Goal: Task Accomplishment & Management: Use online tool/utility

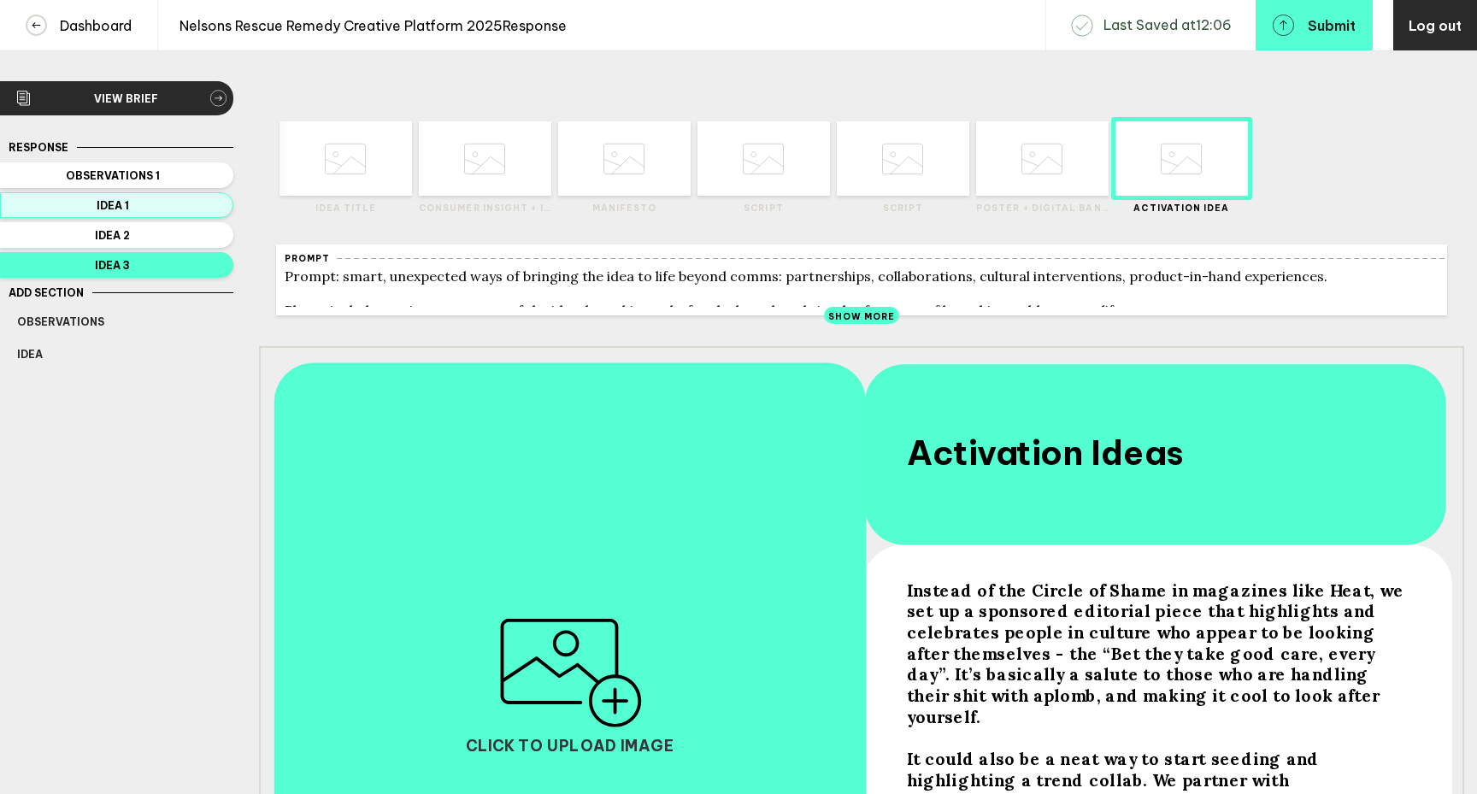
click at [159, 209] on span "Idea 1" at bounding box center [112, 205] width 191 height 13
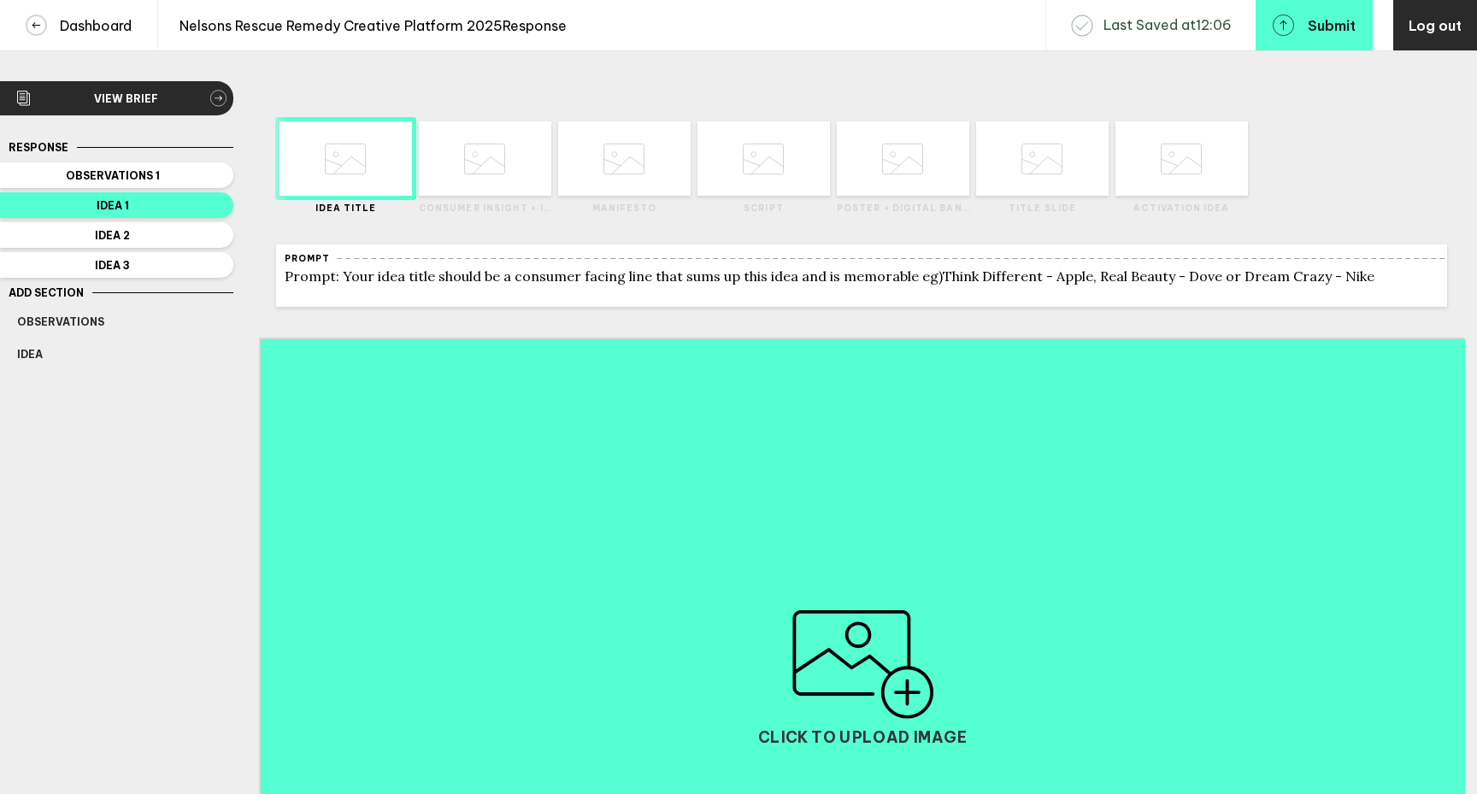
click at [487, 181] on icon at bounding box center [484, 159] width 41 height 65
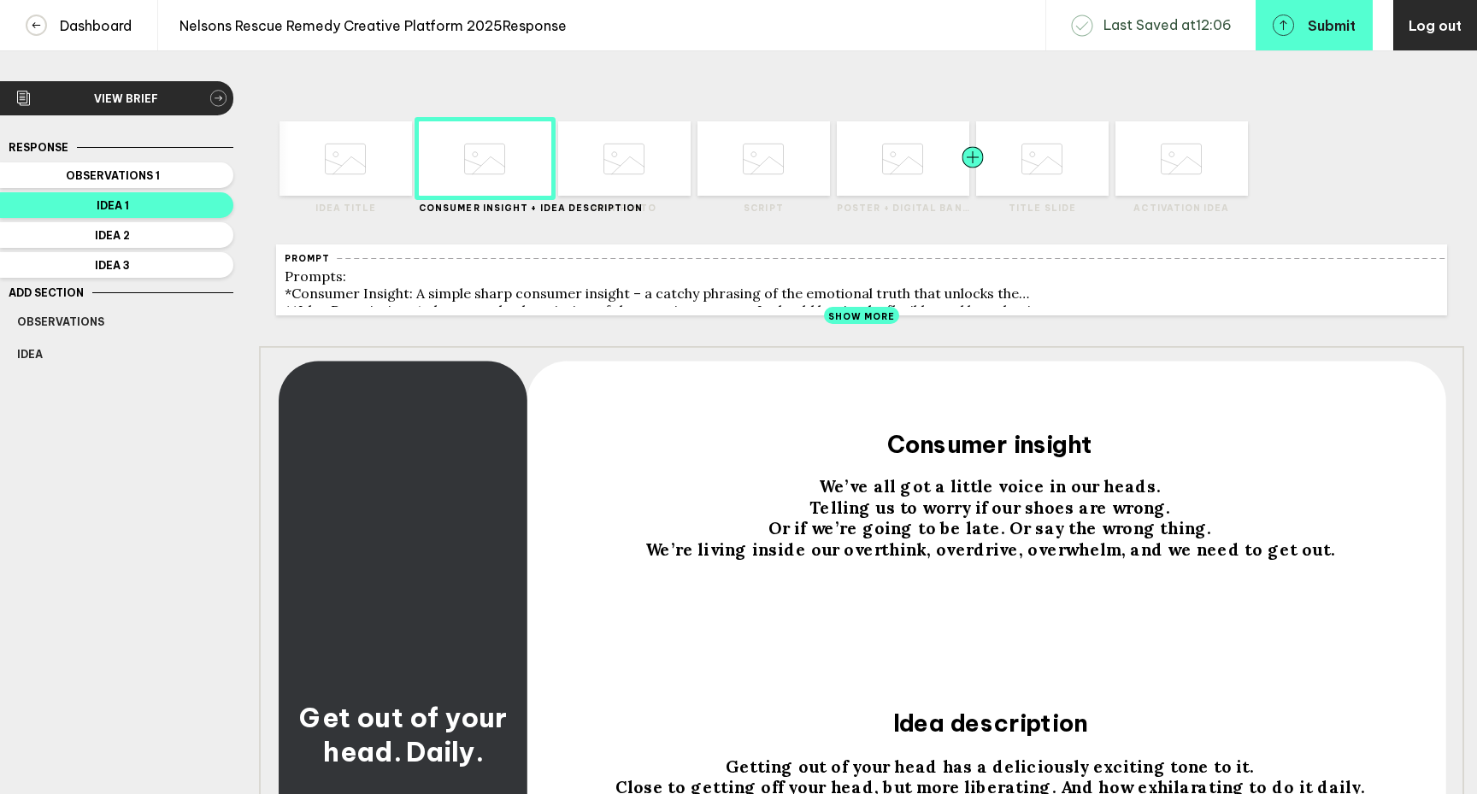
click at [918, 189] on div at bounding box center [939, 158] width 67 height 74
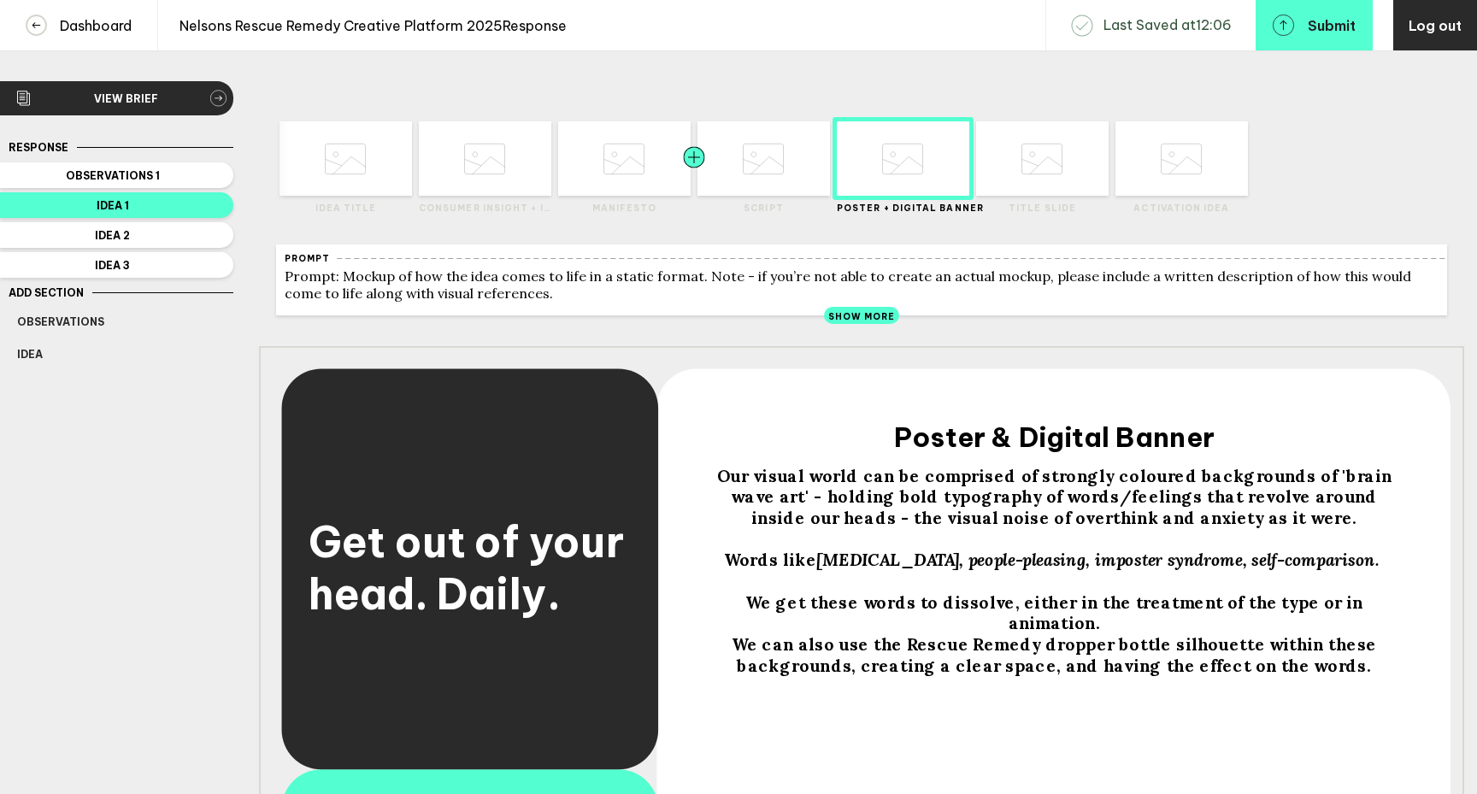
click at [726, 189] on div at bounding box center [727, 158] width 67 height 74
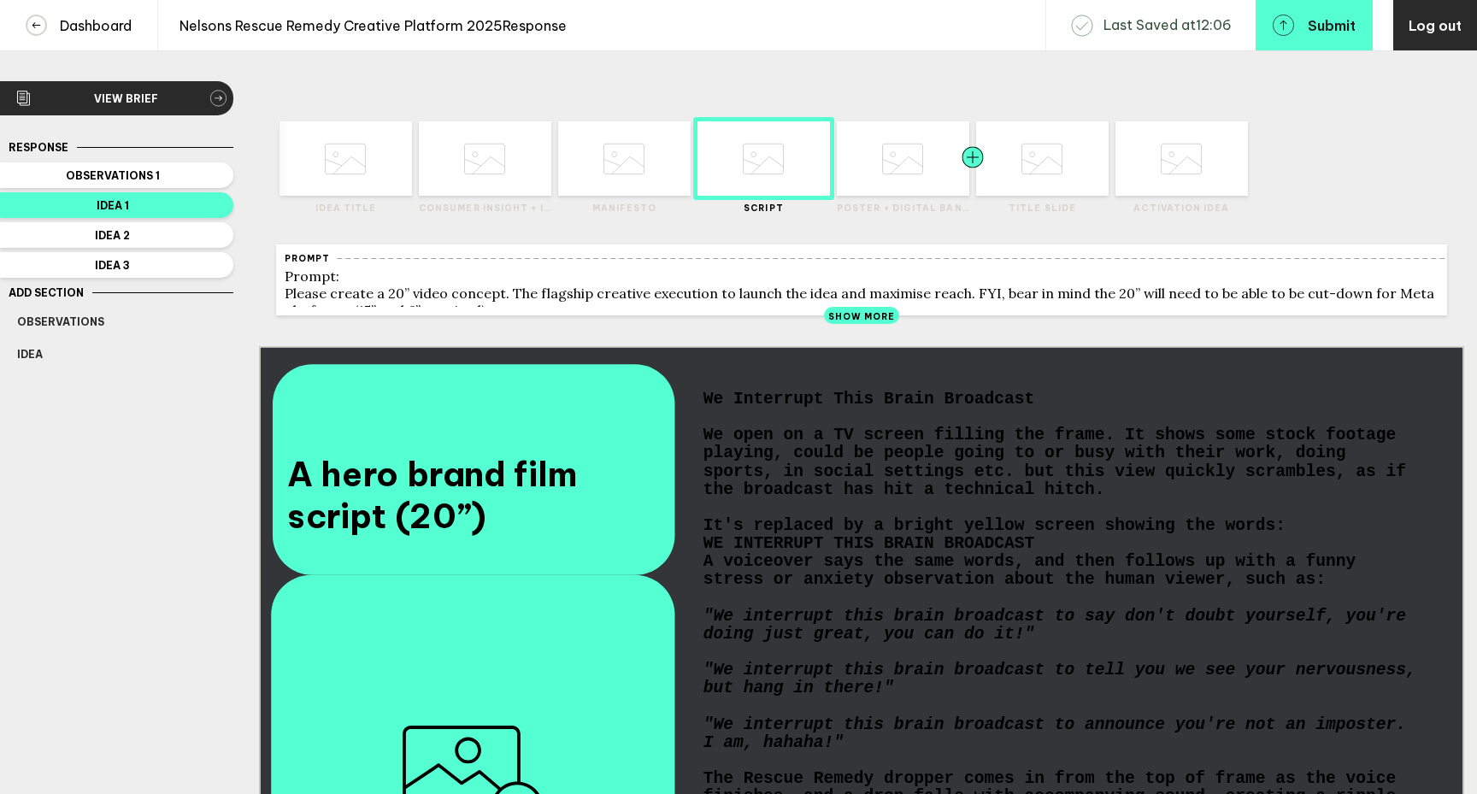
click at [931, 174] on div at bounding box center [939, 158] width 67 height 74
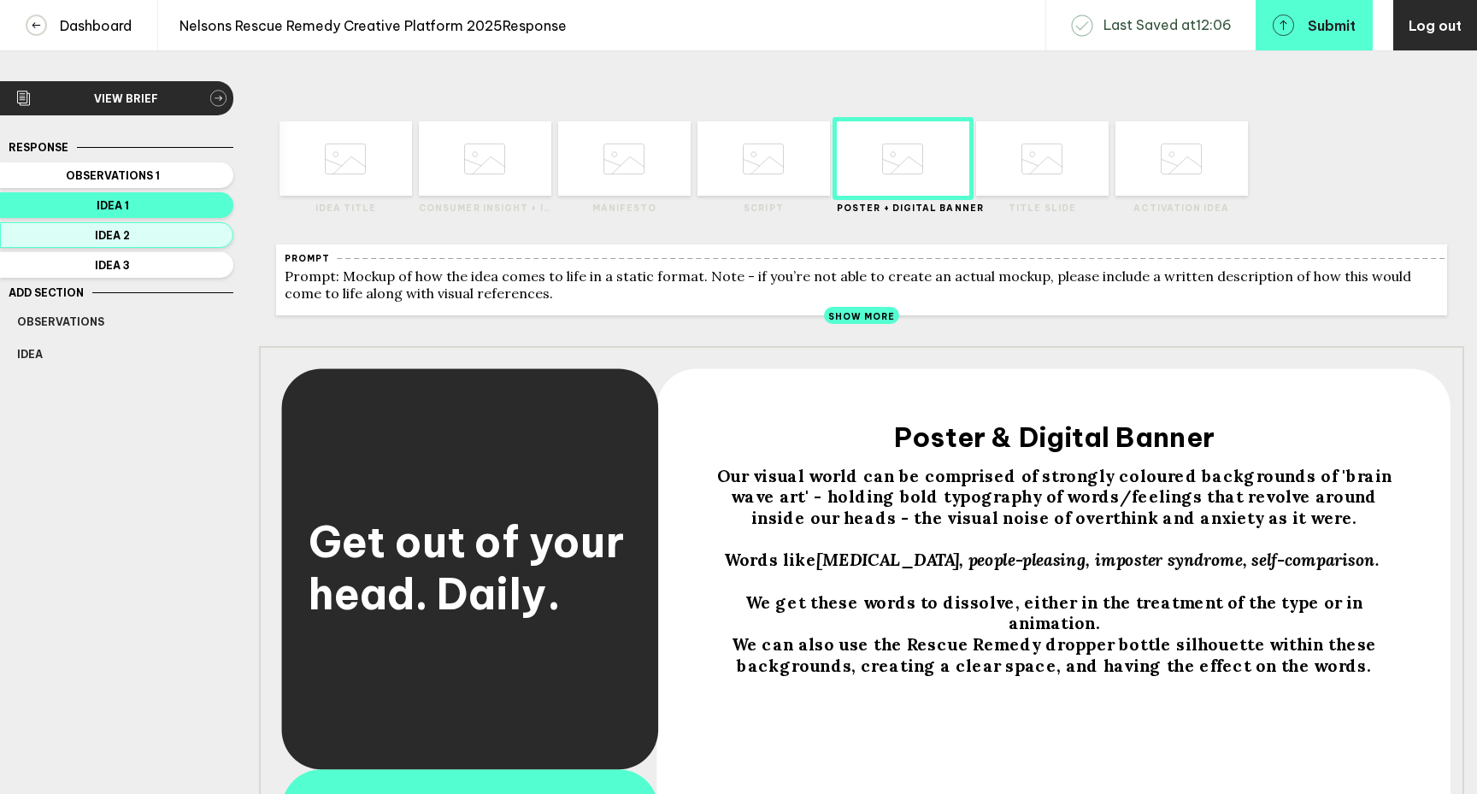
click at [200, 237] on span "Idea 2" at bounding box center [112, 235] width 191 height 13
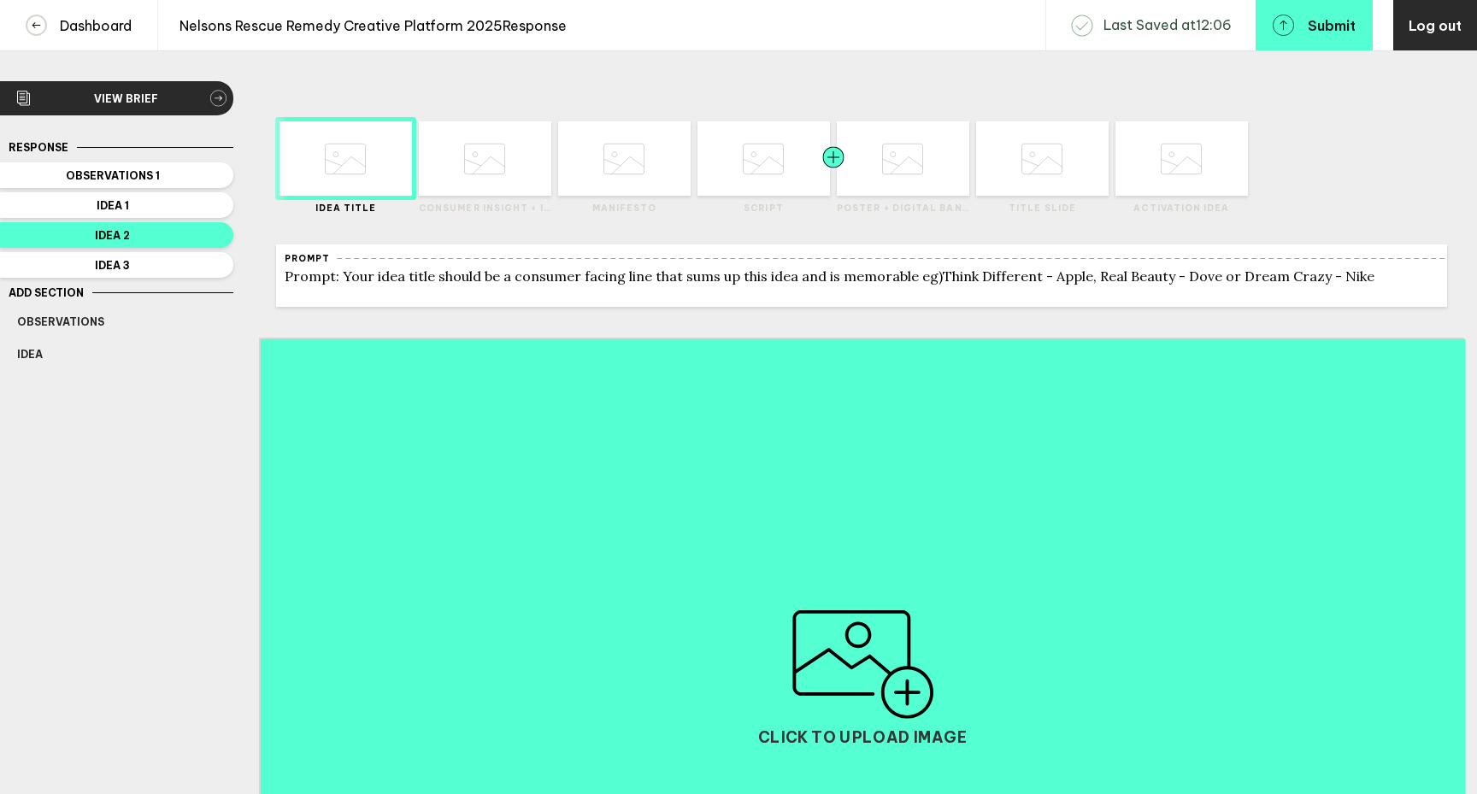
click at [897, 174] on div at bounding box center [866, 158] width 67 height 74
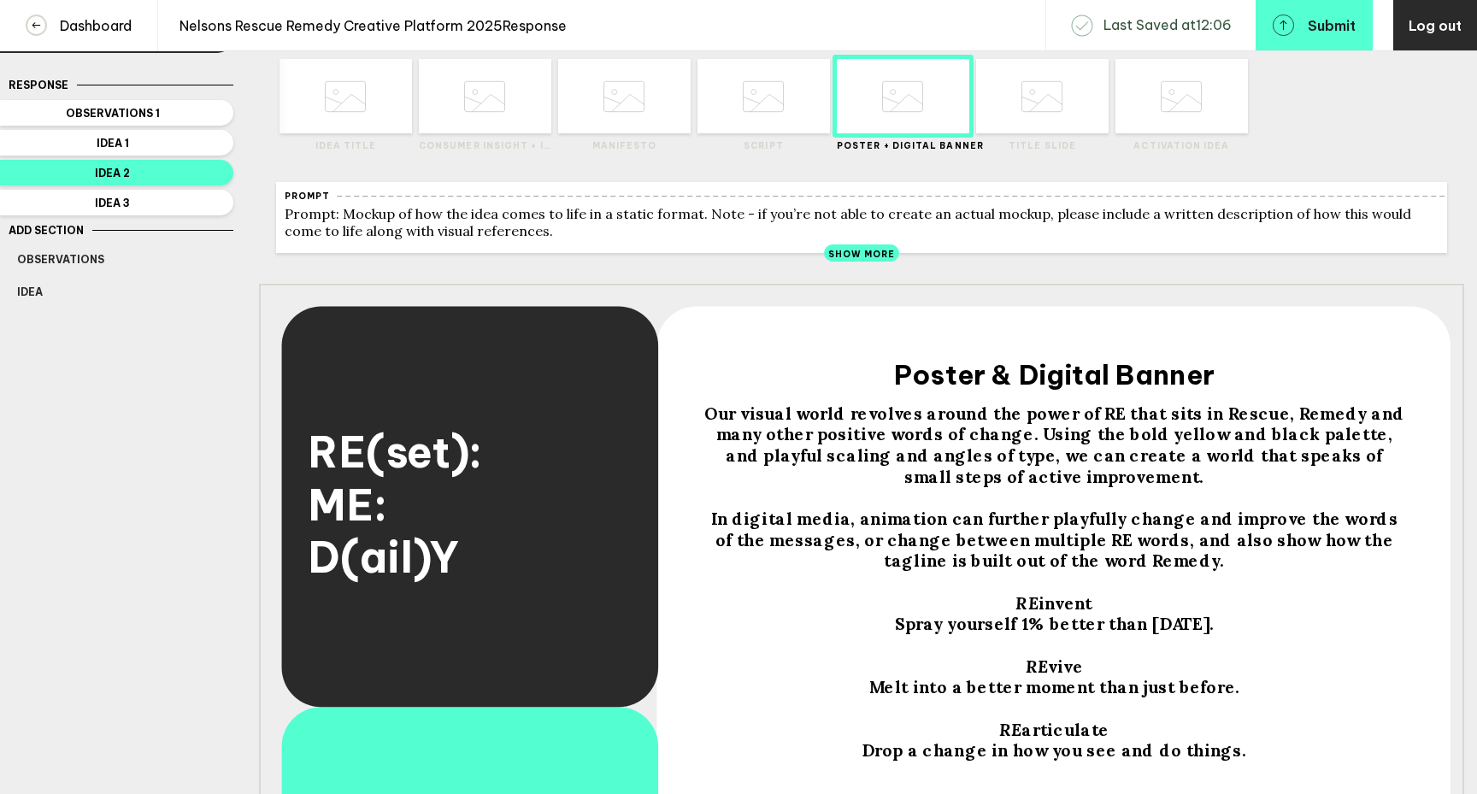
scroll to position [50, 0]
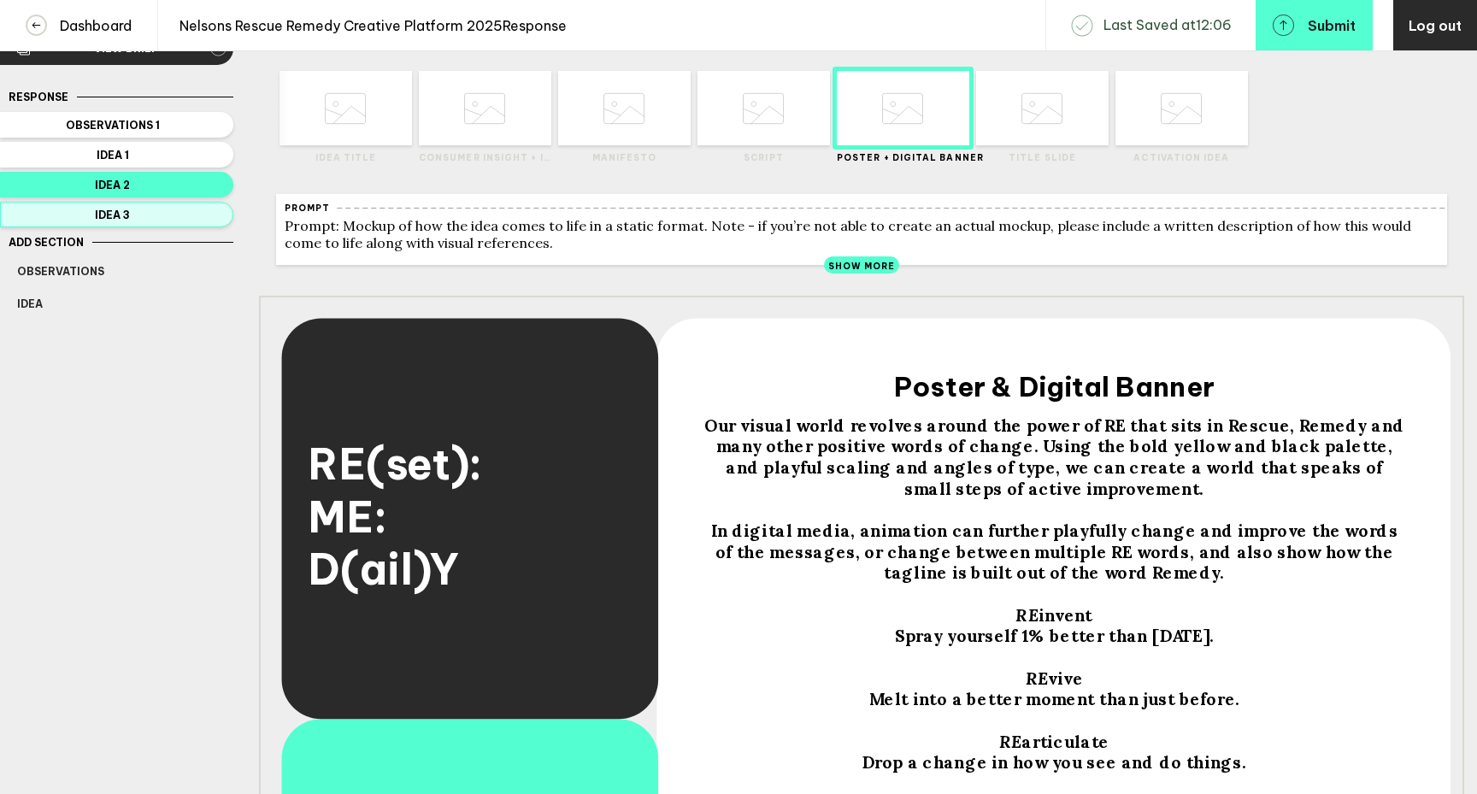
click at [203, 215] on span "Idea 3" at bounding box center [112, 215] width 191 height 13
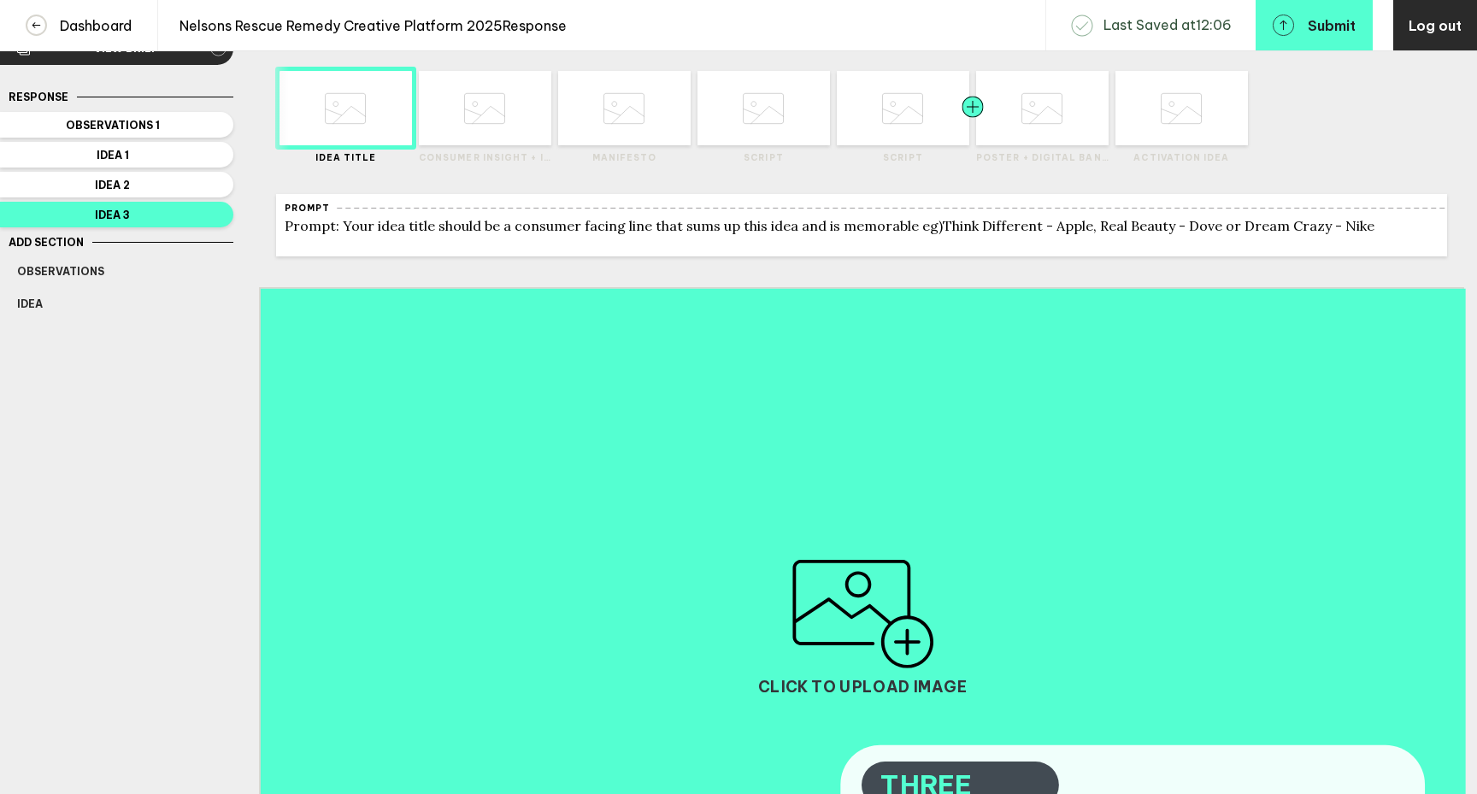
click at [1004, 137] on div at bounding box center [1006, 108] width 67 height 74
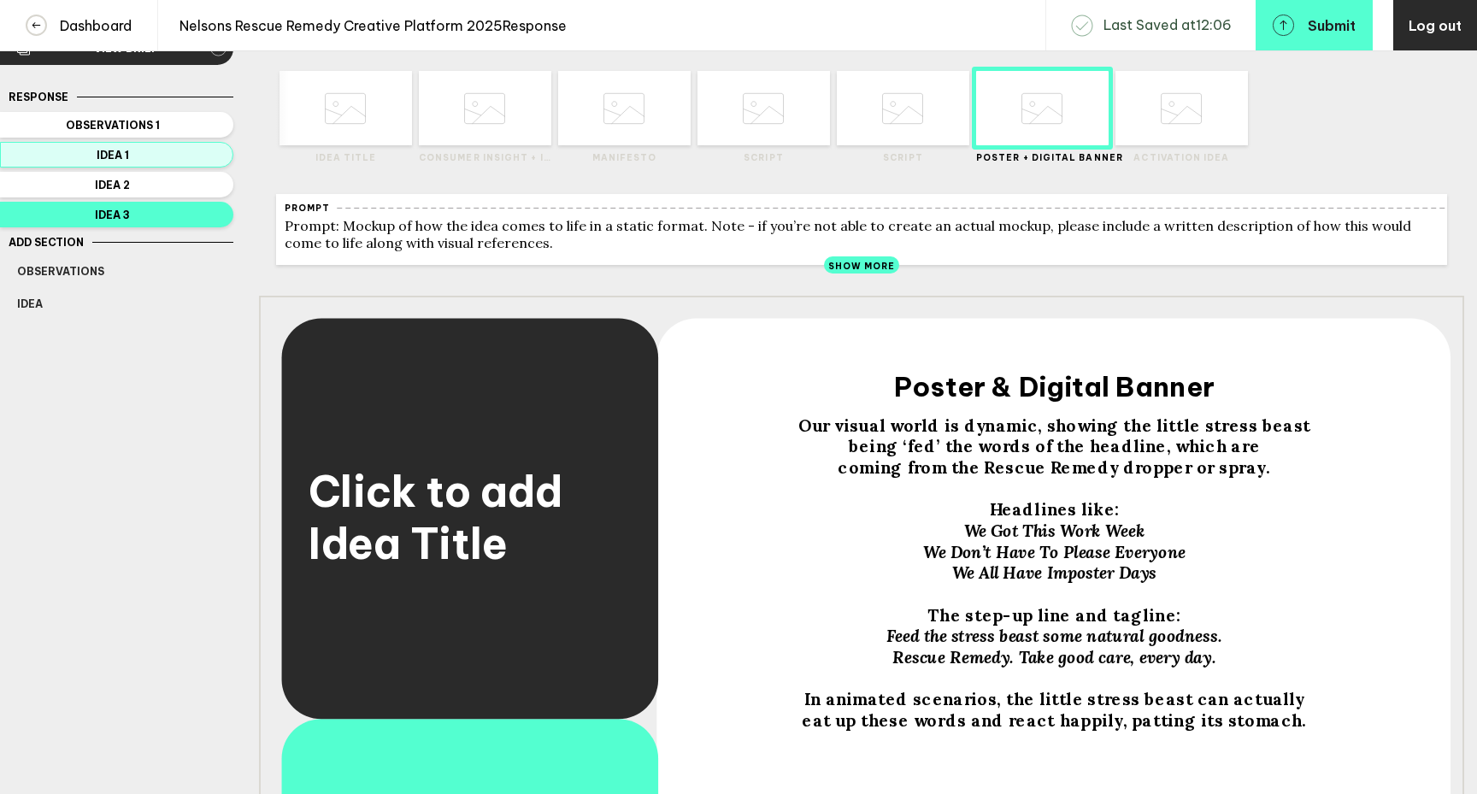
click at [120, 151] on span "Idea 1" at bounding box center [112, 155] width 191 height 13
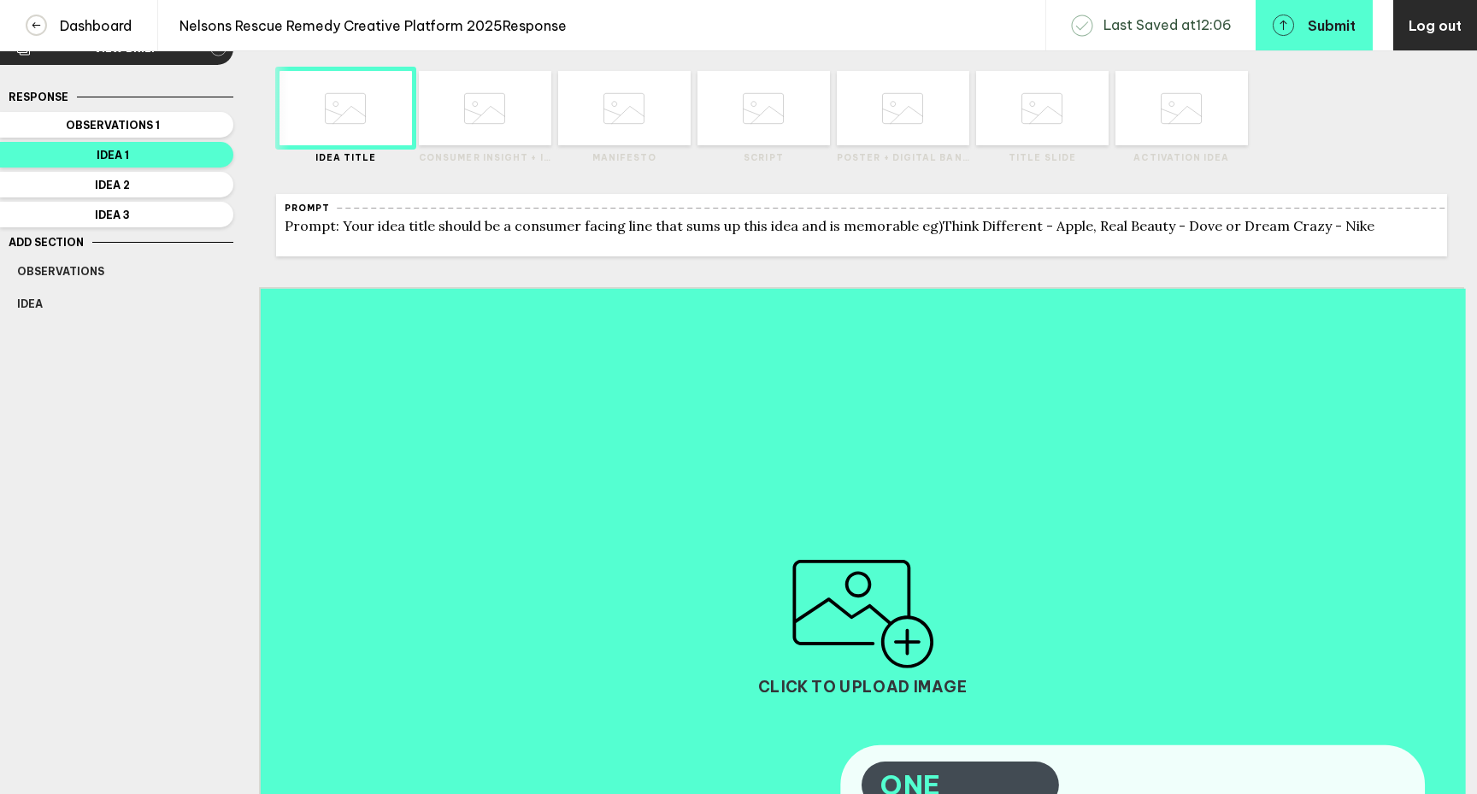
click at [486, 115] on icon at bounding box center [484, 108] width 41 height 65
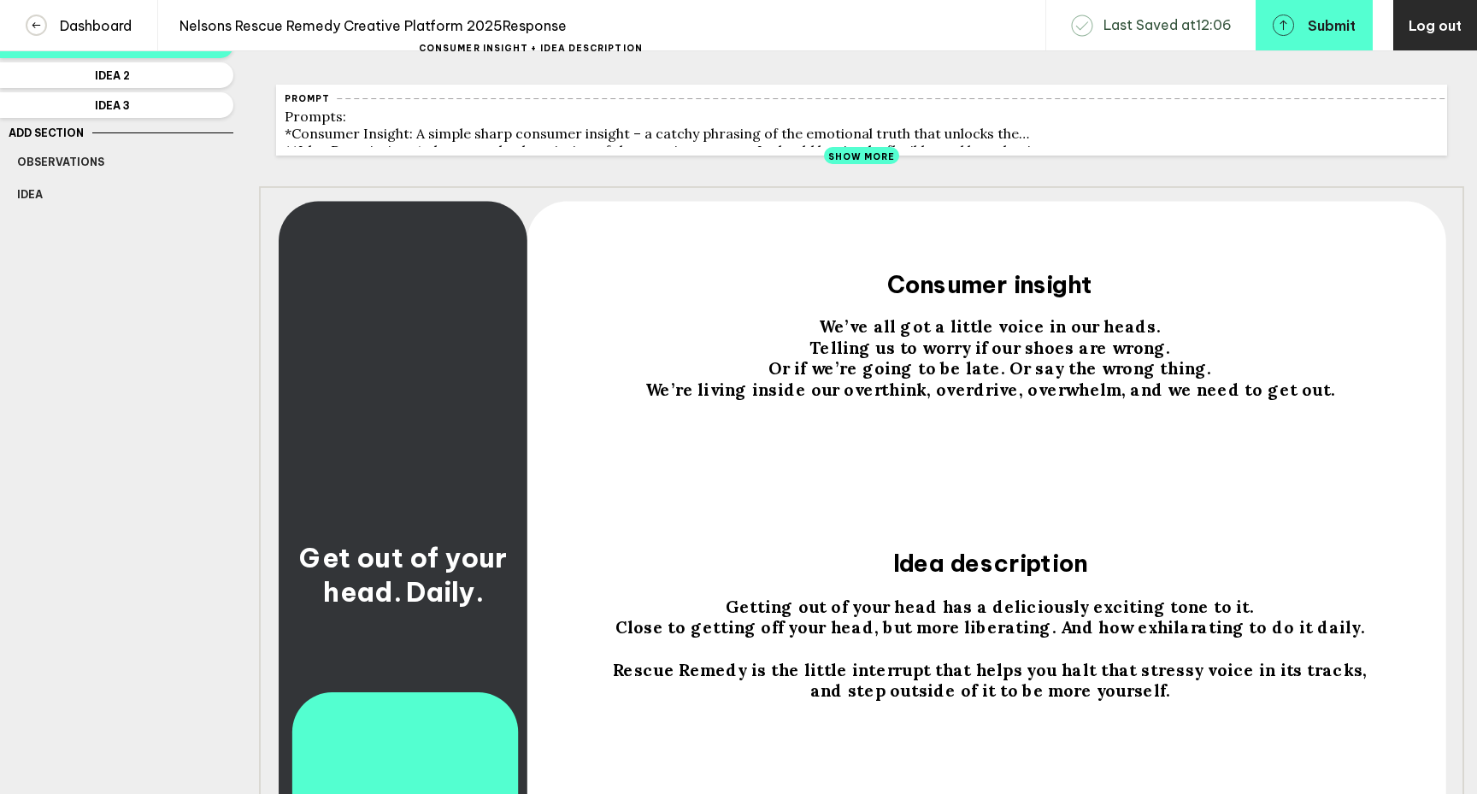
scroll to position [0, 0]
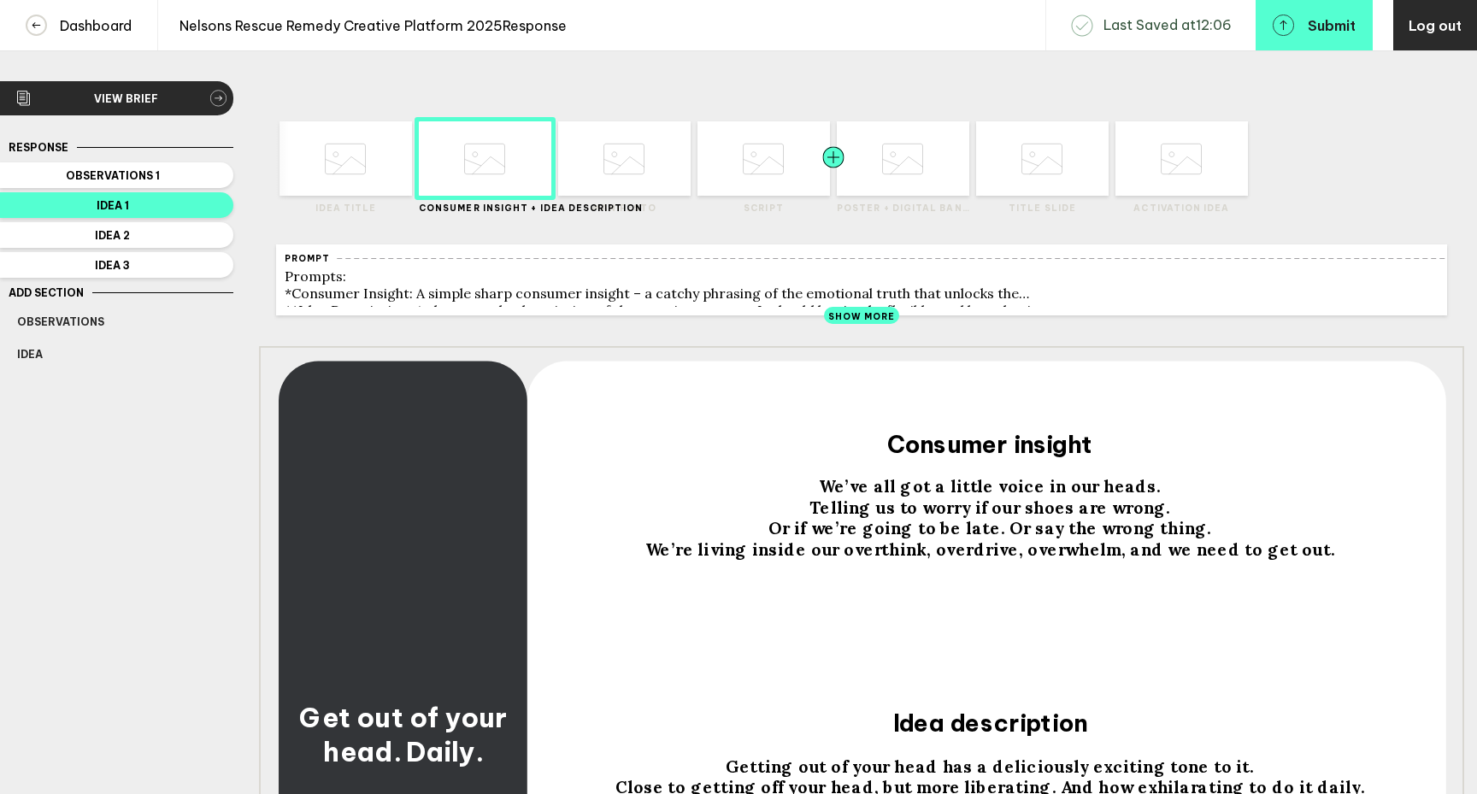
click at [865, 168] on div at bounding box center [866, 158] width 67 height 74
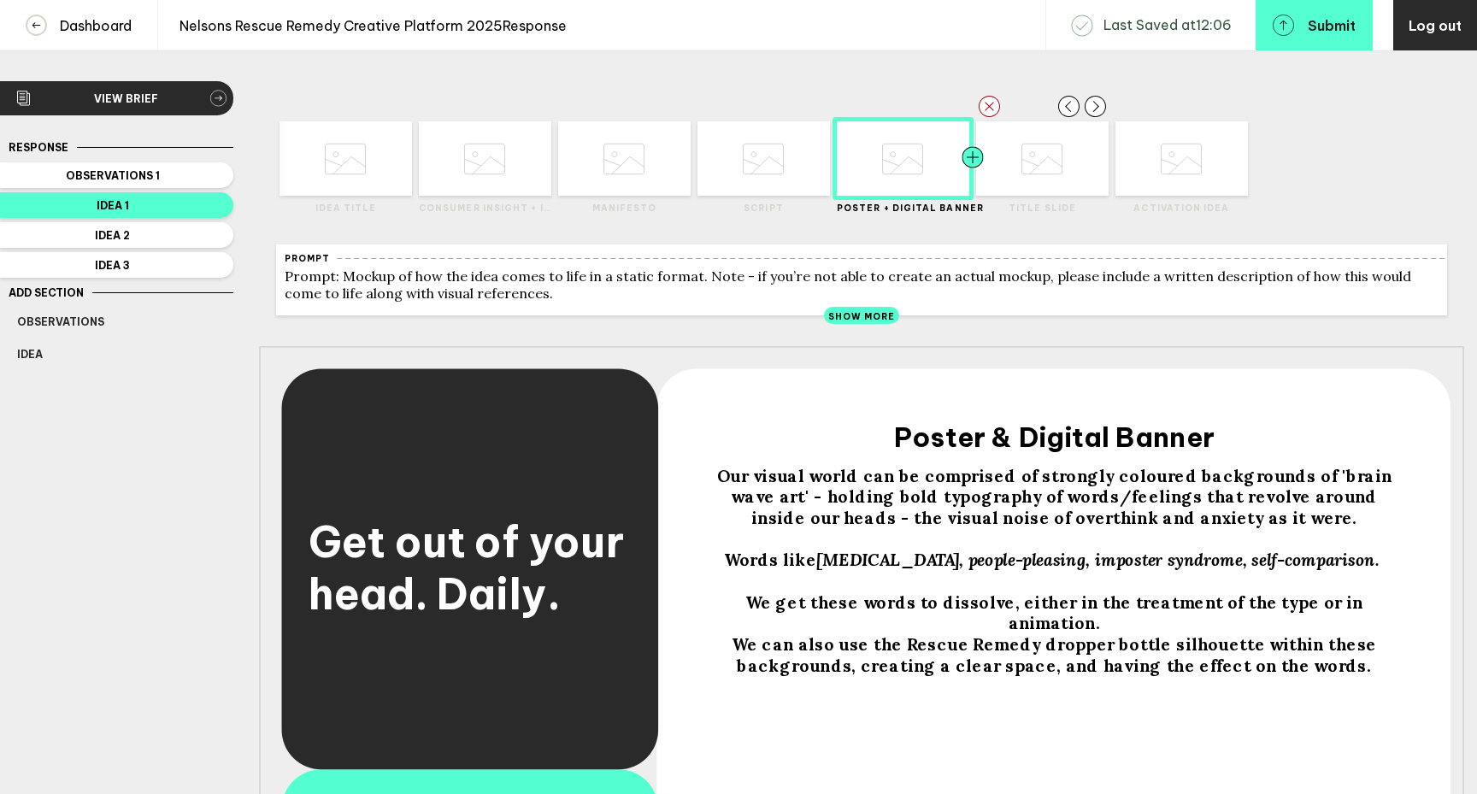
click at [1010, 178] on div at bounding box center [1006, 158] width 67 height 74
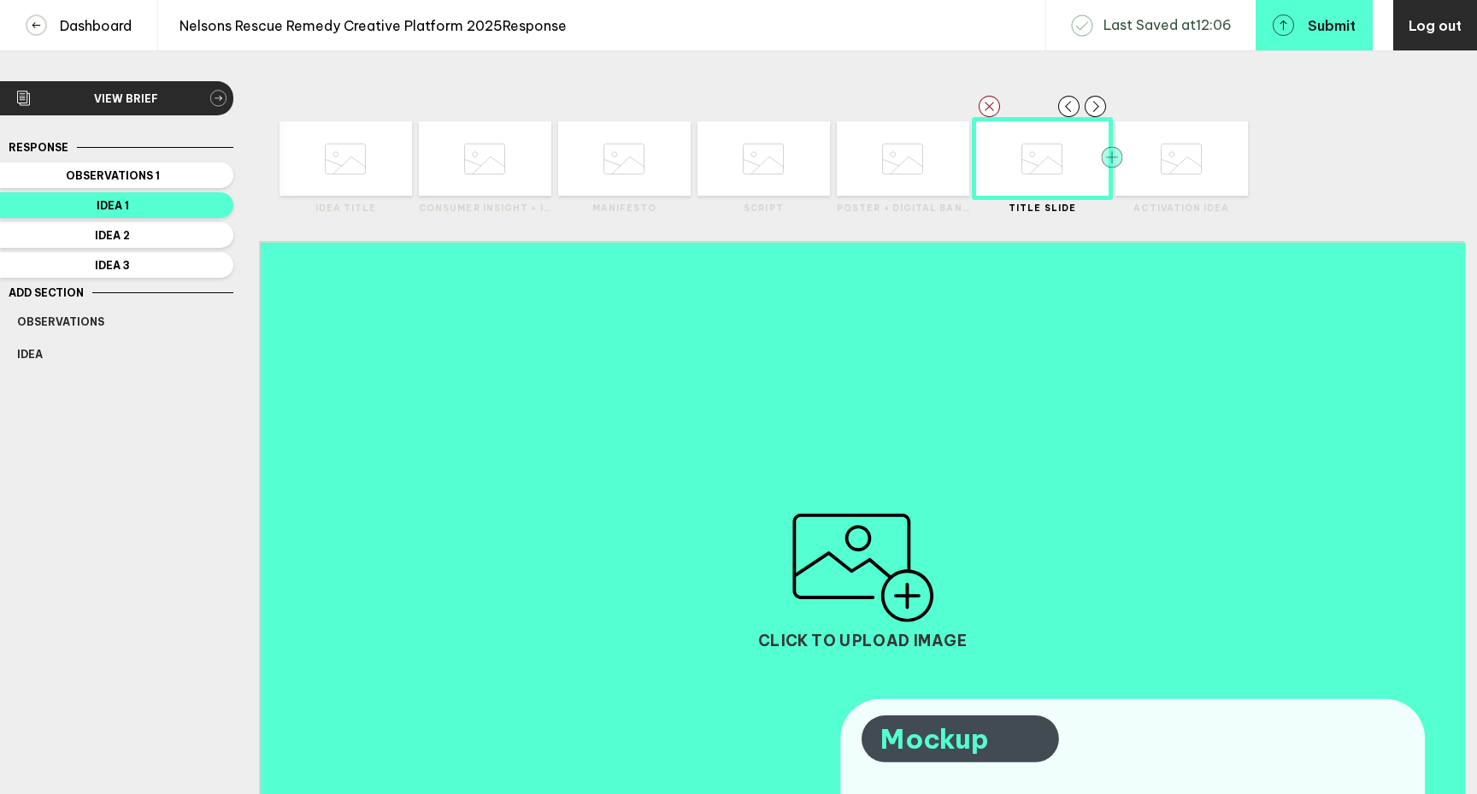
click at [1110, 162] on rect "button" at bounding box center [1111, 156] width 21 height 21
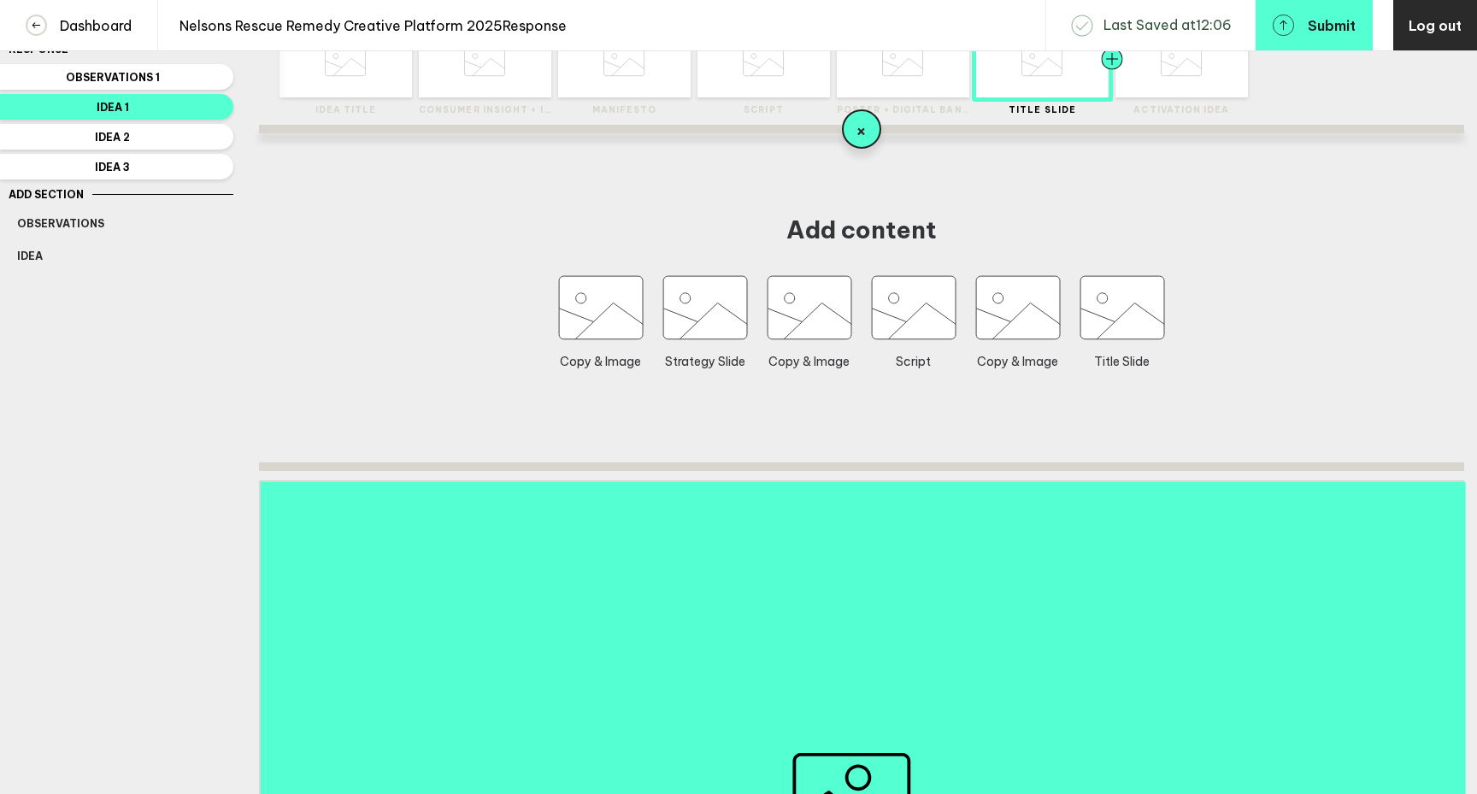
scroll to position [43, 0]
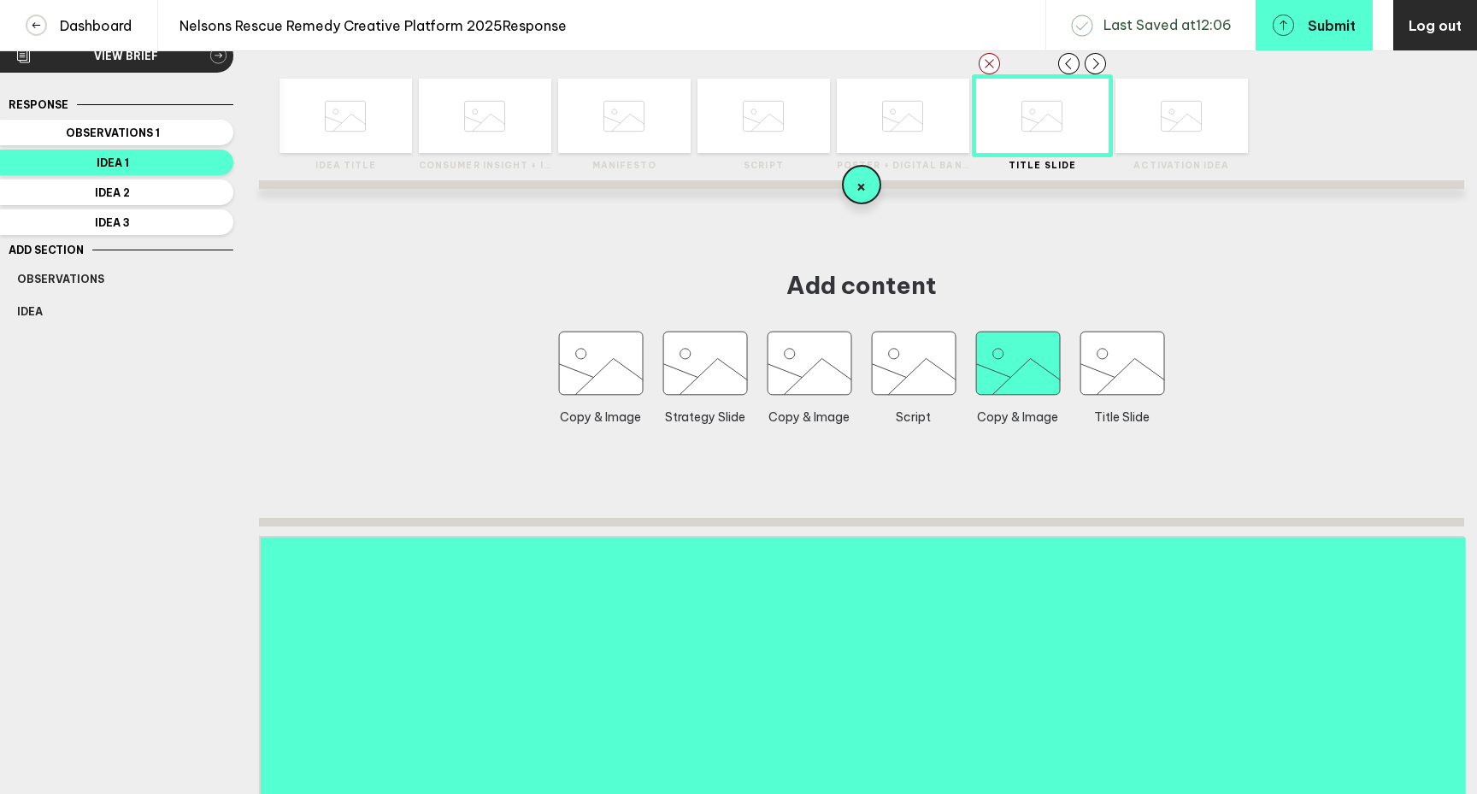
click at [1023, 369] on icon "button" at bounding box center [1018, 363] width 84 height 63
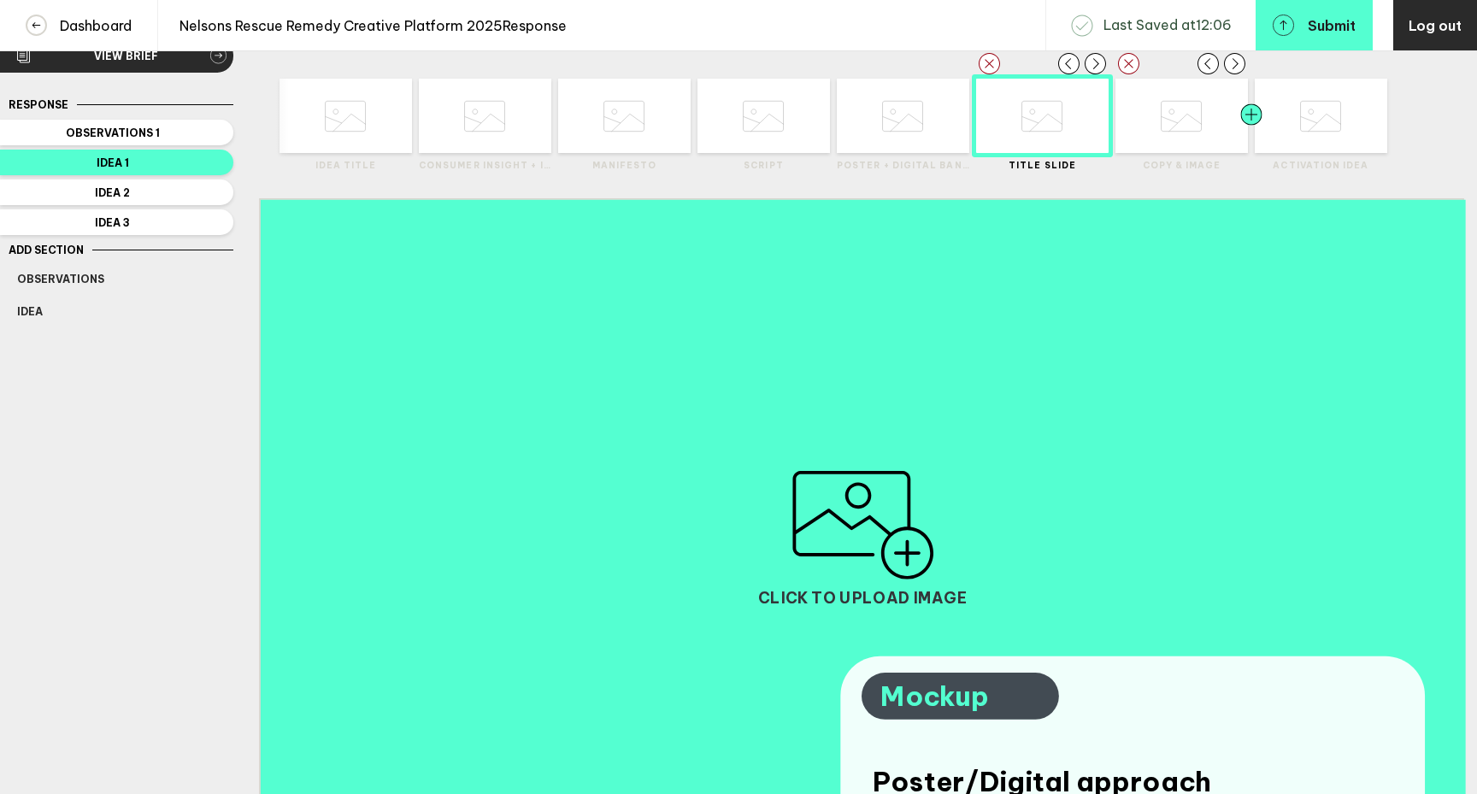
click at [1191, 133] on div at bounding box center [1218, 116] width 67 height 74
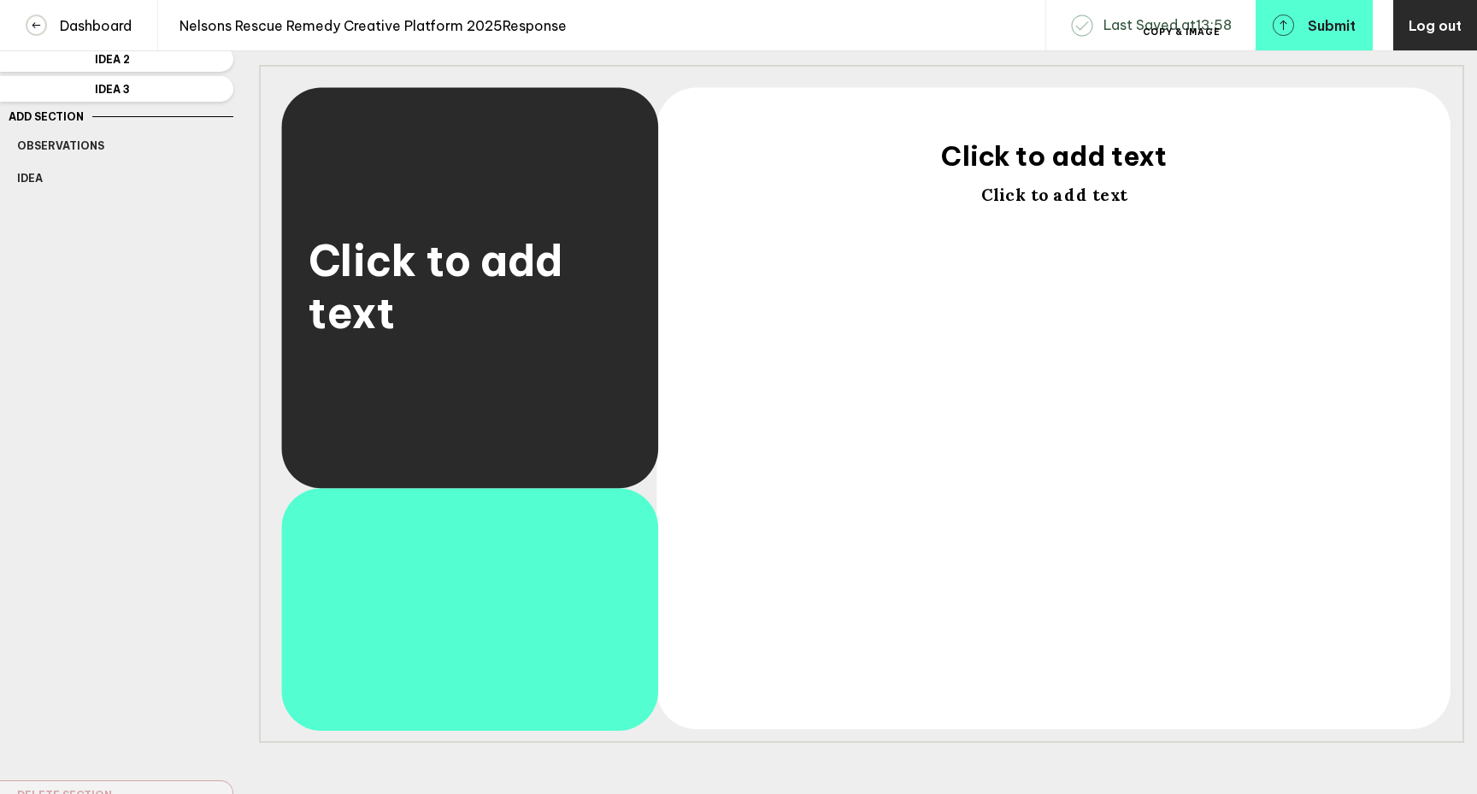
scroll to position [68, 0]
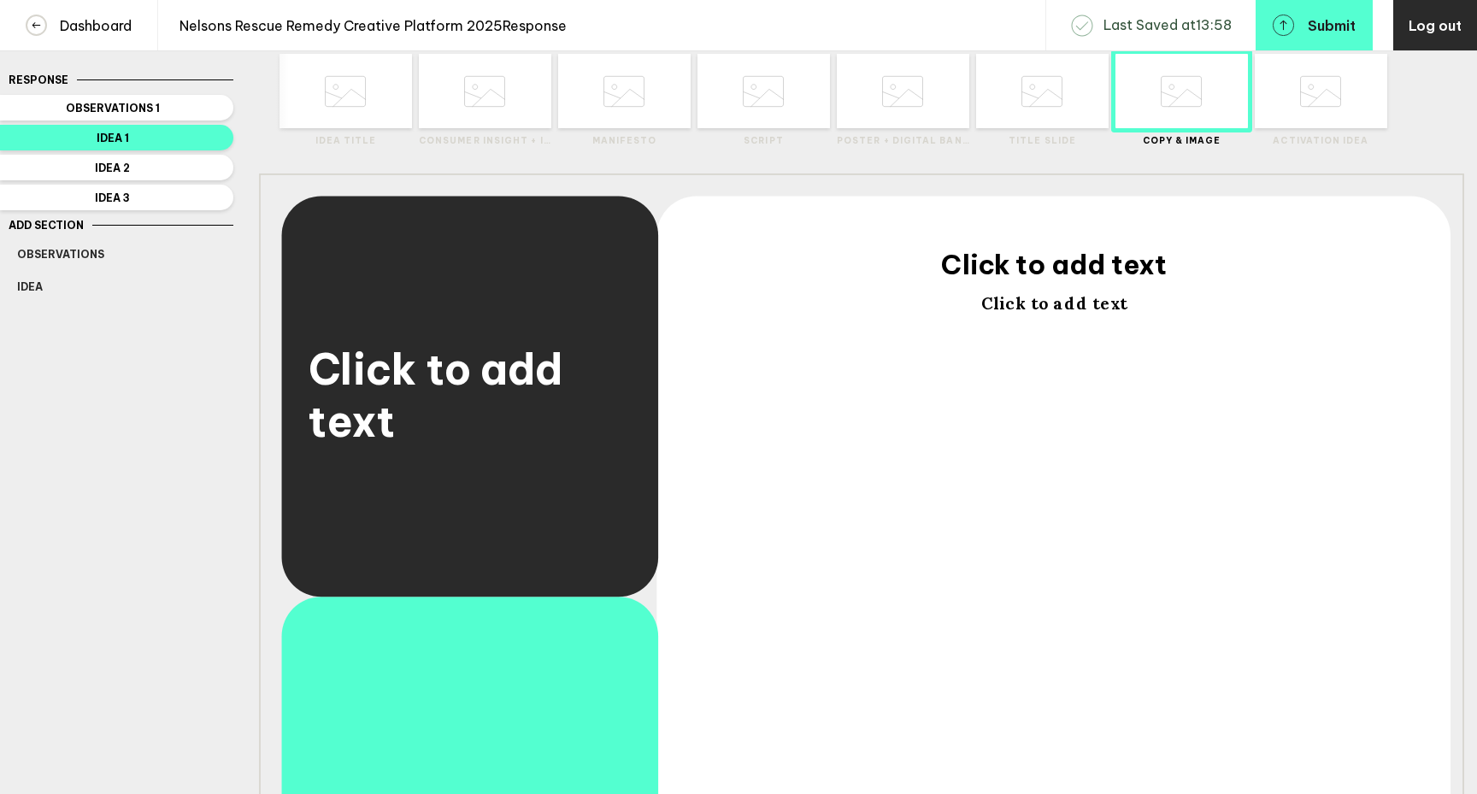
click at [523, 693] on div at bounding box center [469, 718] width 164 height 178
click at [456, 418] on span "Click to add text" at bounding box center [469, 394] width 321 height 105
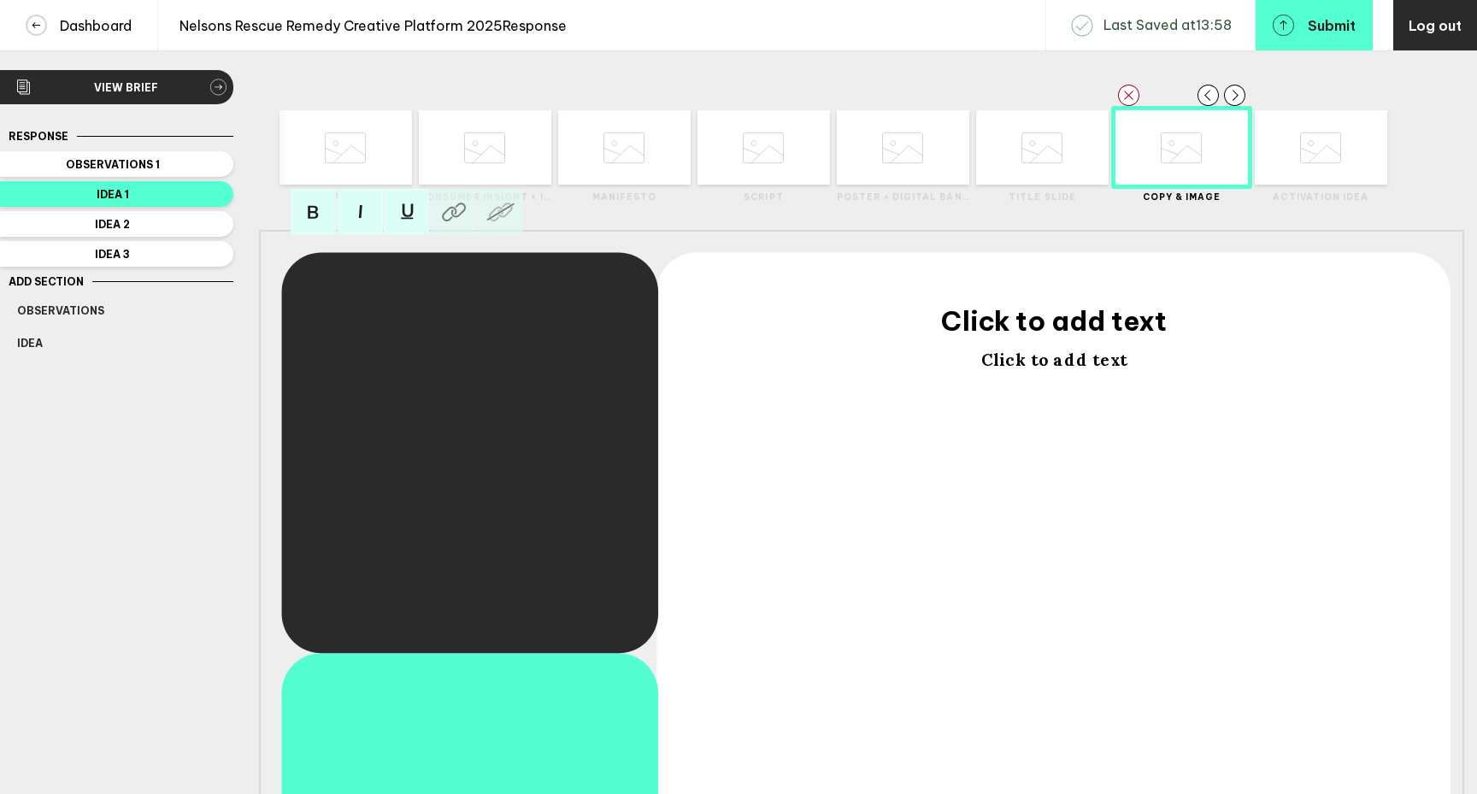
scroll to position [0, 0]
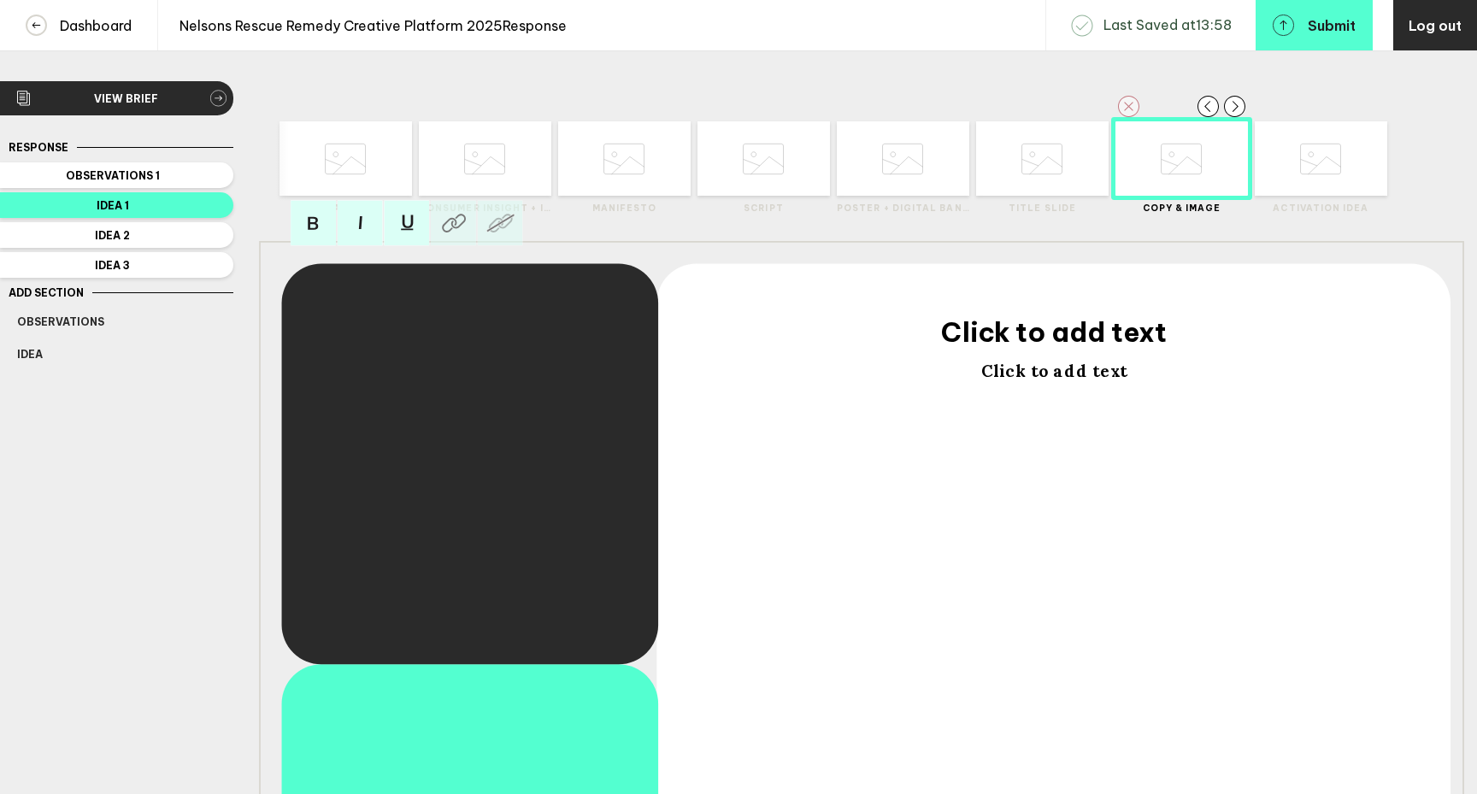
click at [1134, 109] on rect "button" at bounding box center [1128, 106] width 21 height 21
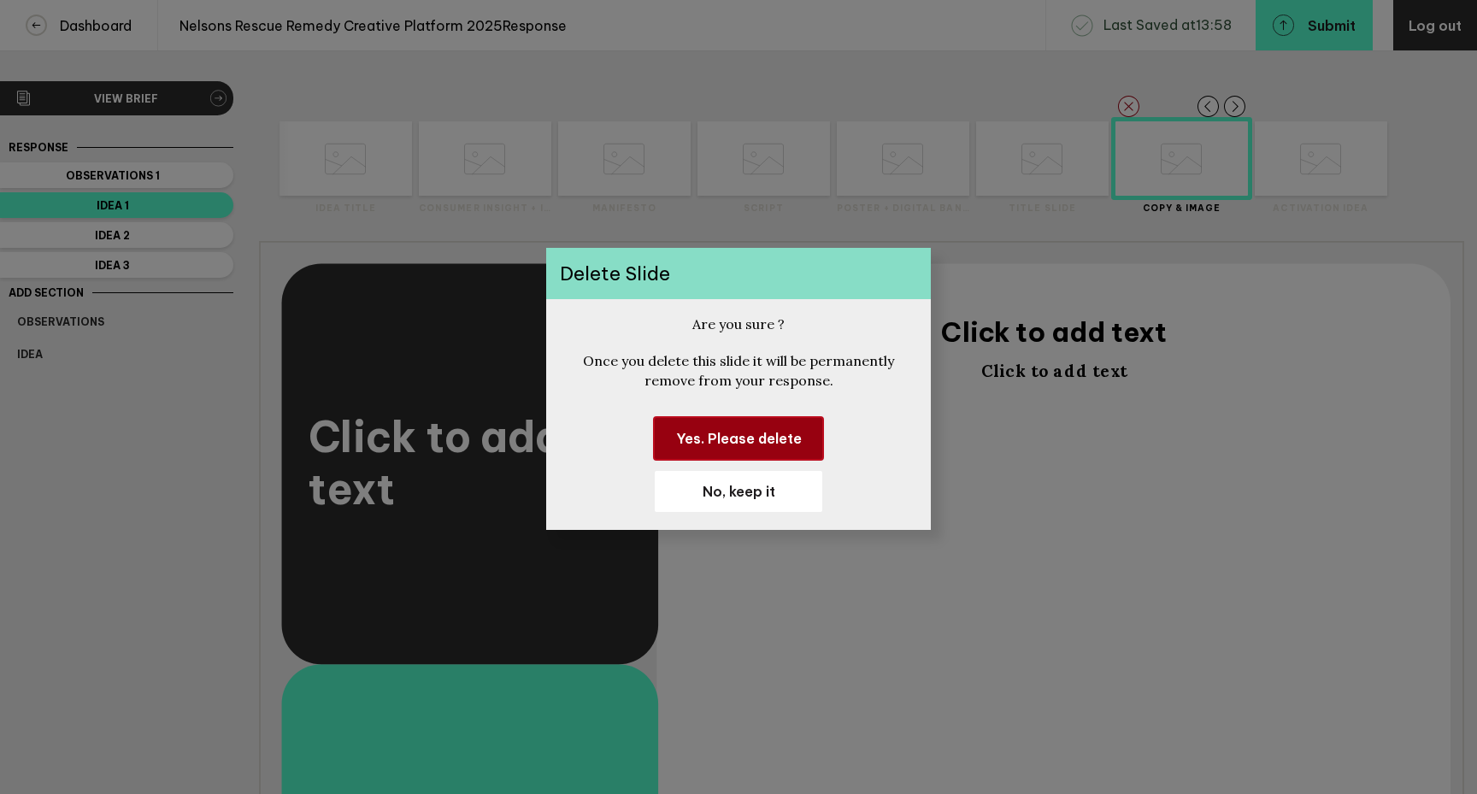
click at [789, 442] on span "Yes. Please delete" at bounding box center [739, 438] width 126 height 17
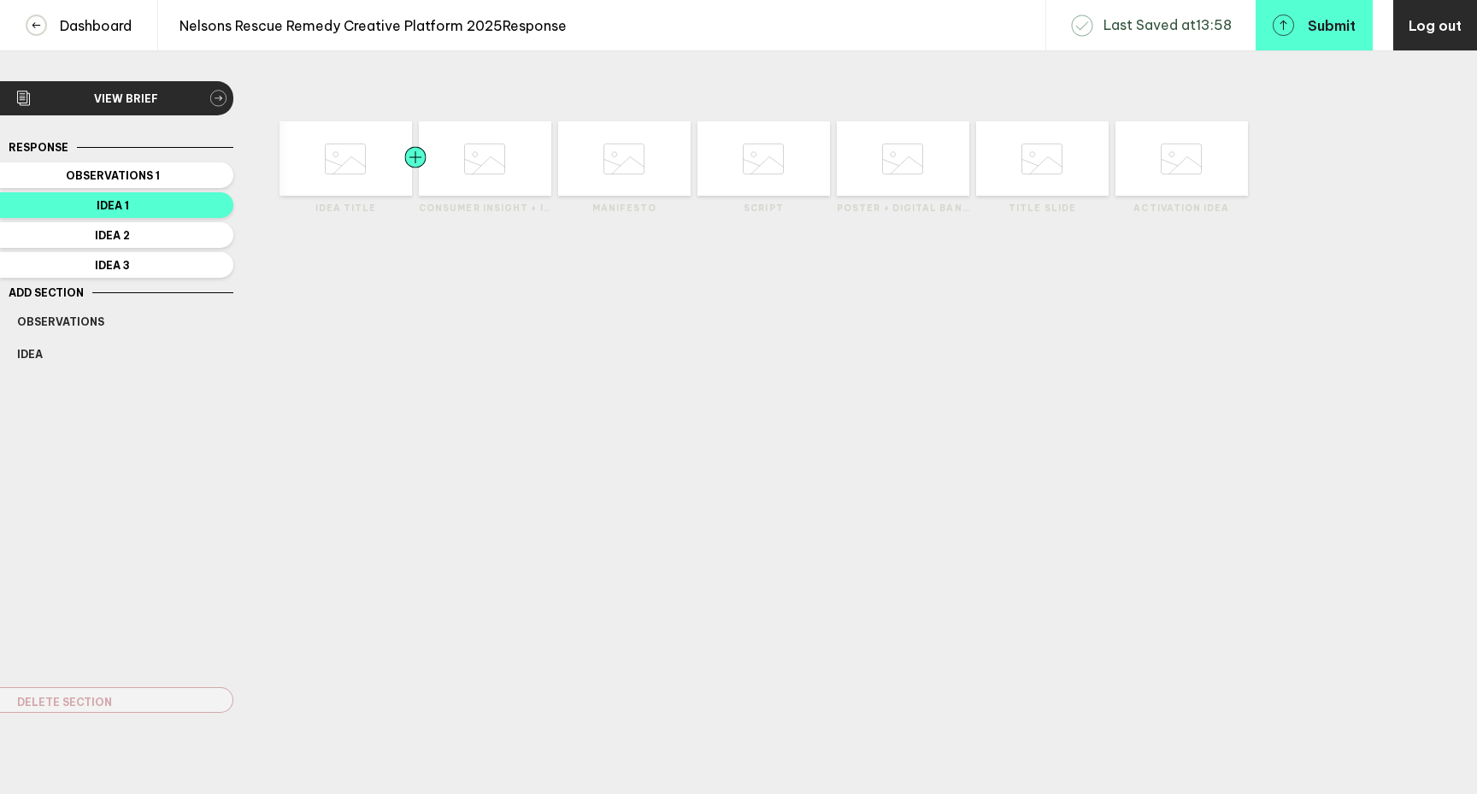
click at [362, 183] on div at bounding box center [382, 158] width 67 height 74
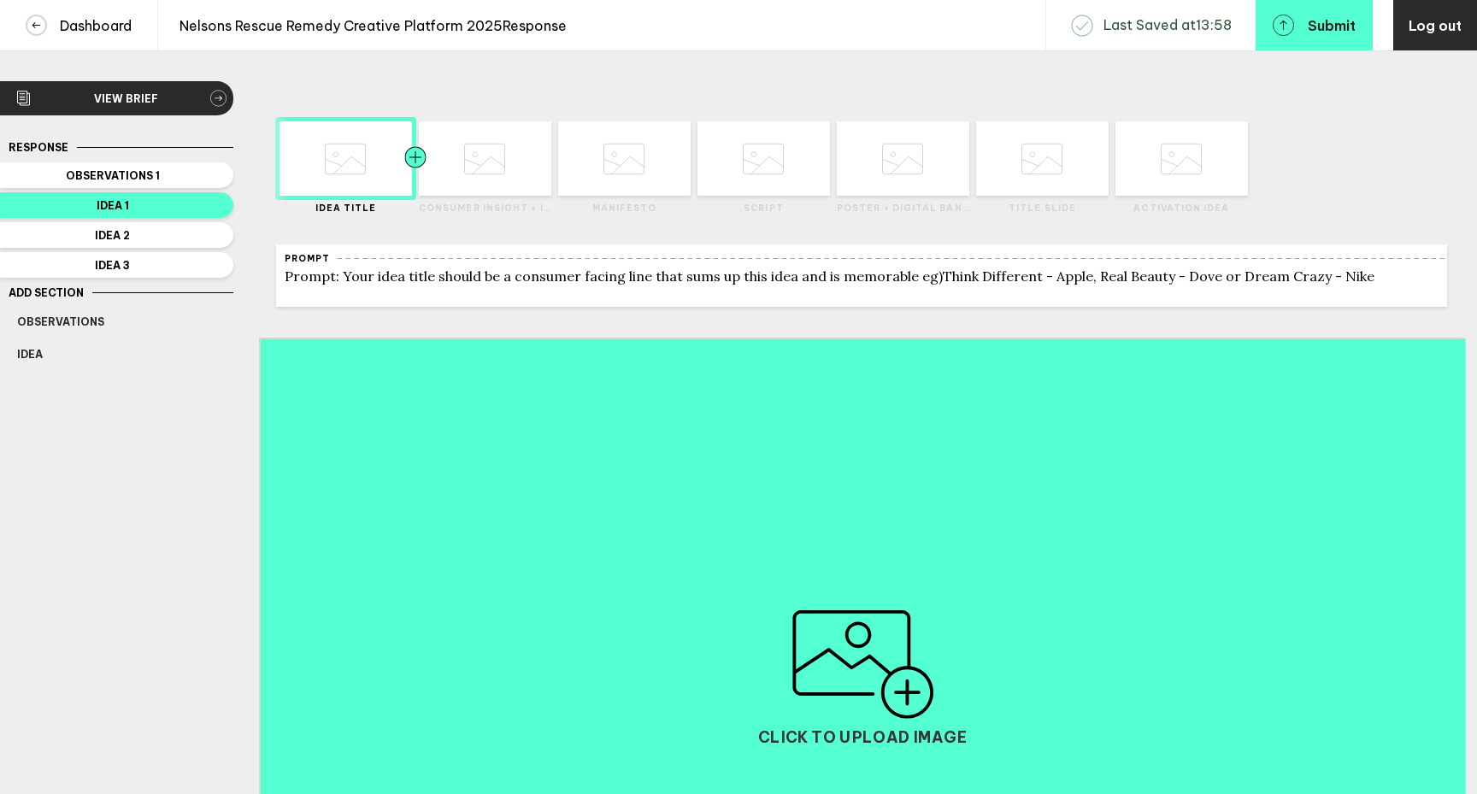
click at [475, 184] on div at bounding box center [448, 158] width 67 height 74
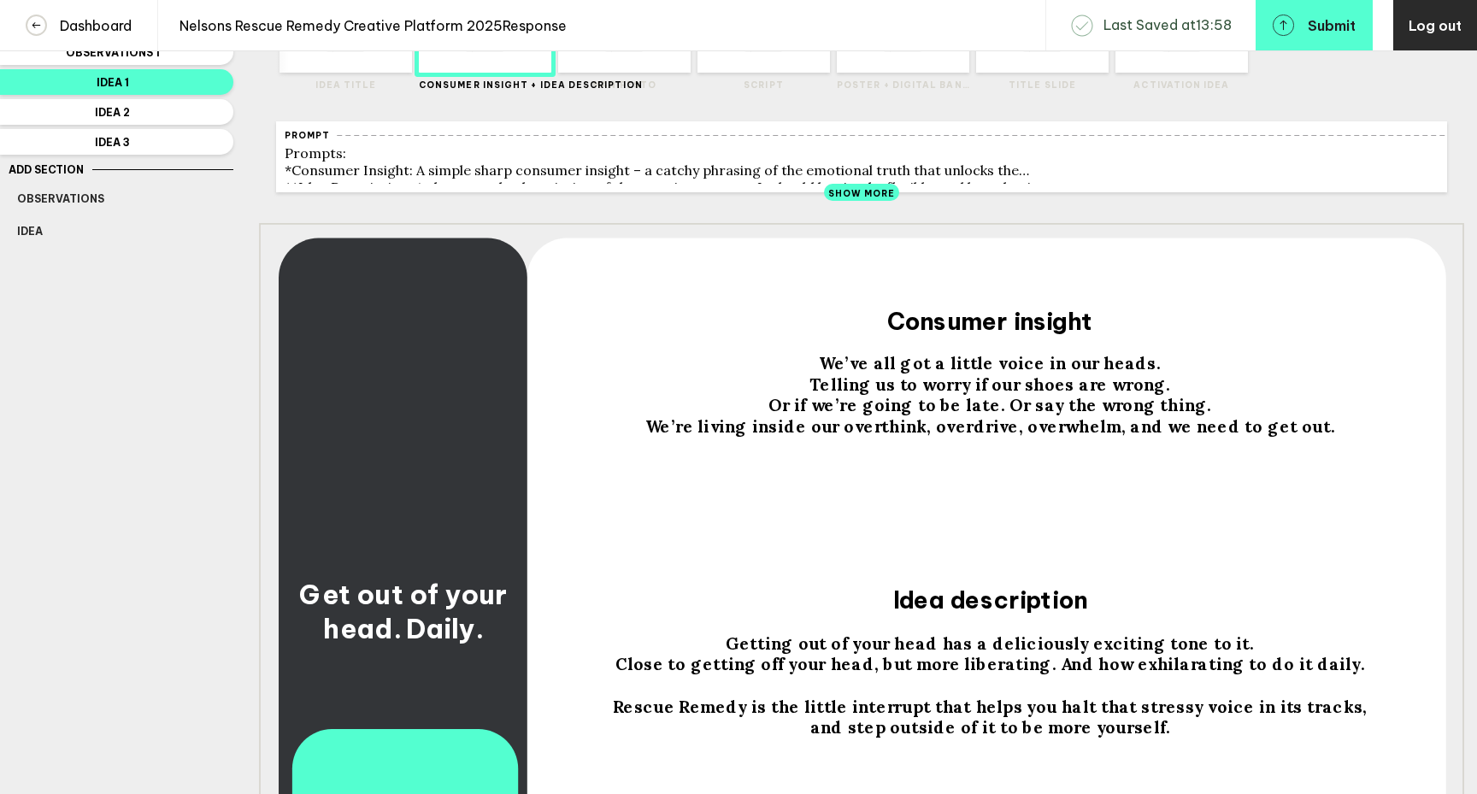
scroll to position [124, 0]
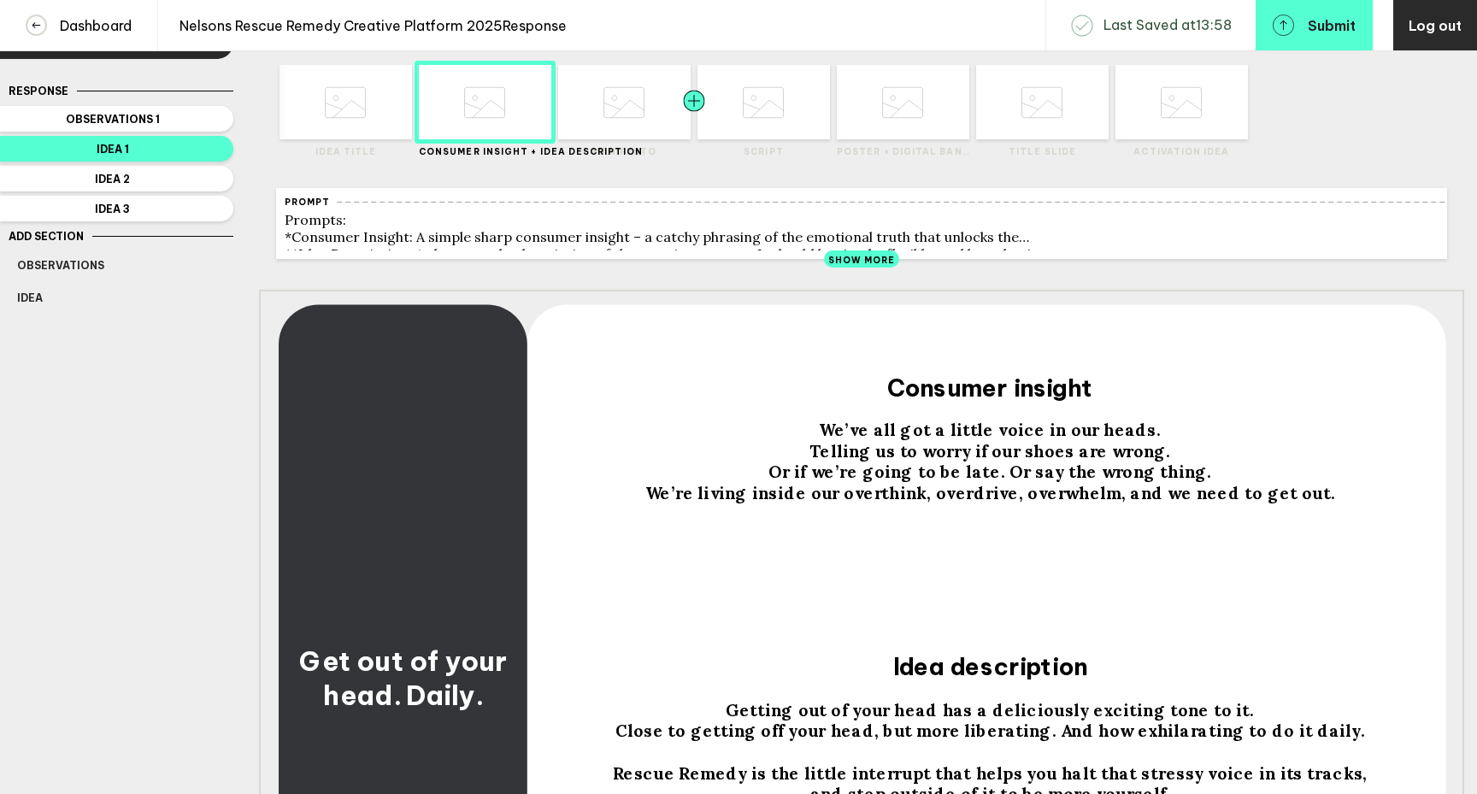
click at [634, 108] on div at bounding box center [660, 102] width 67 height 74
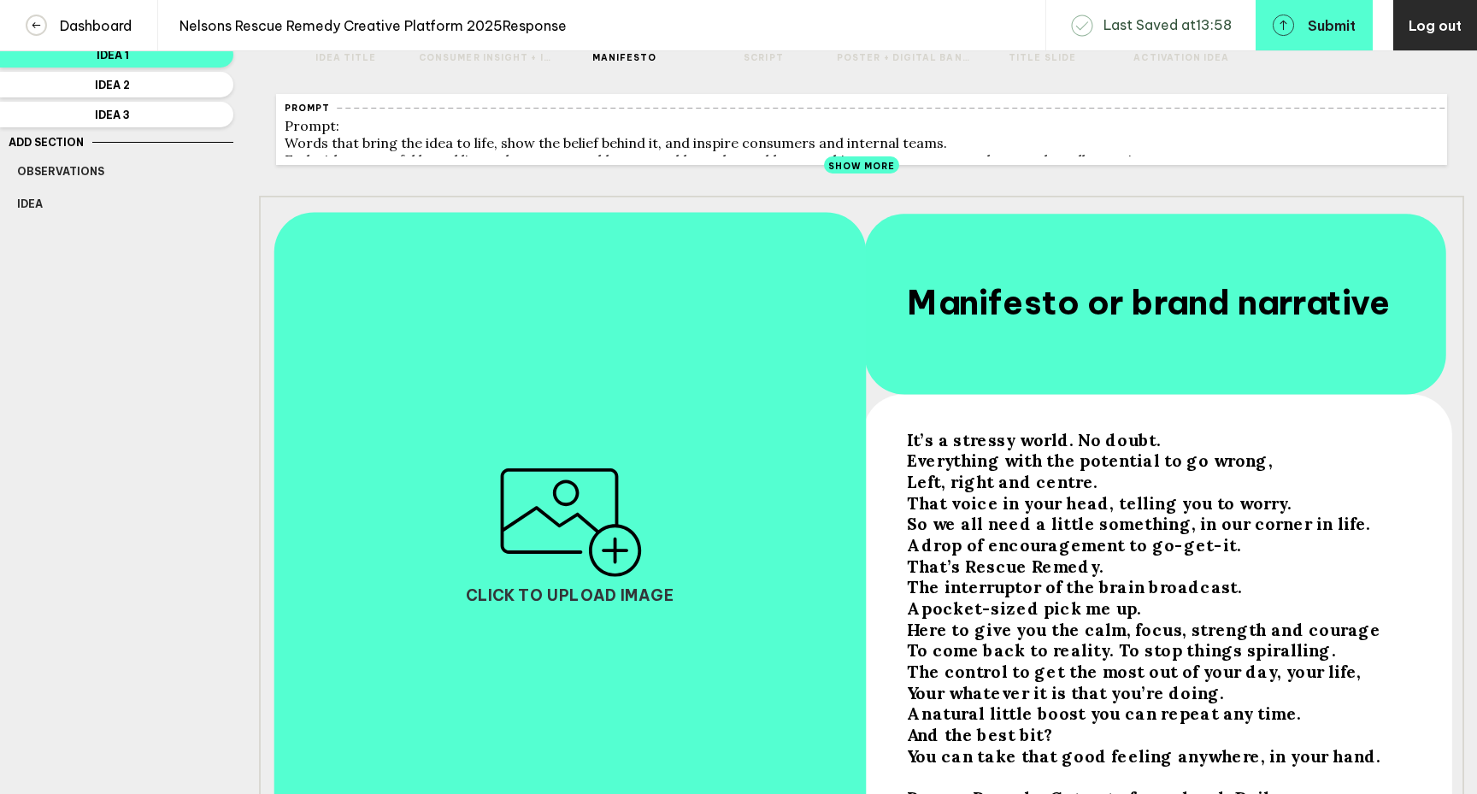
scroll to position [74, 0]
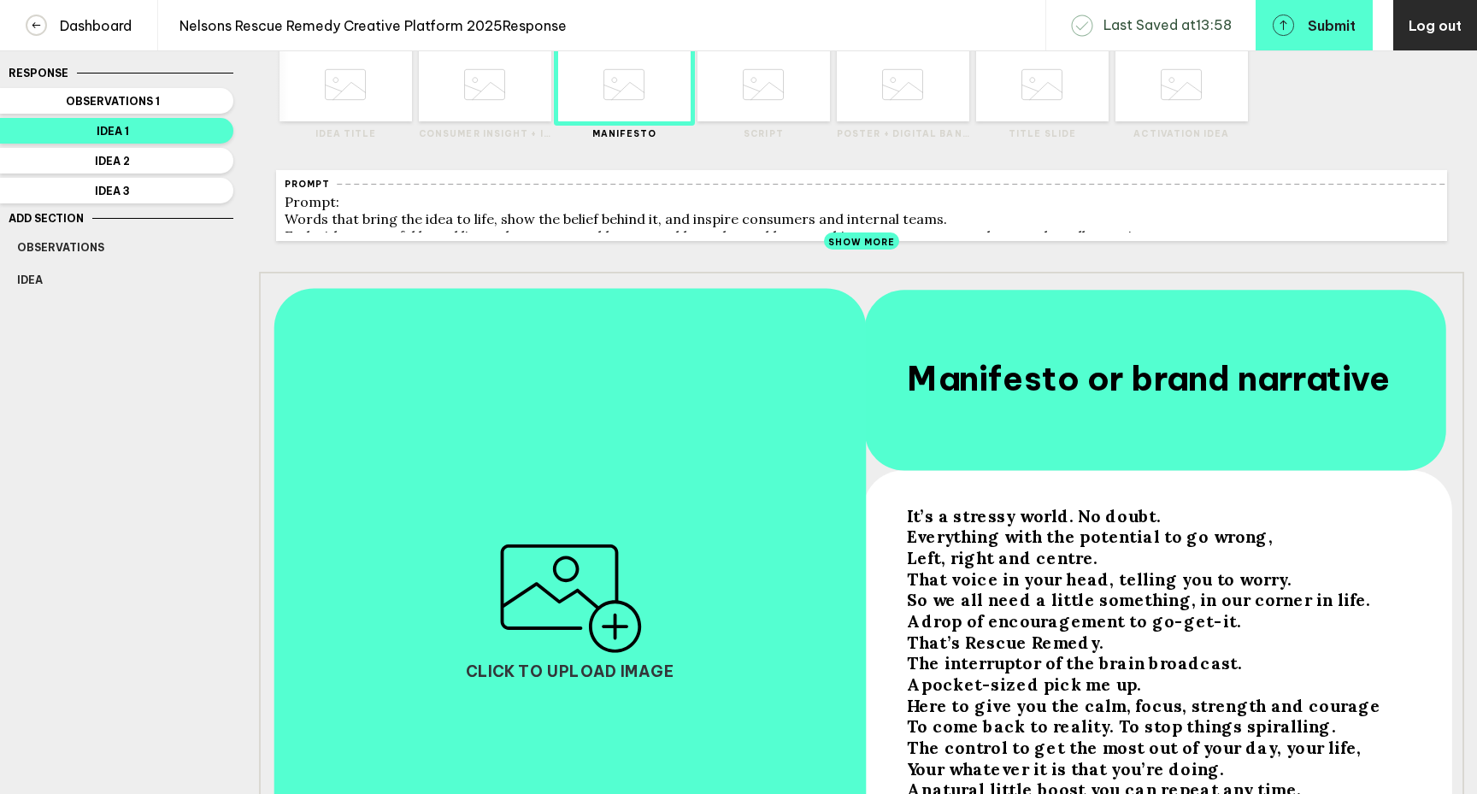
click at [903, 105] on icon at bounding box center [902, 84] width 41 height 65
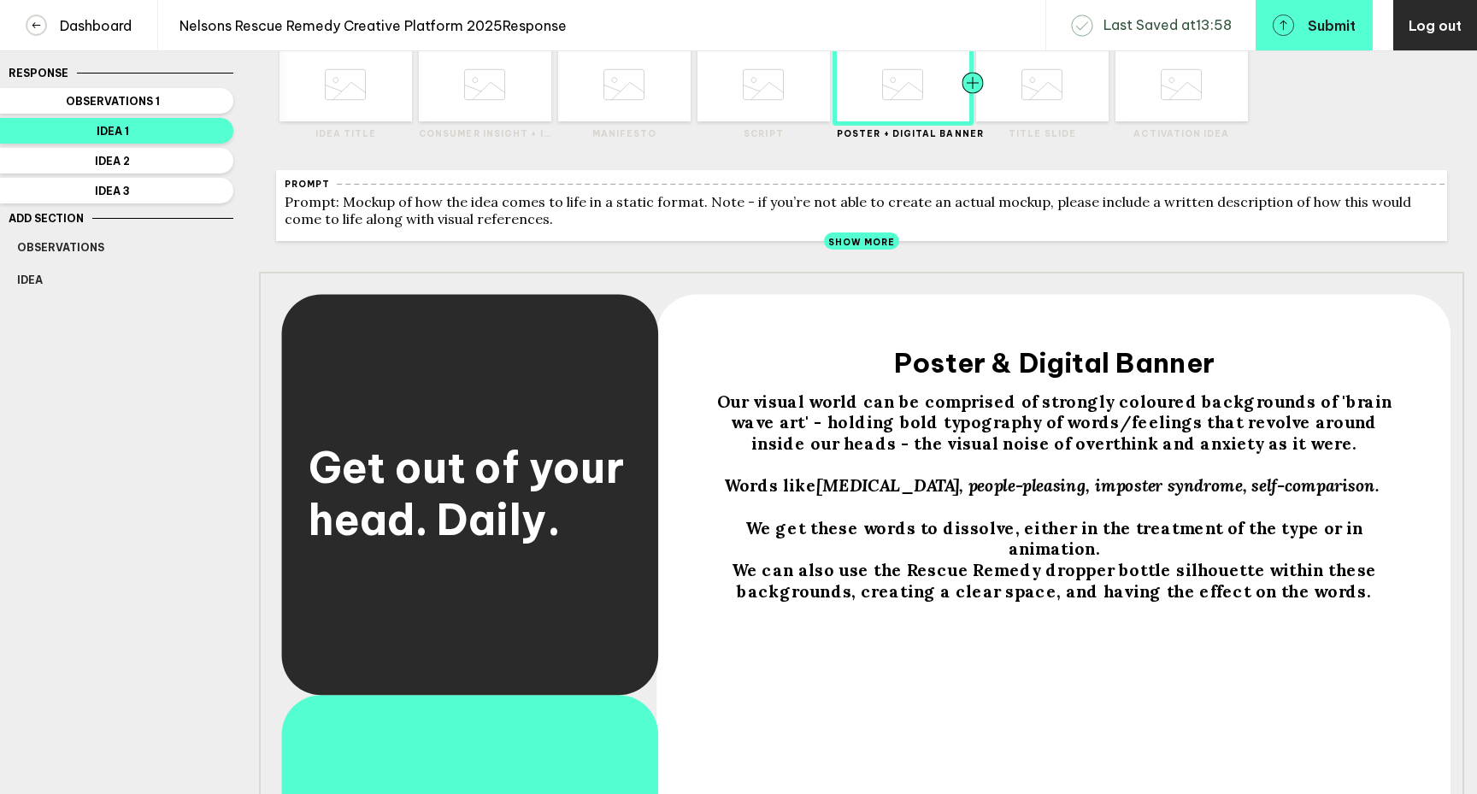
click at [1021, 118] on div at bounding box center [1006, 84] width 67 height 74
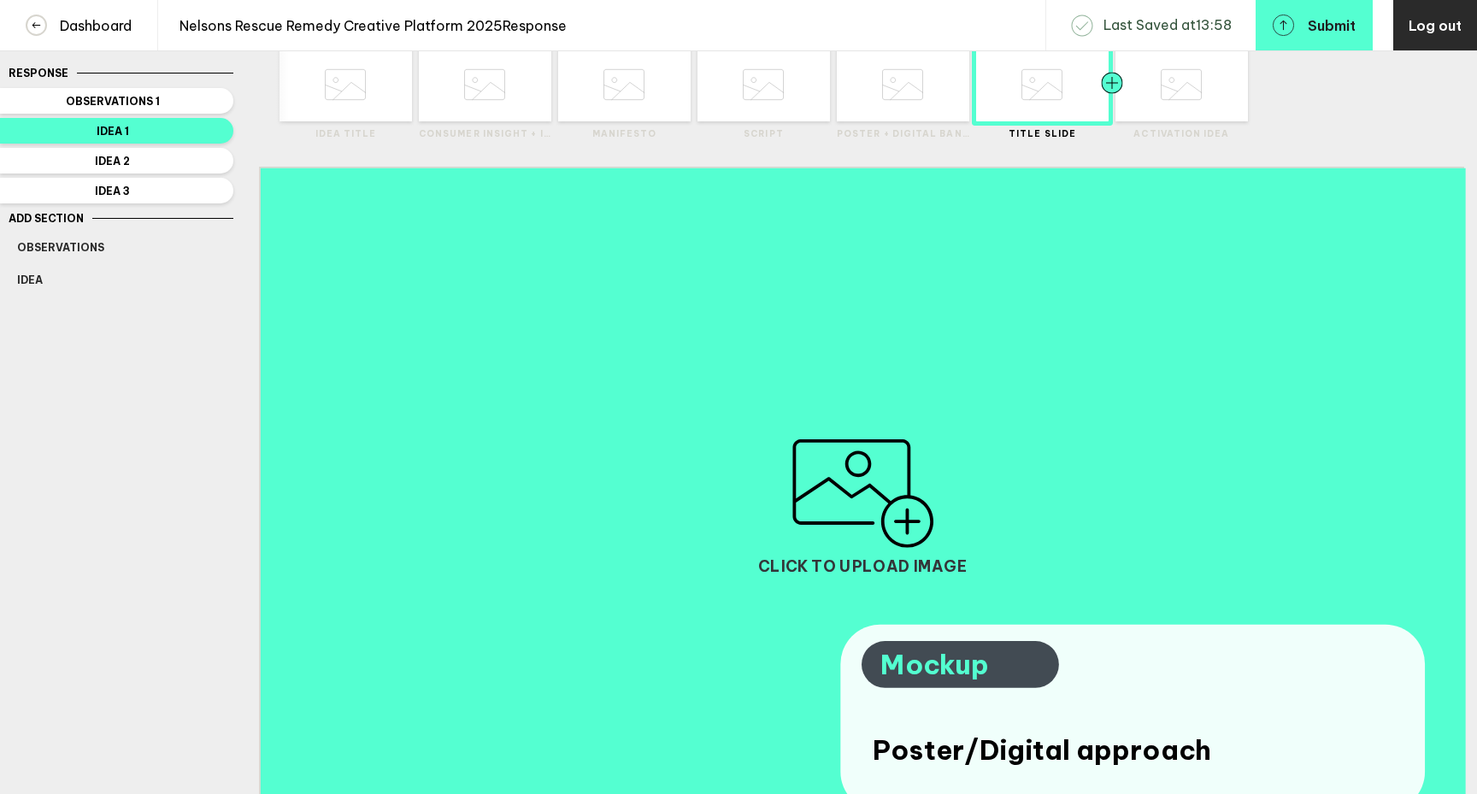
click at [1163, 113] on div at bounding box center [1145, 84] width 67 height 74
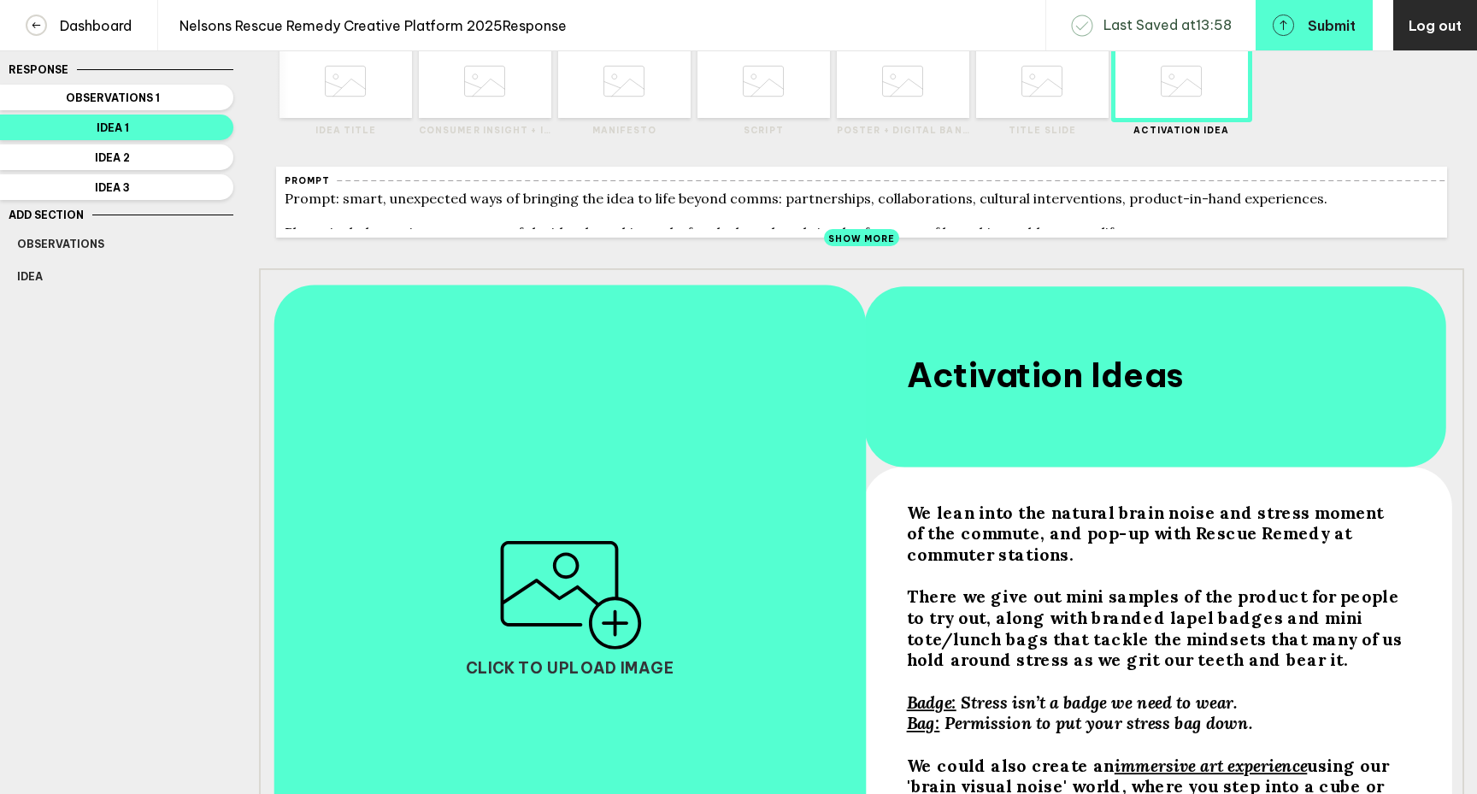
scroll to position [0, 0]
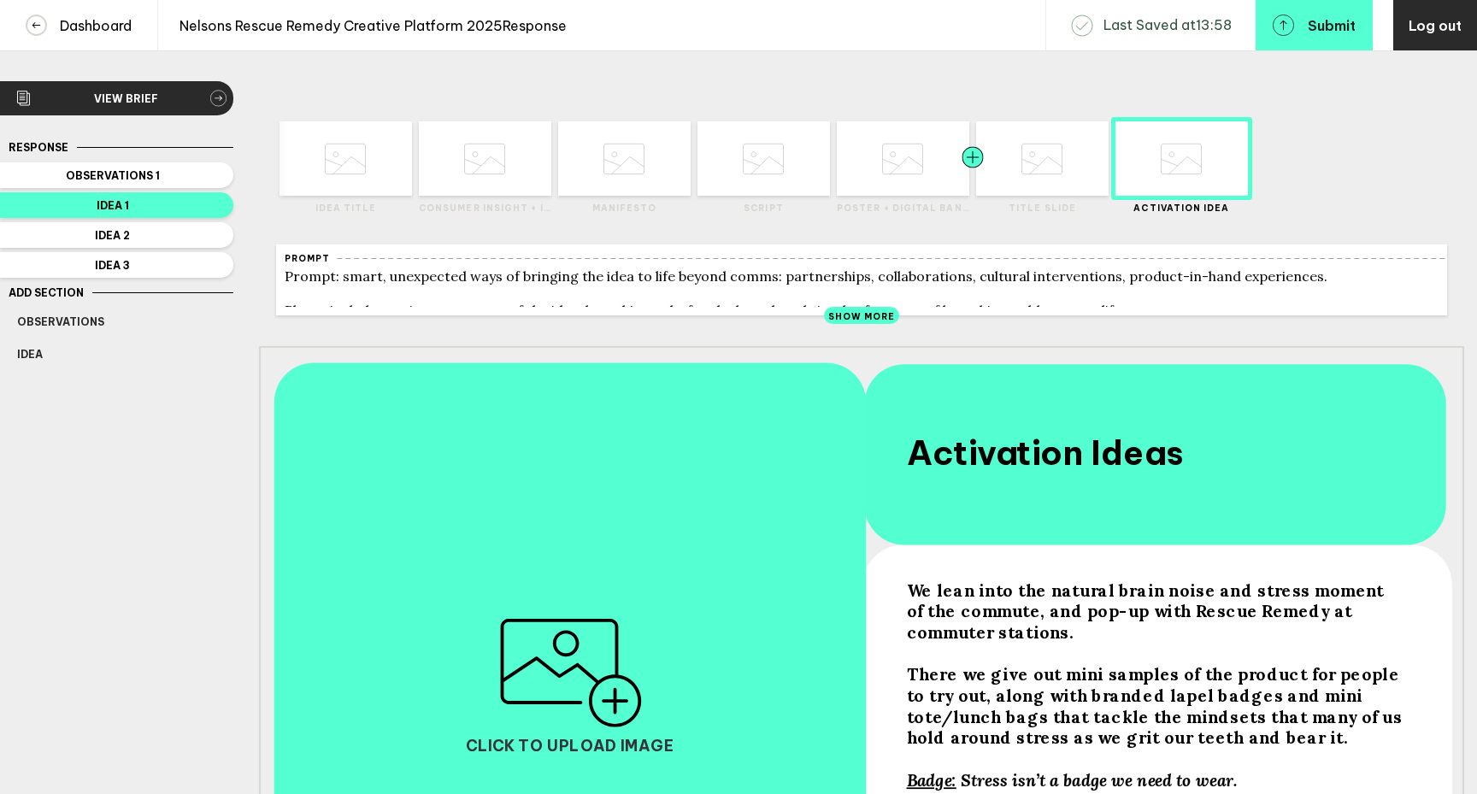
click at [916, 192] on div at bounding box center [939, 158] width 67 height 74
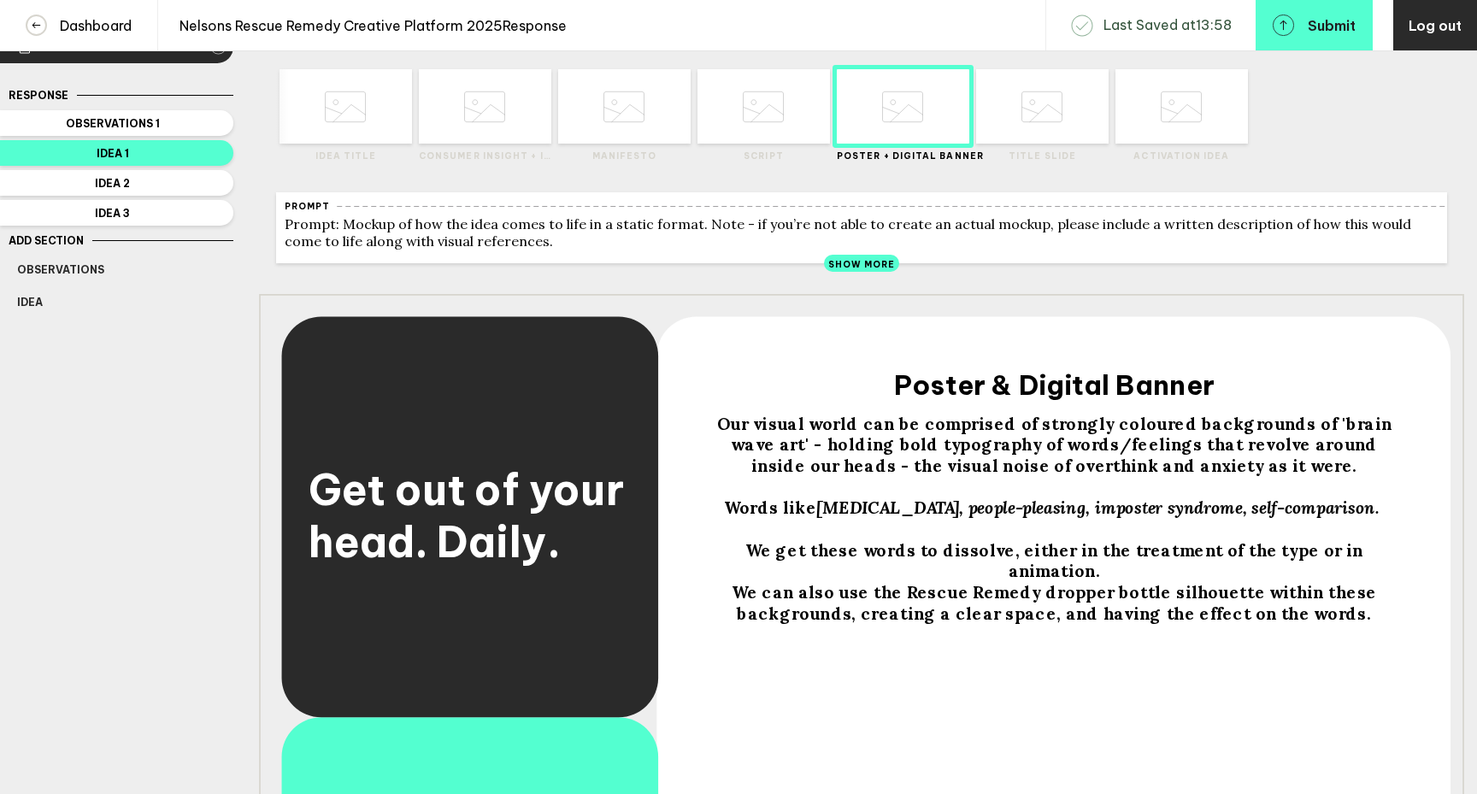
scroll to position [57, 0]
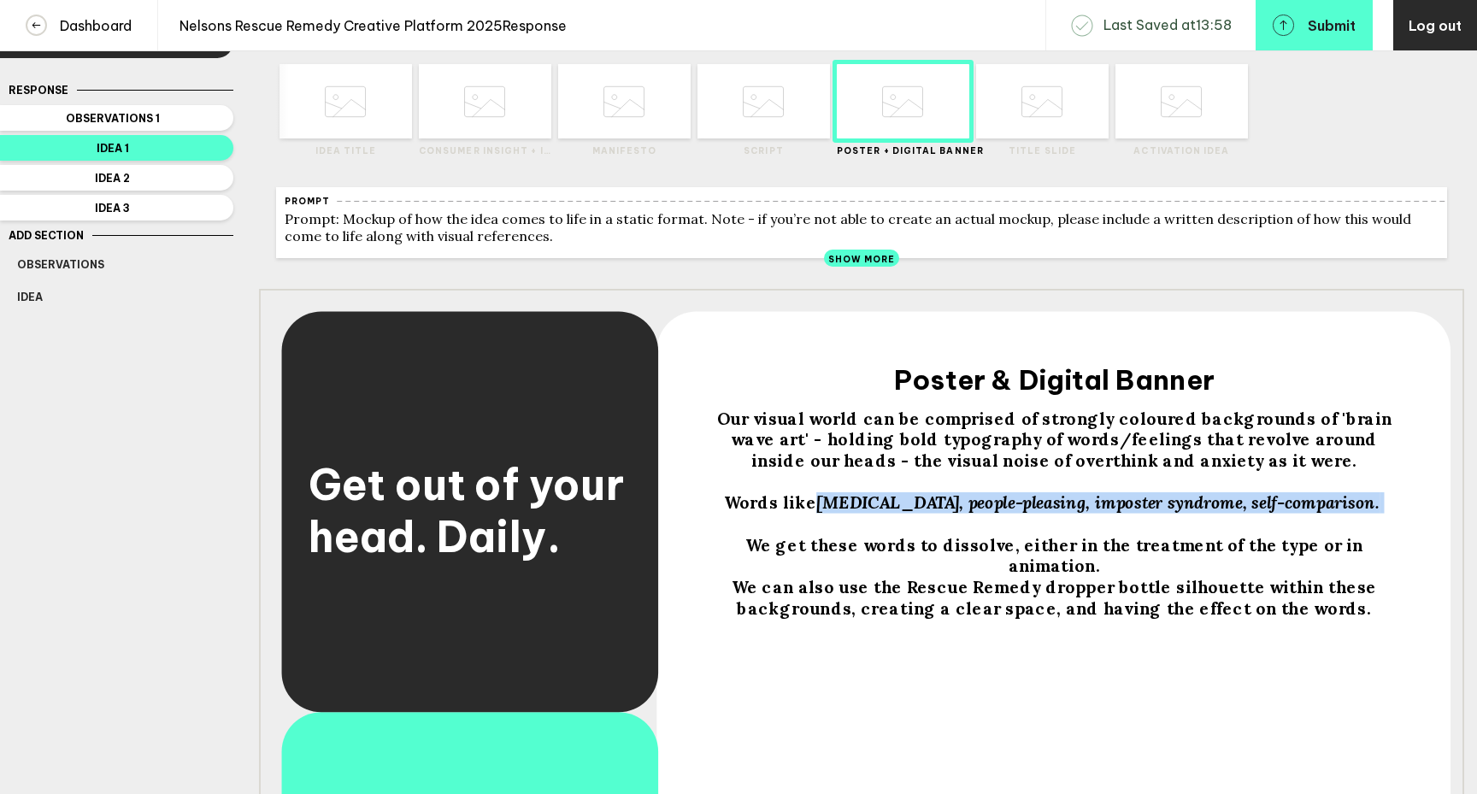
drag, startPoint x: 835, startPoint y: 516, endPoint x: 1170, endPoint y: 539, distance: 335.9
click at [1170, 539] on div "Our visual world can be comprised of strongly coloured backgrounds of 'brain wa…" at bounding box center [1055, 514] width 704 height 211
drag, startPoint x: 833, startPoint y: 518, endPoint x: 1353, endPoint y: 511, distance: 519.8
click at [1353, 511] on span "[MEDICAL_DATA], people-pleasing, imposter syndrome, self-comparison." at bounding box center [1097, 502] width 563 height 21
copy span "[MEDICAL_DATA], people-pleasing, imposter syndrome, self-comparison"
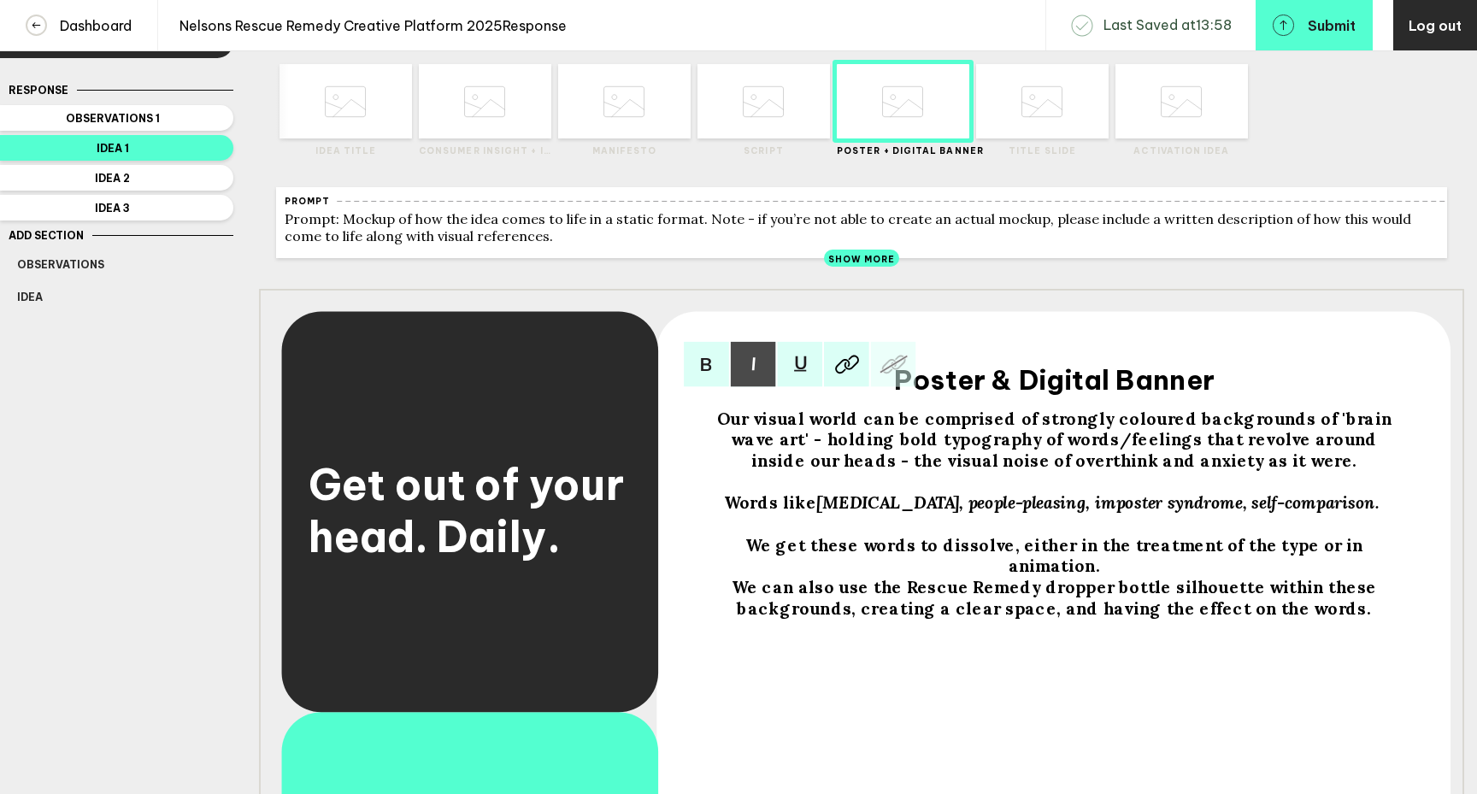
click at [857, 514] on span "[MEDICAL_DATA], people-pleasing, imposter syndrome, self-comparison." at bounding box center [1097, 502] width 563 height 21
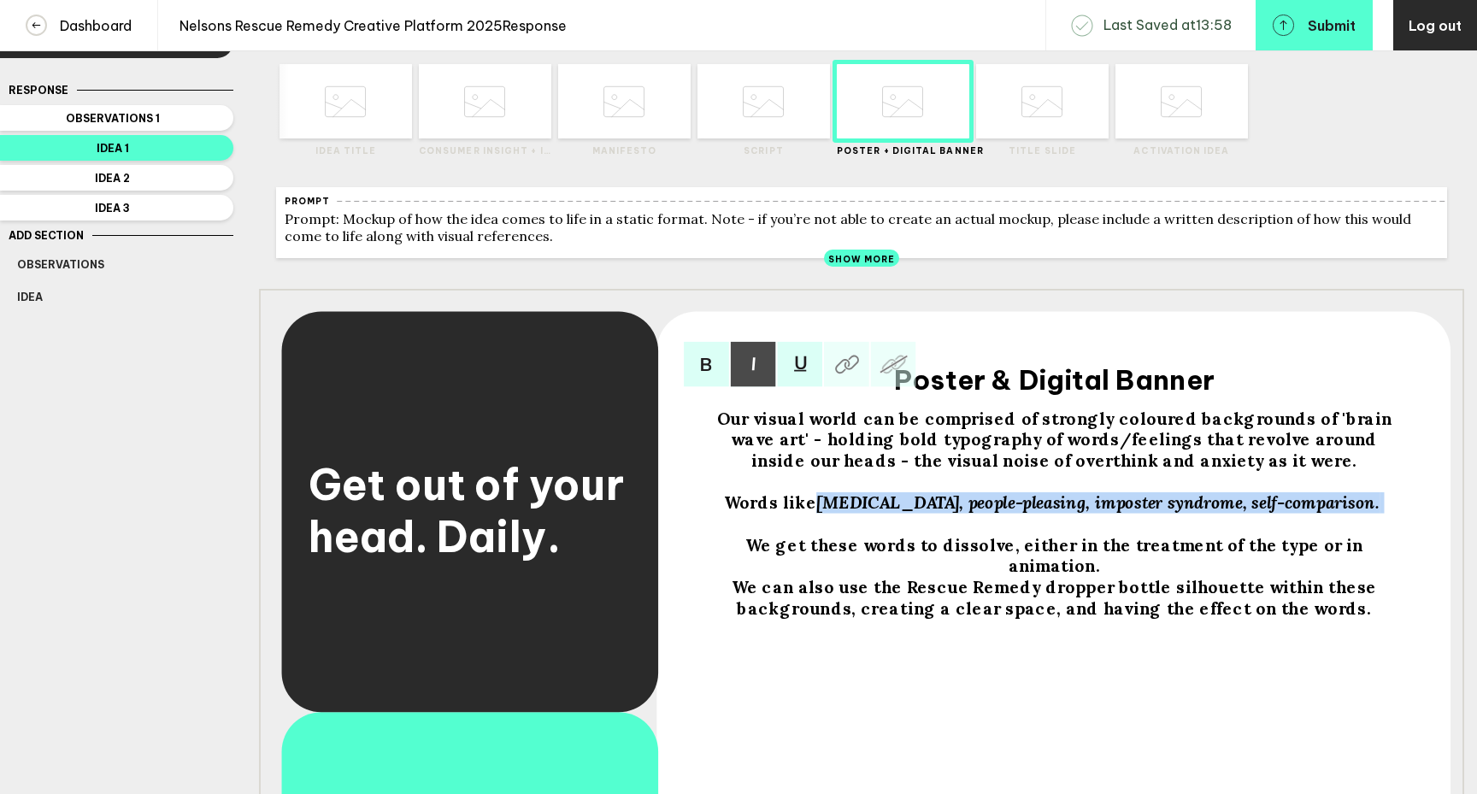
drag, startPoint x: 834, startPoint y: 517, endPoint x: 1381, endPoint y: 516, distance: 547.1
click at [1381, 514] on div "Words like [MEDICAL_DATA], people-pleasing, imposter syndrome, self-comparison." at bounding box center [1055, 502] width 704 height 21
copy div "[MEDICAL_DATA], people-pleasing, imposter syndrome, self-comparison."
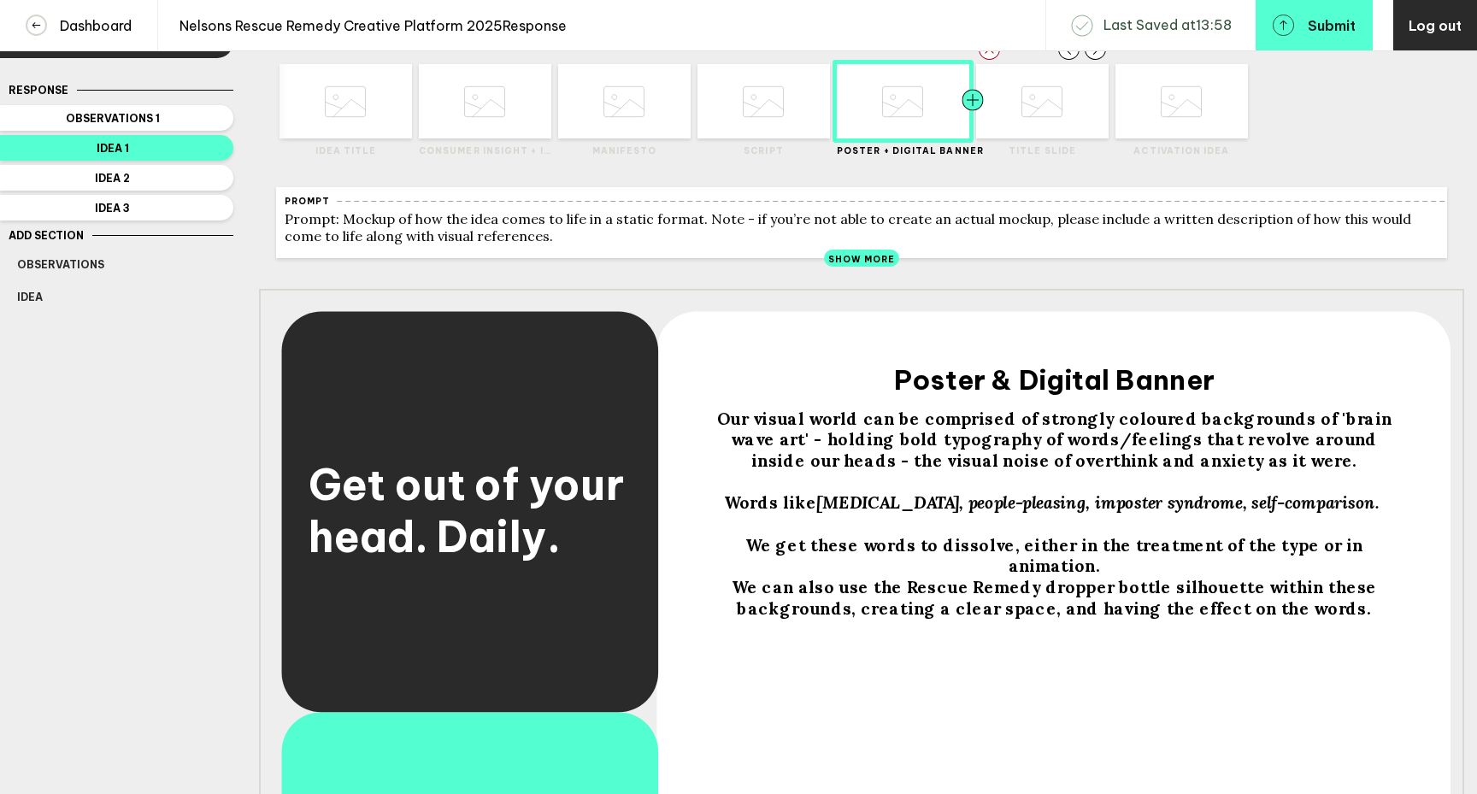
click at [1022, 118] on div at bounding box center [1006, 101] width 67 height 74
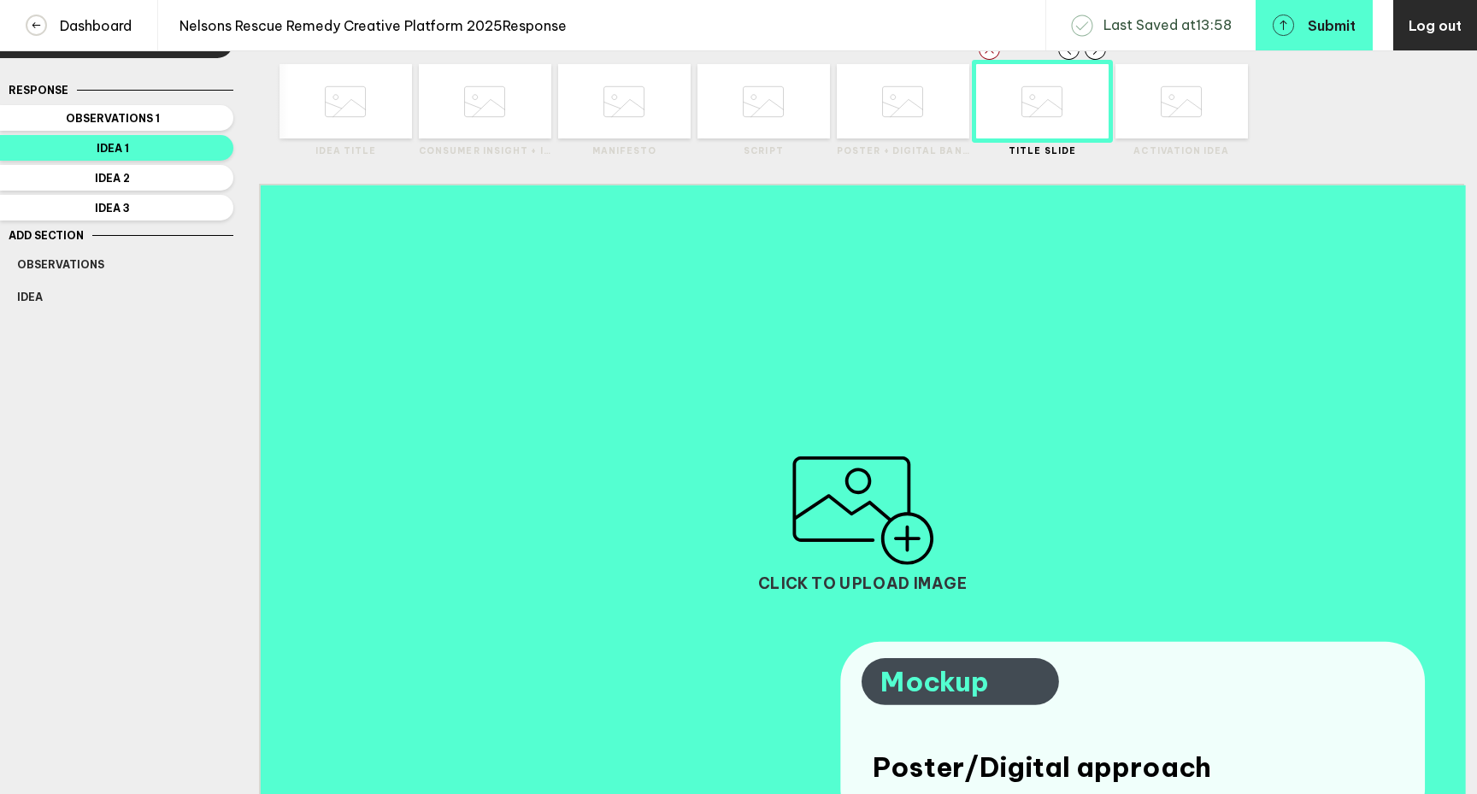
click at [904, 540] on img "button" at bounding box center [863, 510] width 144 height 109
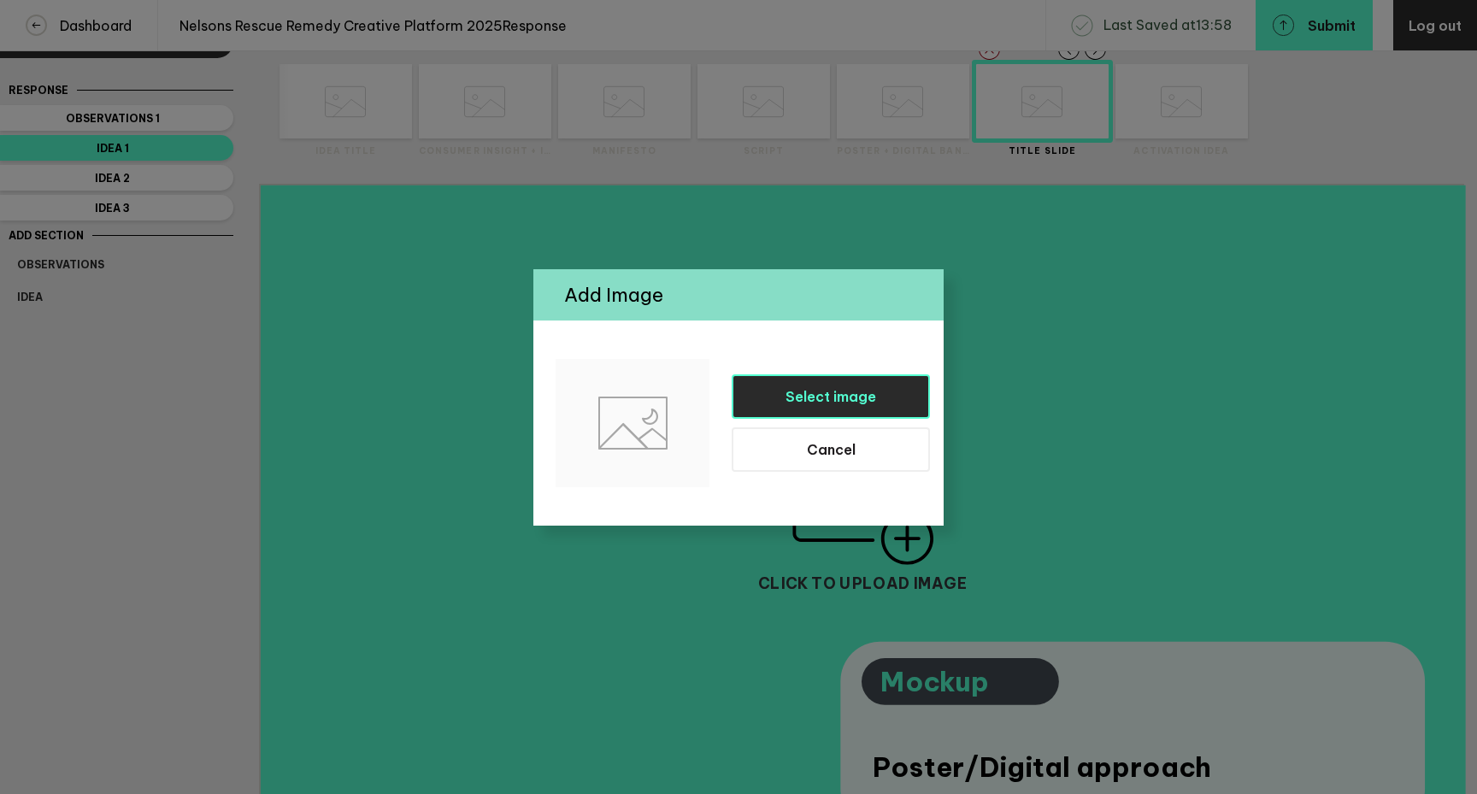
click at [847, 404] on button "Select image" at bounding box center [831, 396] width 198 height 44
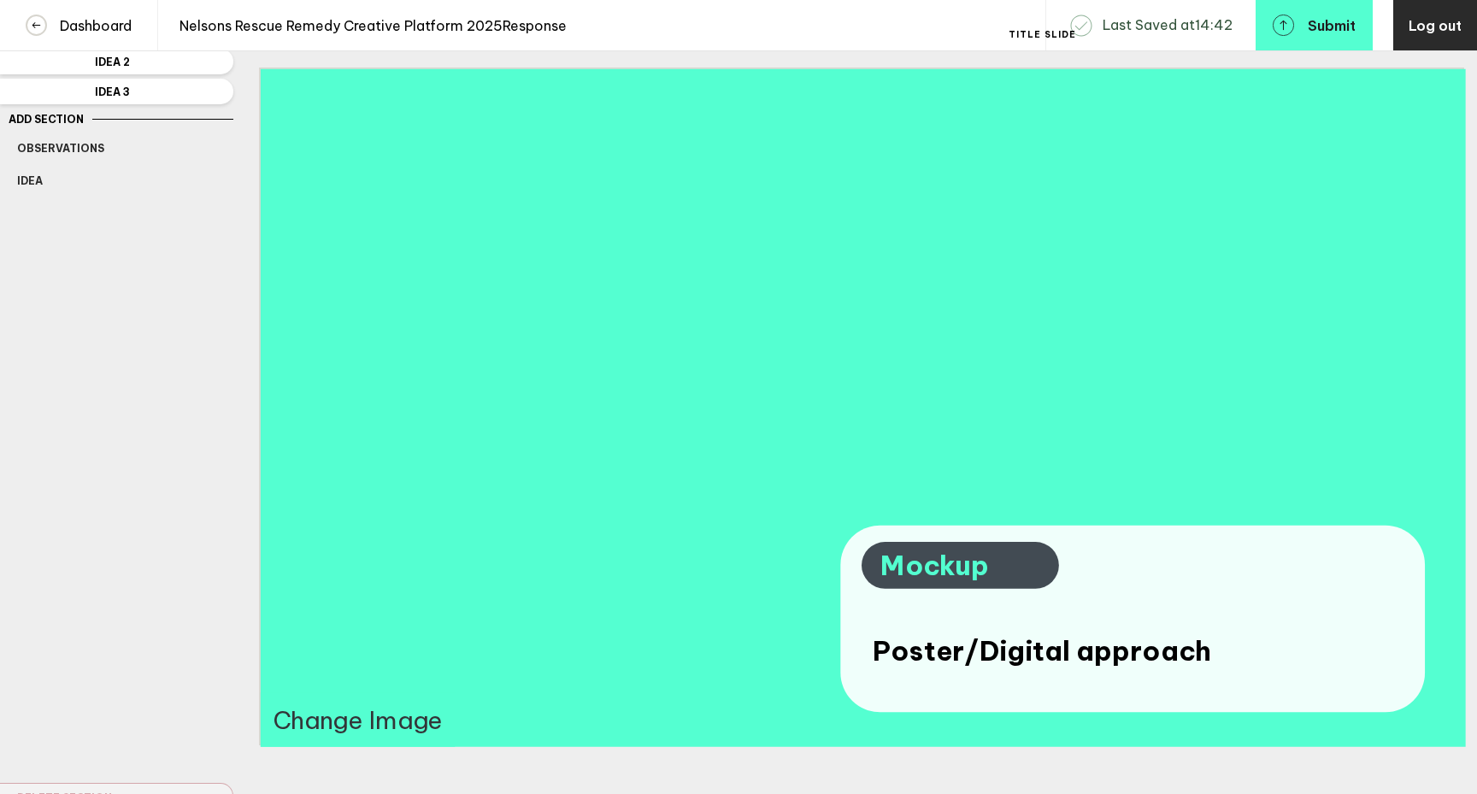
scroll to position [184, 0]
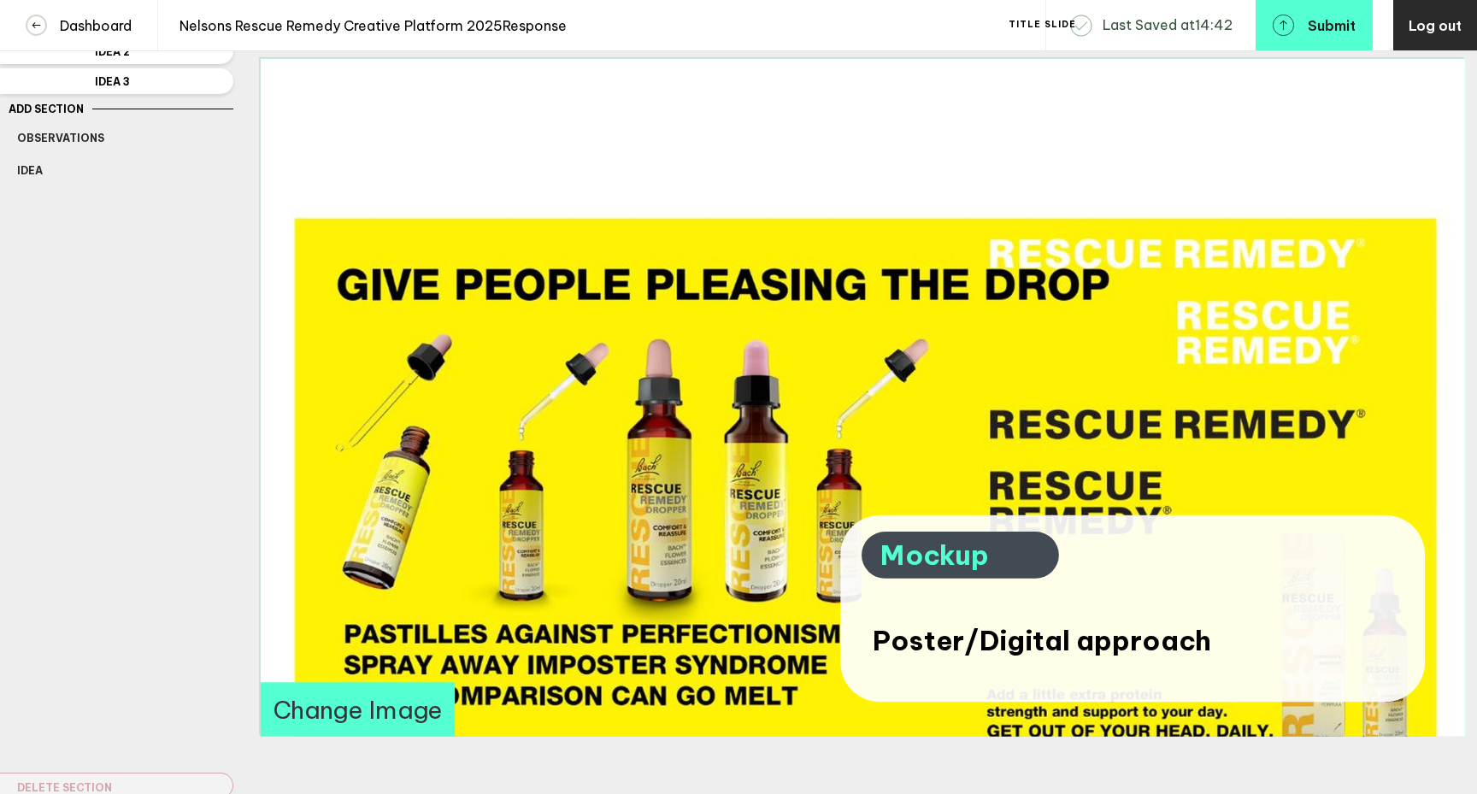
click at [376, 721] on button "Change Image" at bounding box center [358, 709] width 194 height 54
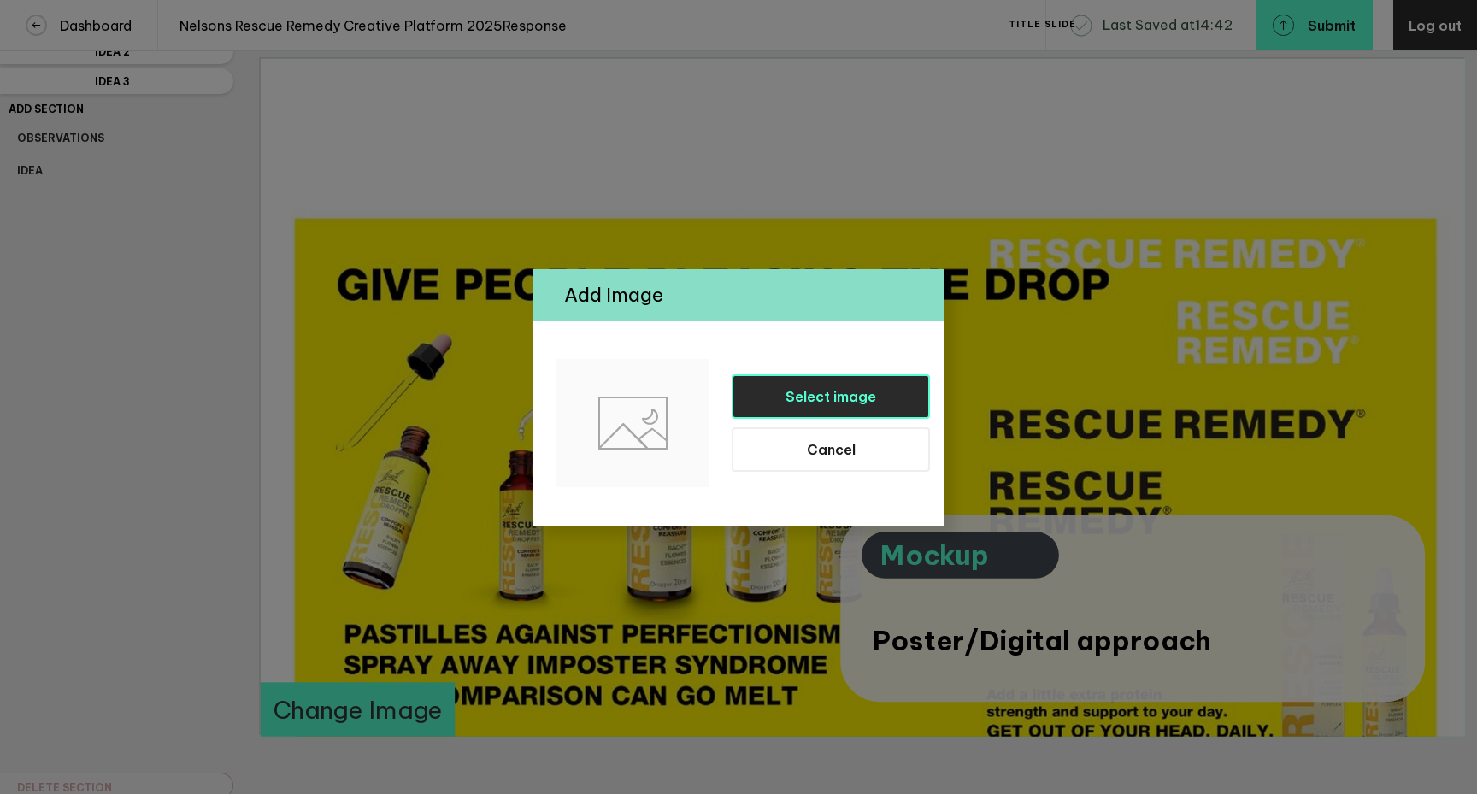
click at [804, 410] on button "Select image" at bounding box center [831, 396] width 198 height 44
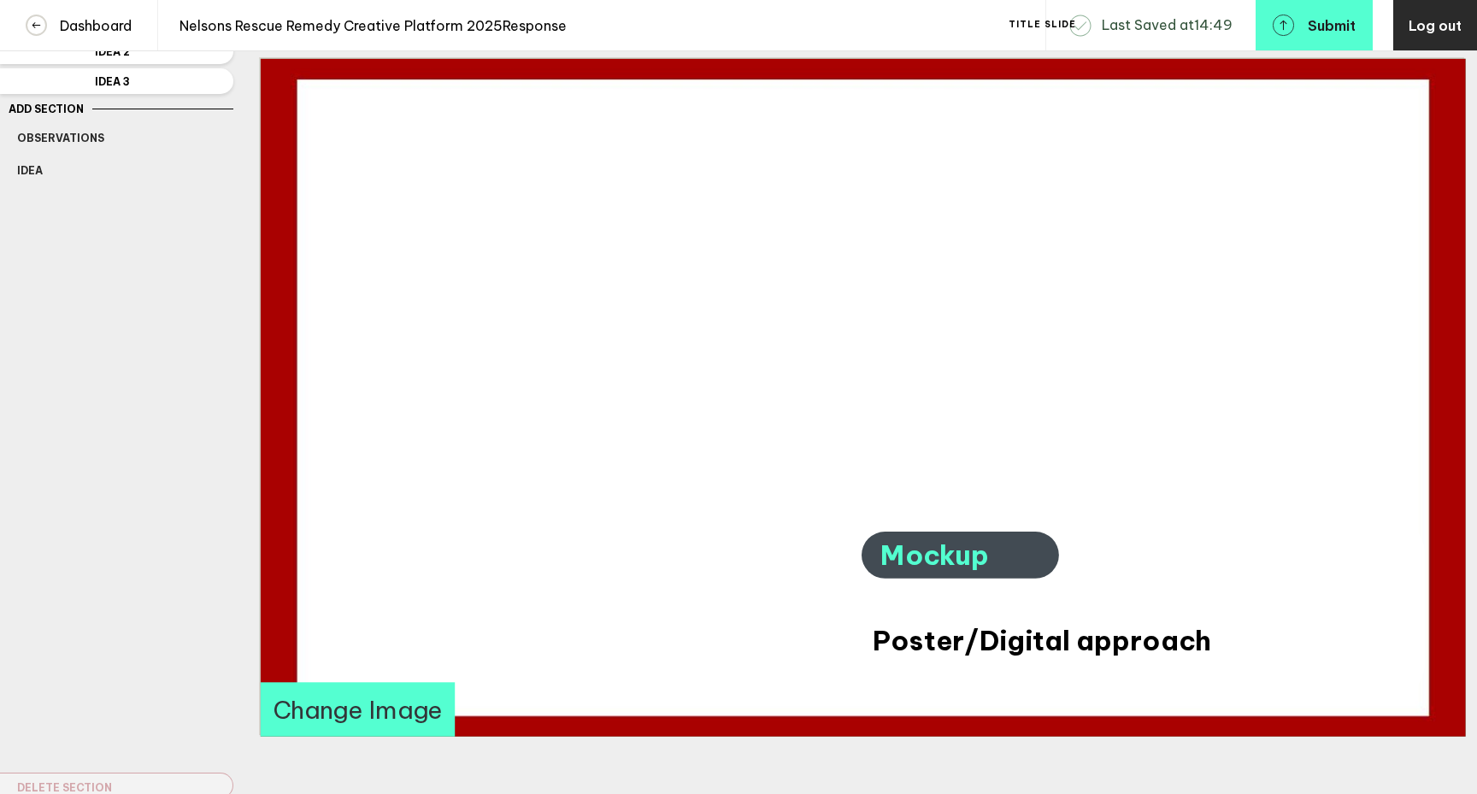
click at [400, 729] on button "Change Image" at bounding box center [358, 709] width 194 height 54
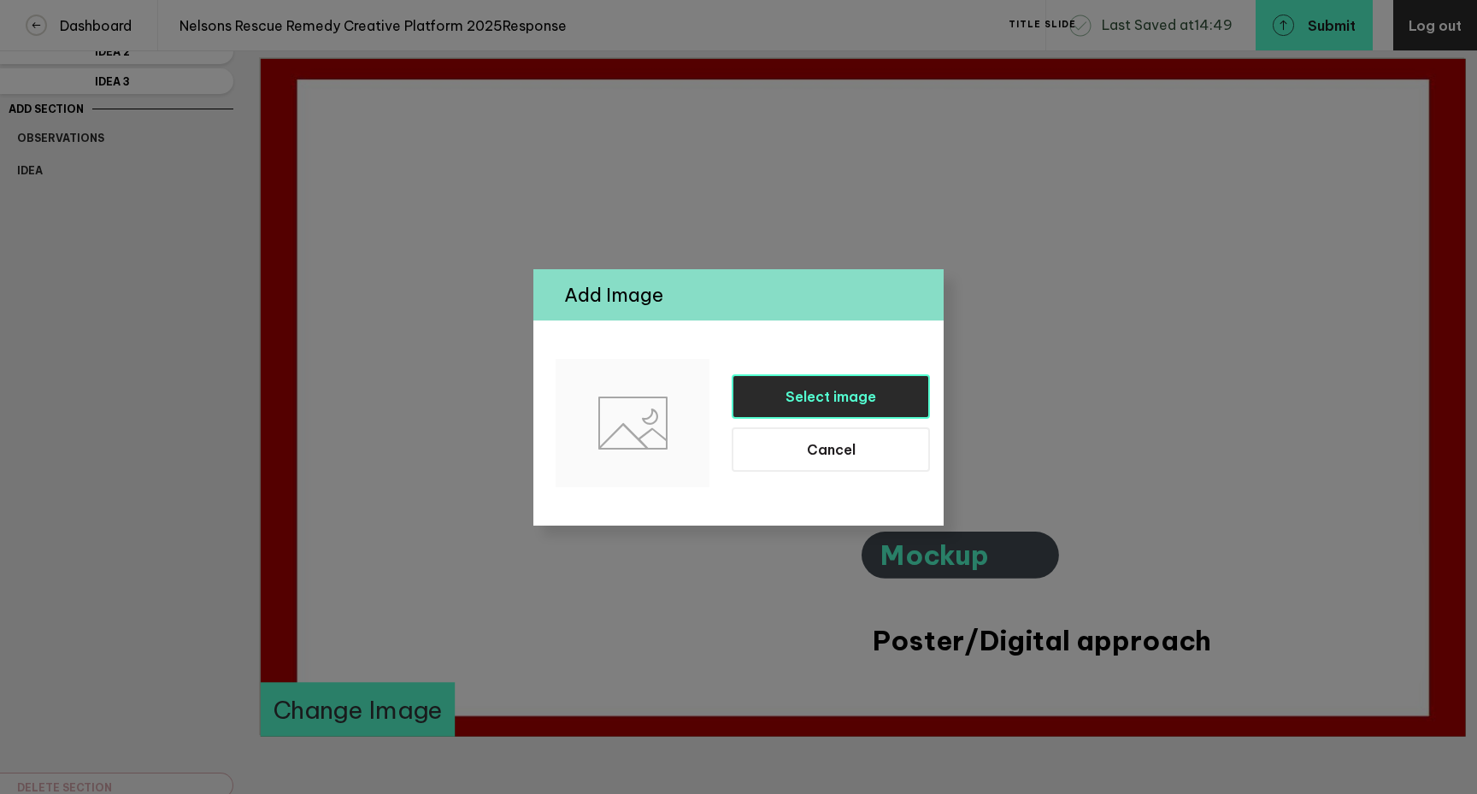
click at [857, 403] on span "Select image" at bounding box center [831, 396] width 91 height 17
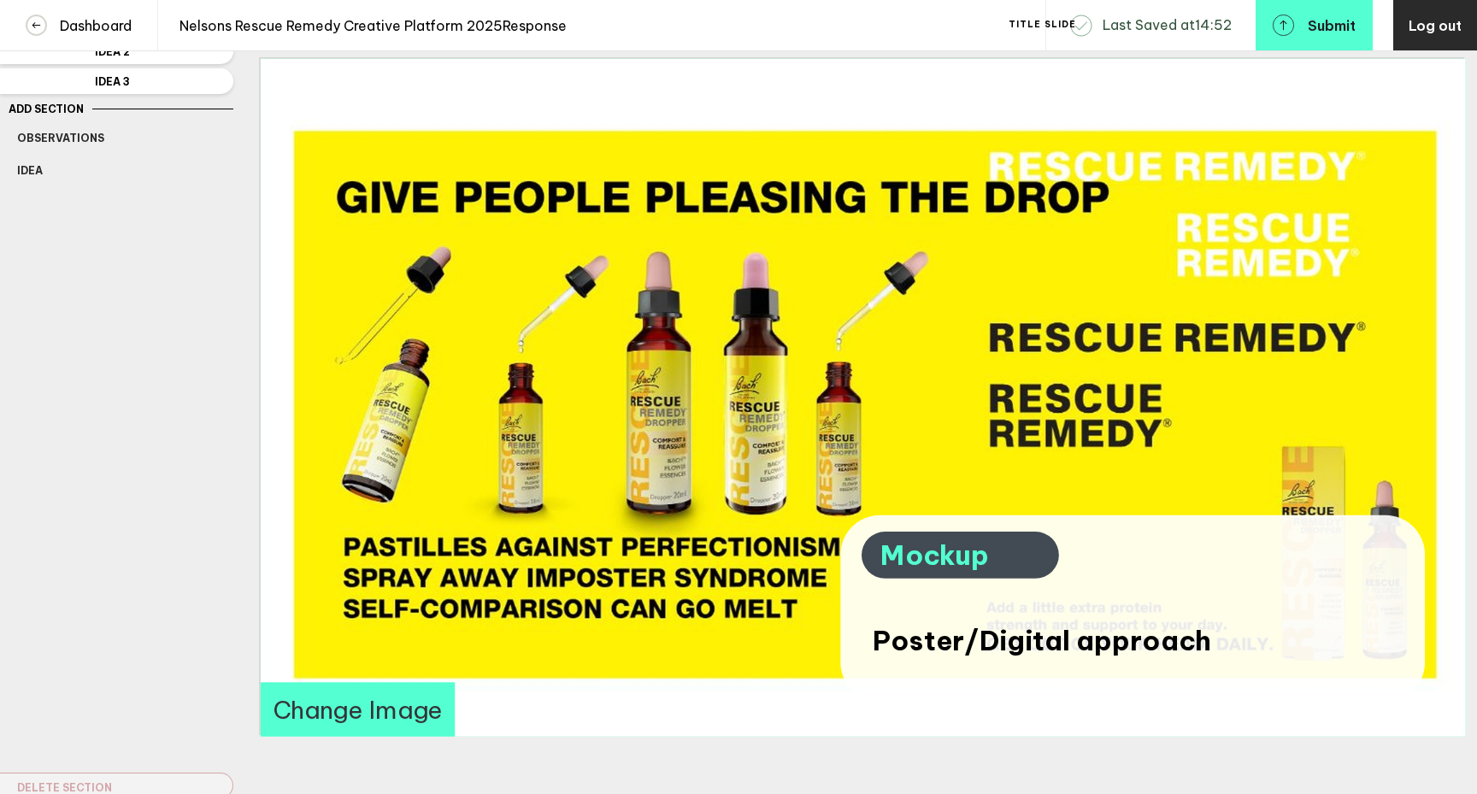
scroll to position [0, 0]
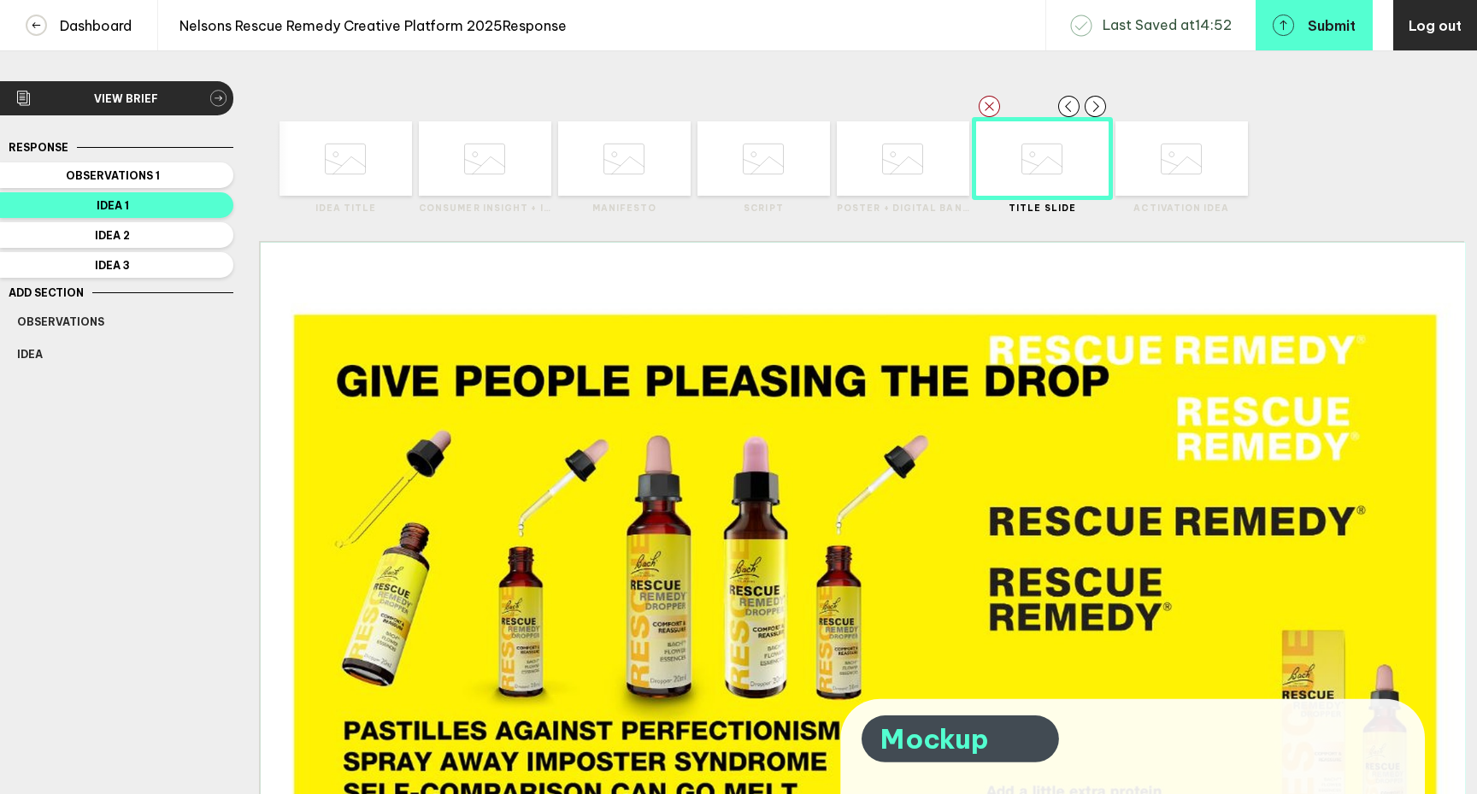
click at [904, 188] on icon at bounding box center [902, 159] width 41 height 65
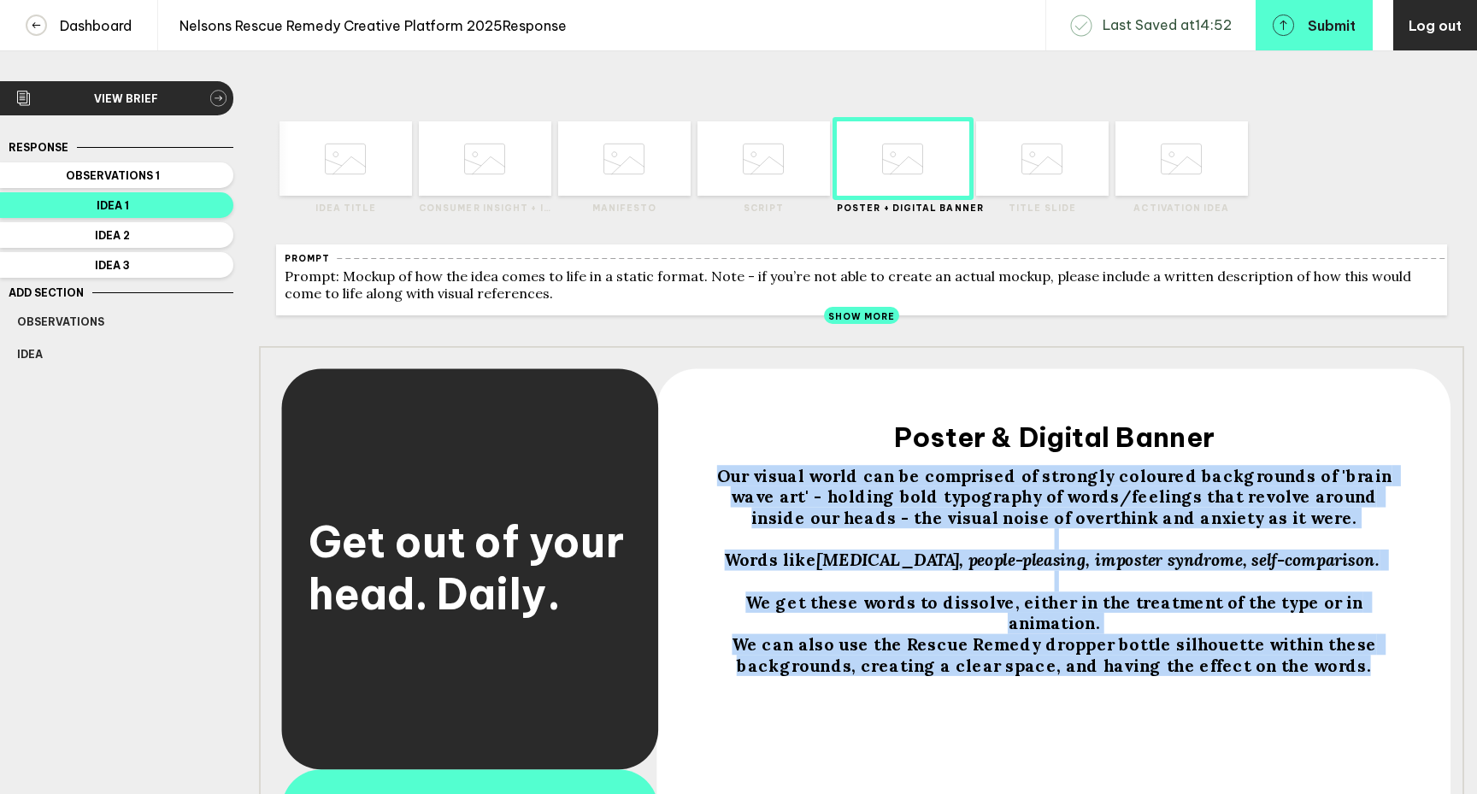
drag, startPoint x: 1343, startPoint y: 657, endPoint x: 704, endPoint y: 492, distance: 659.7
click at [704, 492] on div "Our visual world can be comprised of strongly coloured backgrounds of 'brain wa…" at bounding box center [1055, 571] width 704 height 211
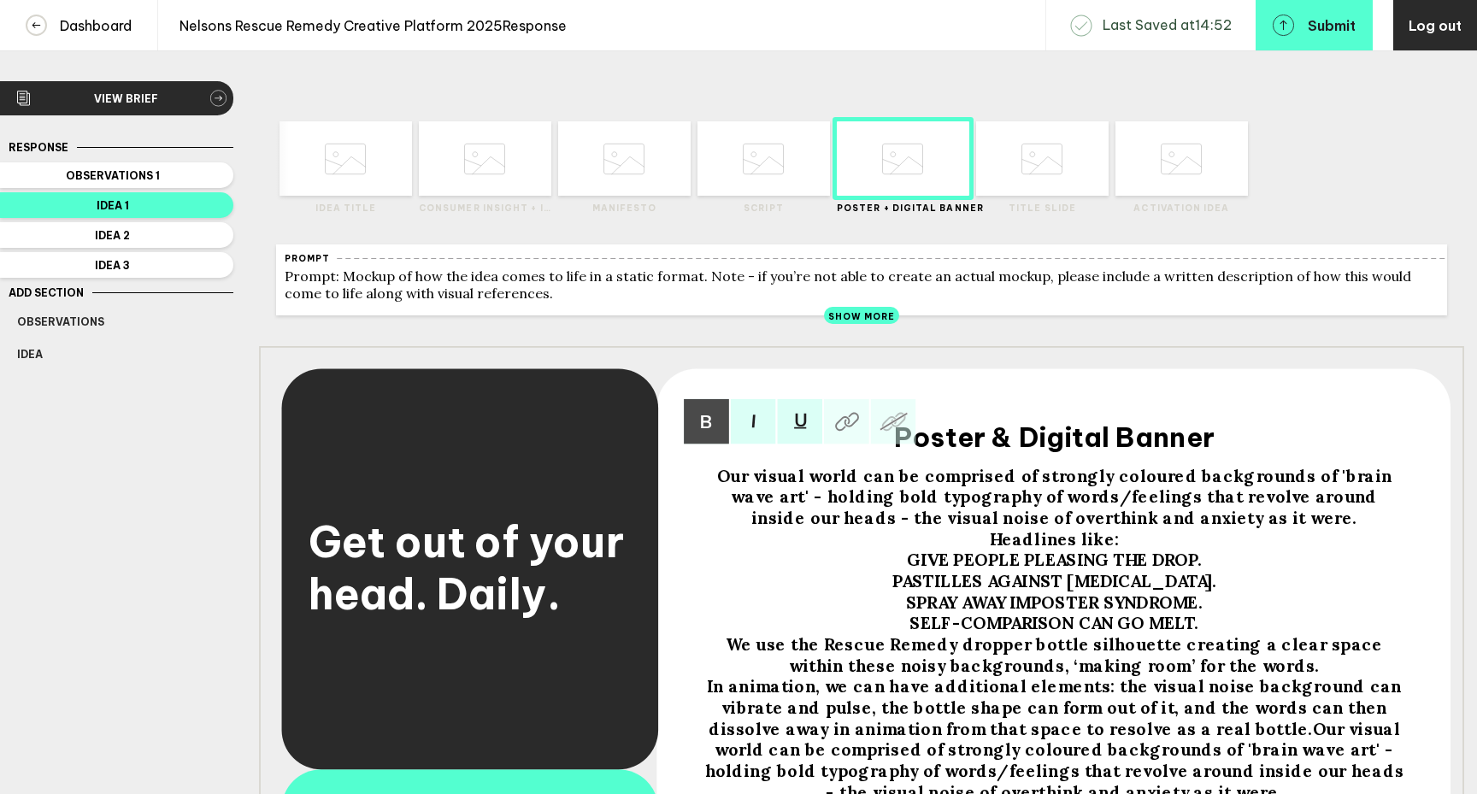
scroll to position [26, 0]
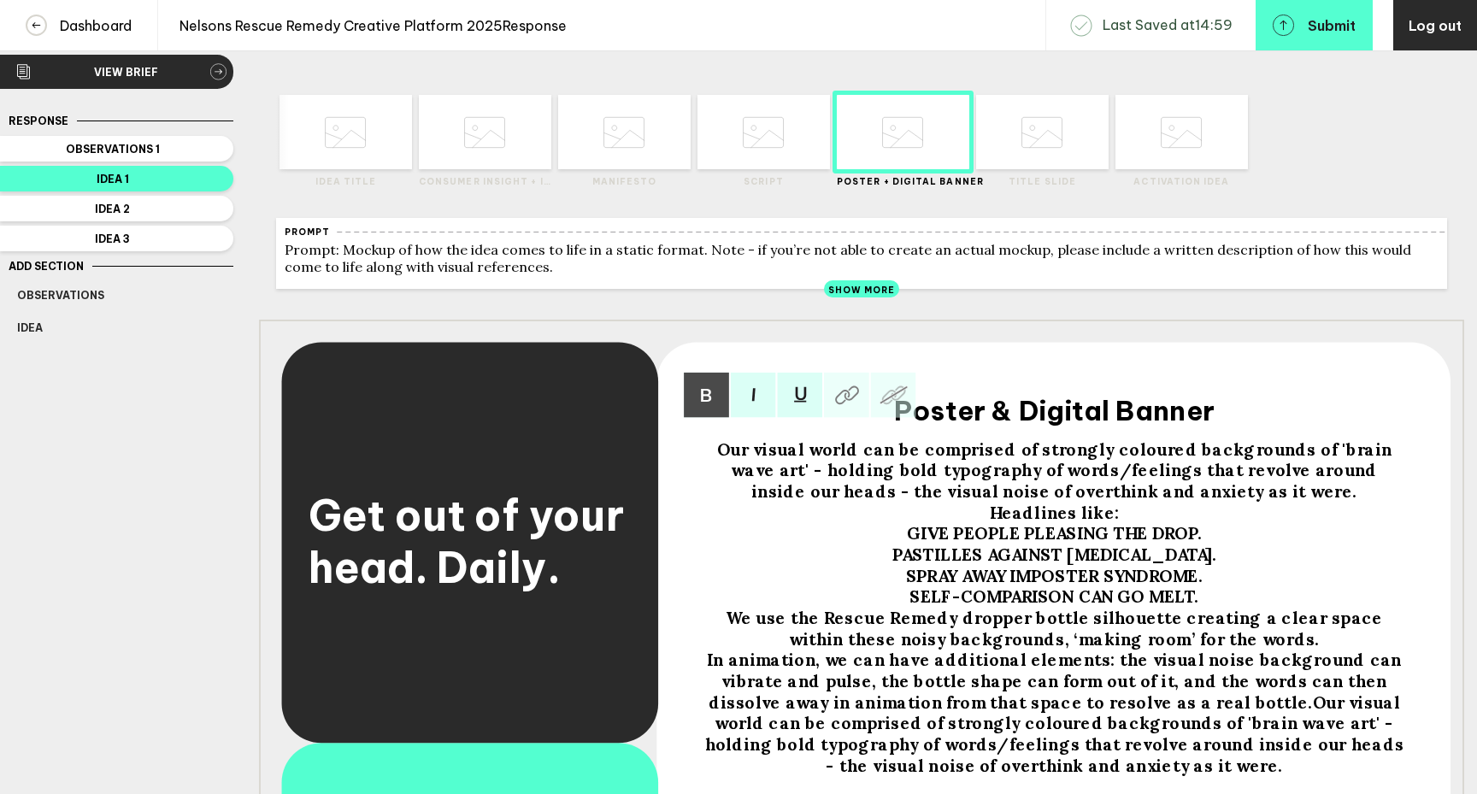
click at [1259, 503] on div "Our visual world can be comprised of strongly coloured backgrounds of 'brain wa…" at bounding box center [1055, 470] width 704 height 63
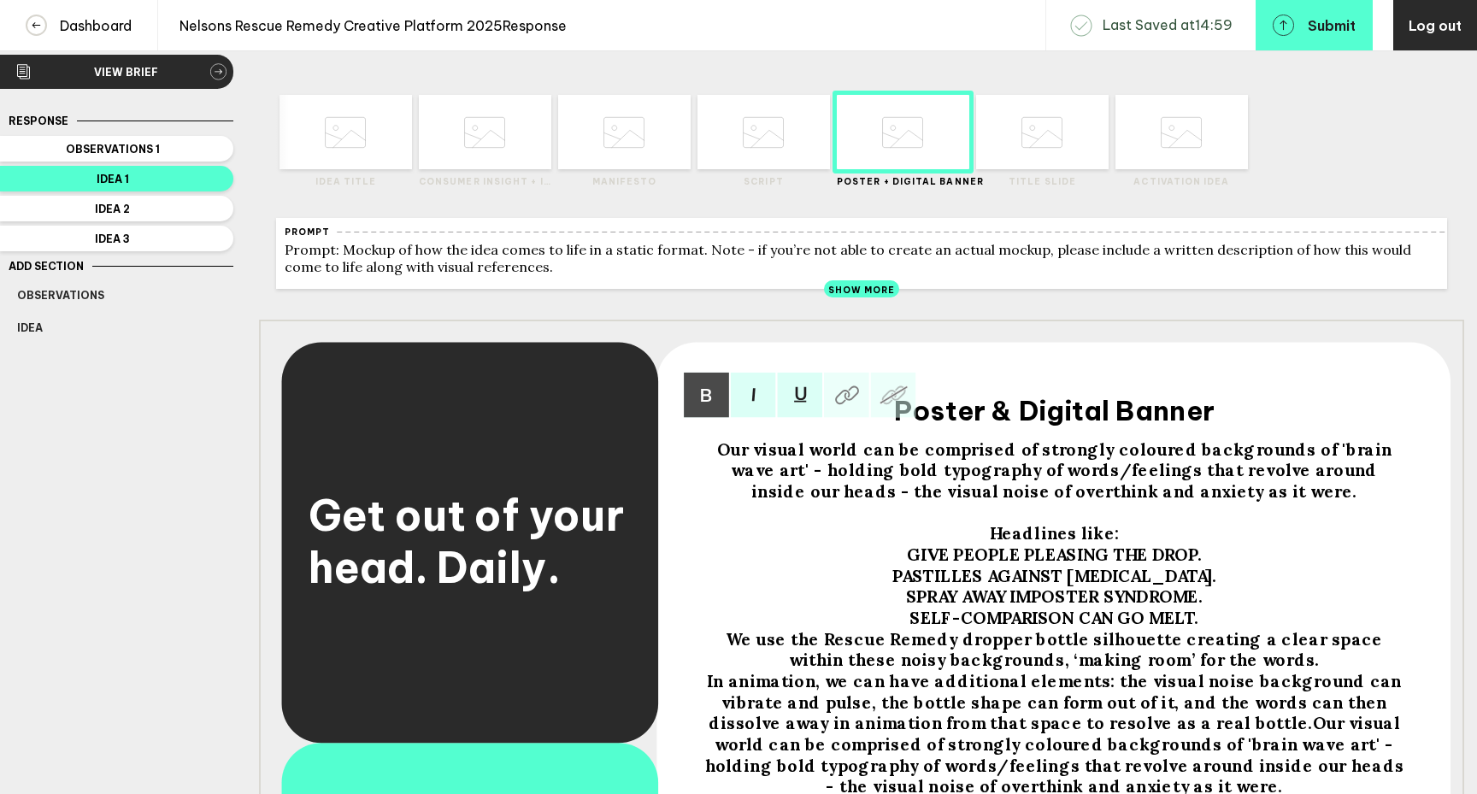
click at [1215, 629] on div "SELF-COMPARISON CAN GO MELT." at bounding box center [1055, 618] width 704 height 21
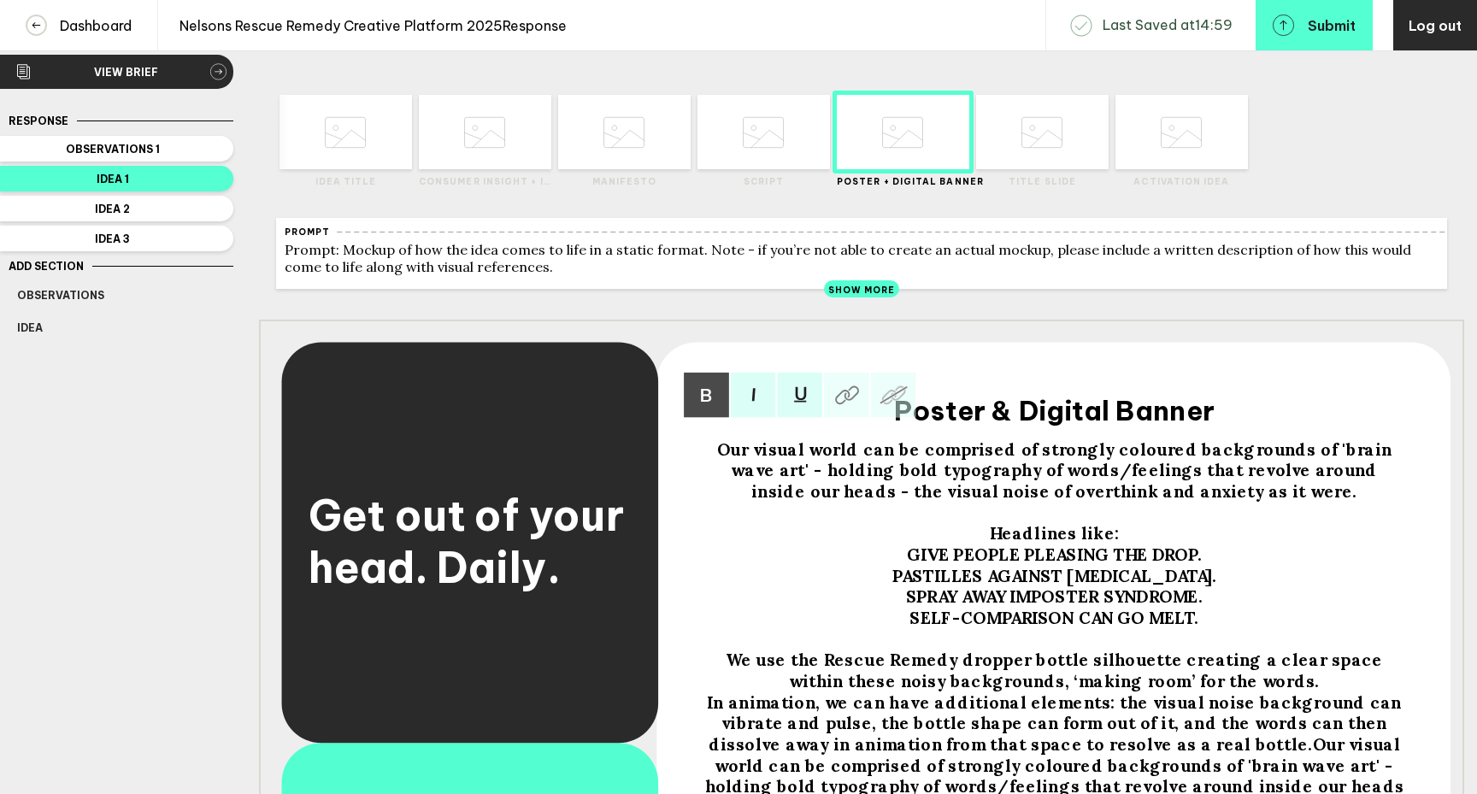
scroll to position [129, 0]
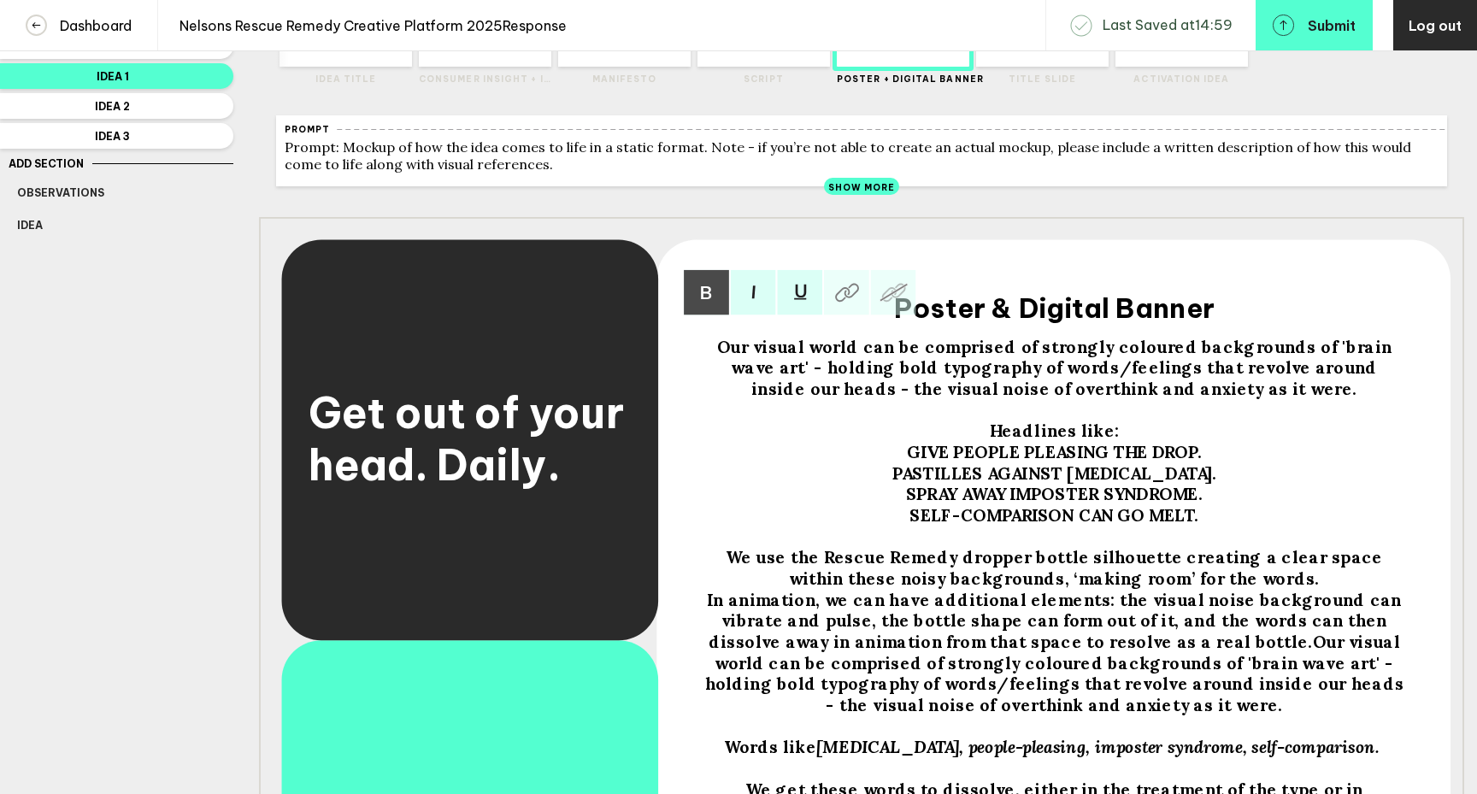
click at [1298, 589] on div "We use the Rescue Remedy dropper bottle silhouette creating a clear space withi…" at bounding box center [1055, 568] width 704 height 42
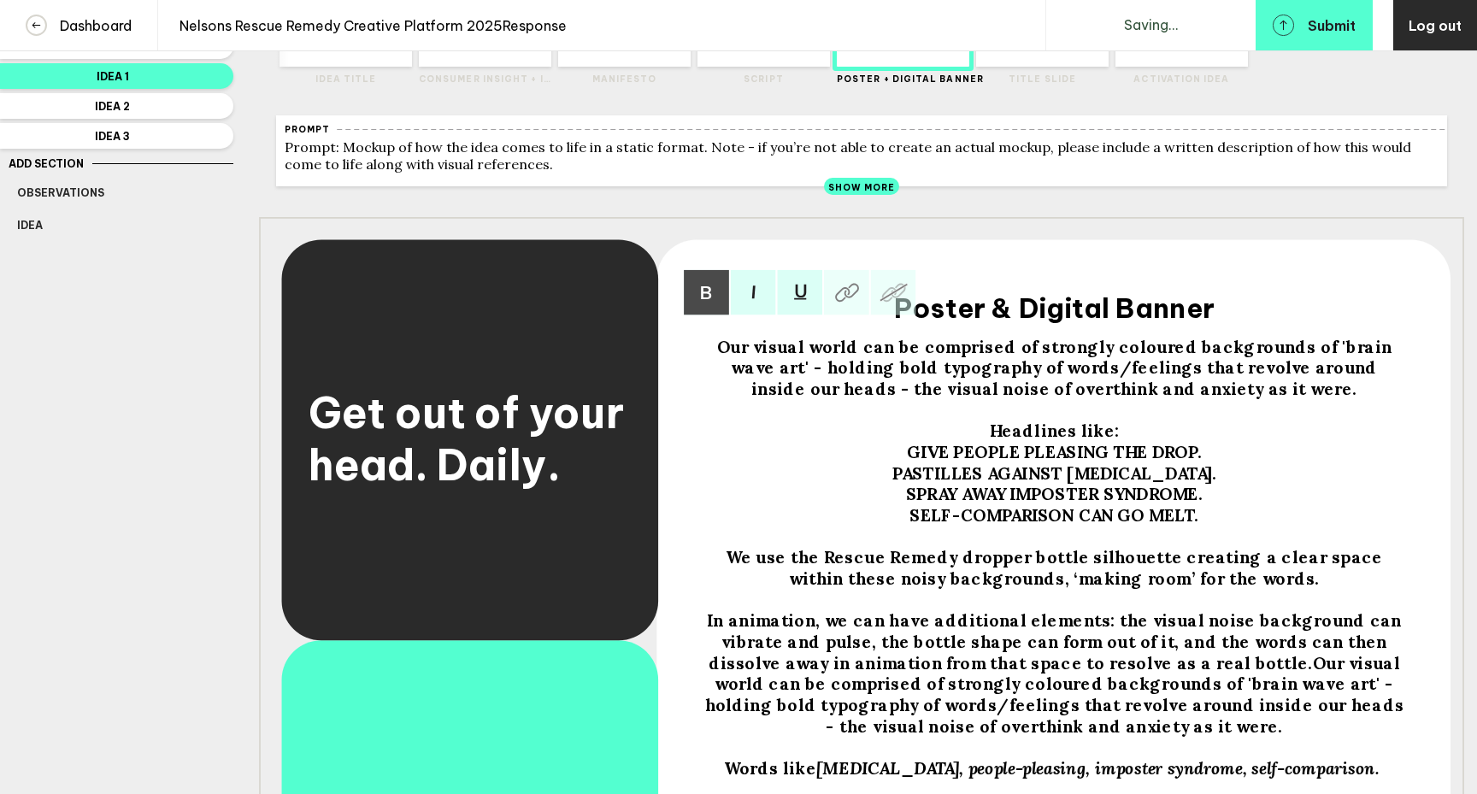
scroll to position [266, 0]
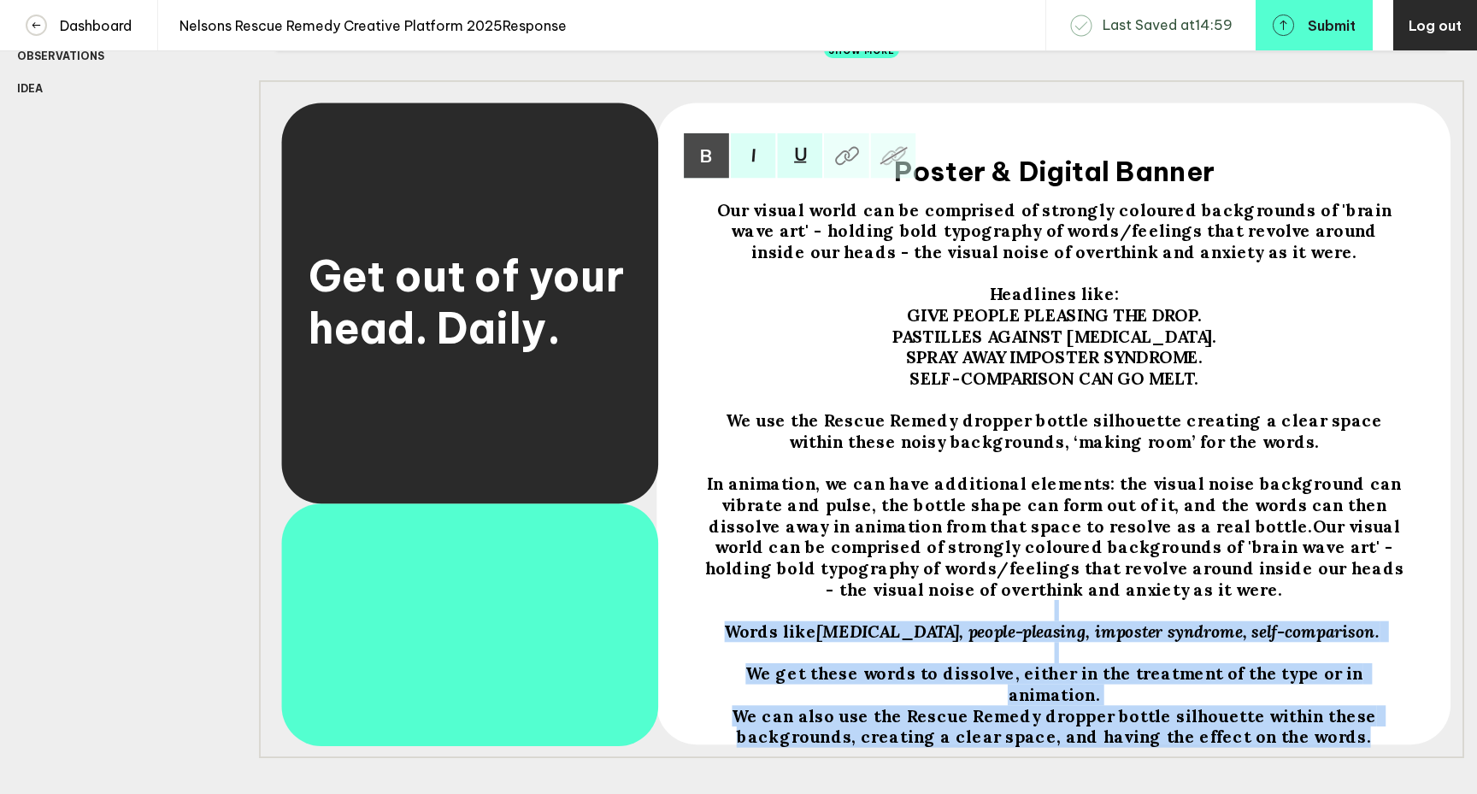
drag, startPoint x: 1125, startPoint y: 605, endPoint x: 1312, endPoint y: 760, distance: 242.9
click at [1312, 758] on div "Get out of your head. Daily. Our visual world can be comprised of strongly colo…" at bounding box center [861, 419] width 1205 height 678
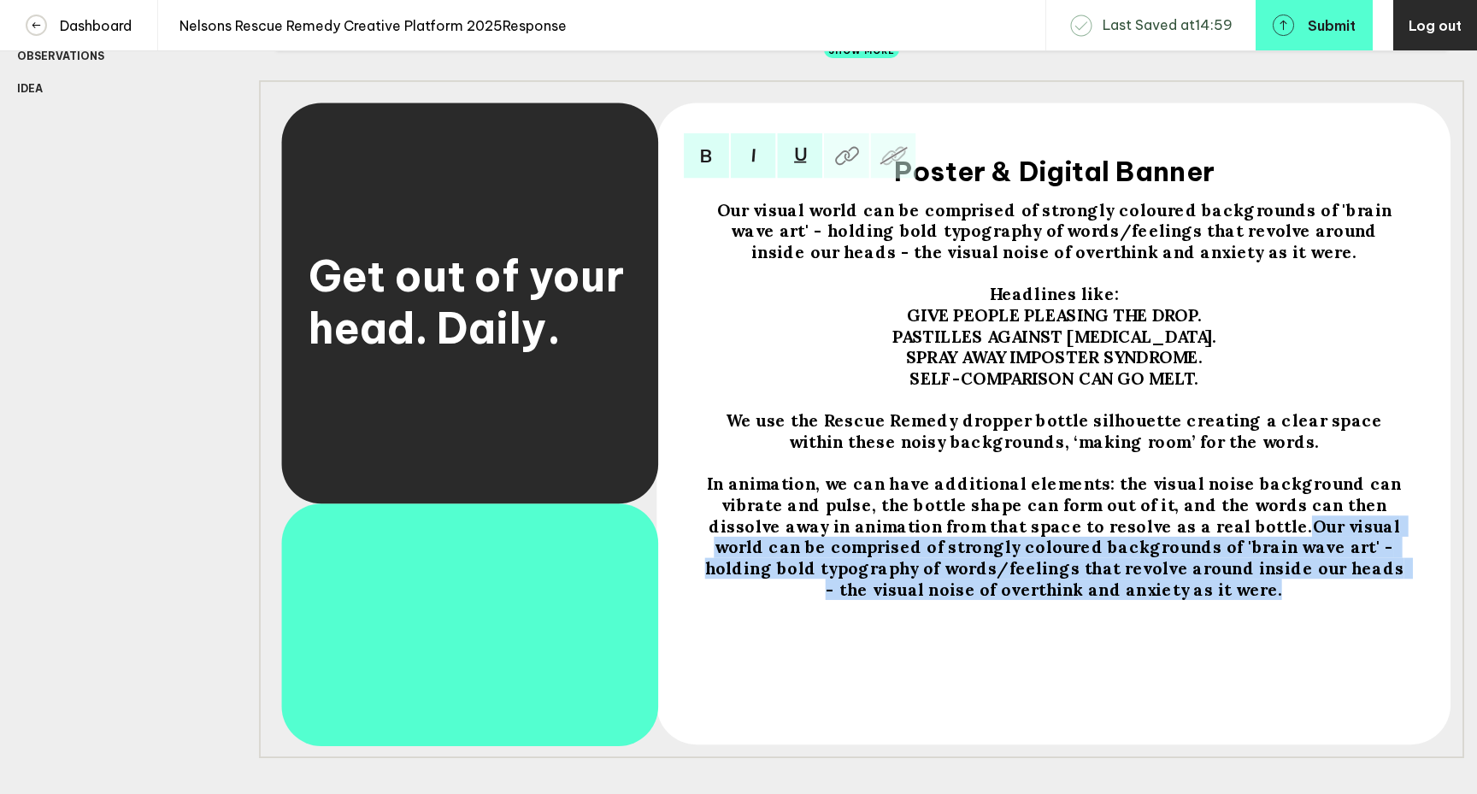
drag, startPoint x: 1127, startPoint y: 539, endPoint x: 1159, endPoint y: 609, distance: 77.3
click at [1160, 609] on div "Our visual world can be comprised of strongly coloured backgrounds of 'brain wa…" at bounding box center [1054, 456] width 715 height 524
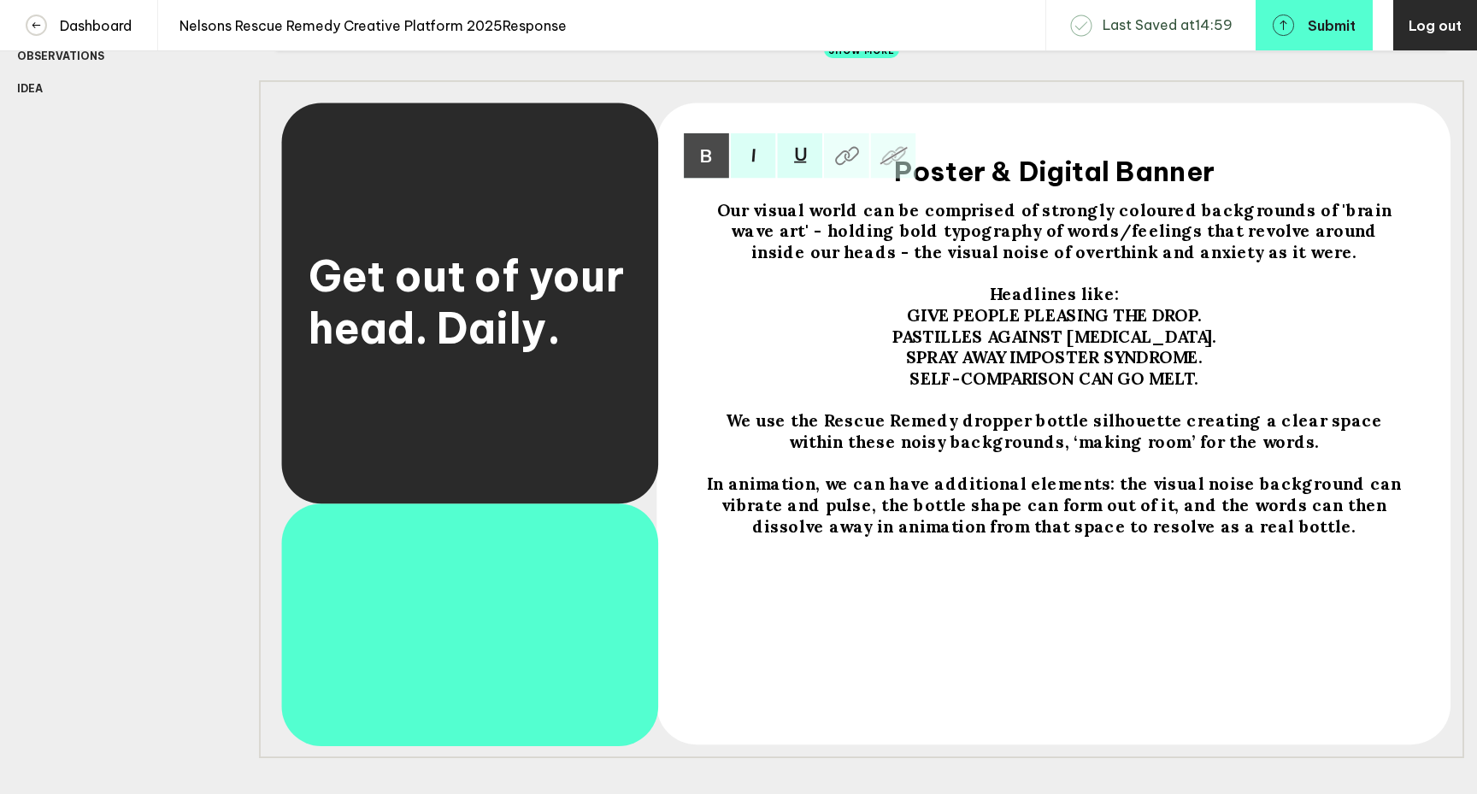
click at [940, 244] on span "Our visual world can be comprised of strongly coloured backgrounds of 'brain wa…" at bounding box center [1057, 231] width 680 height 63
drag, startPoint x: 1098, startPoint y: 245, endPoint x: 1037, endPoint y: 242, distance: 60.8
click at [1037, 242] on span "Our visual world can be comprised of strongly coloured backgrounds of 'brain wa…" at bounding box center [1056, 231] width 690 height 63
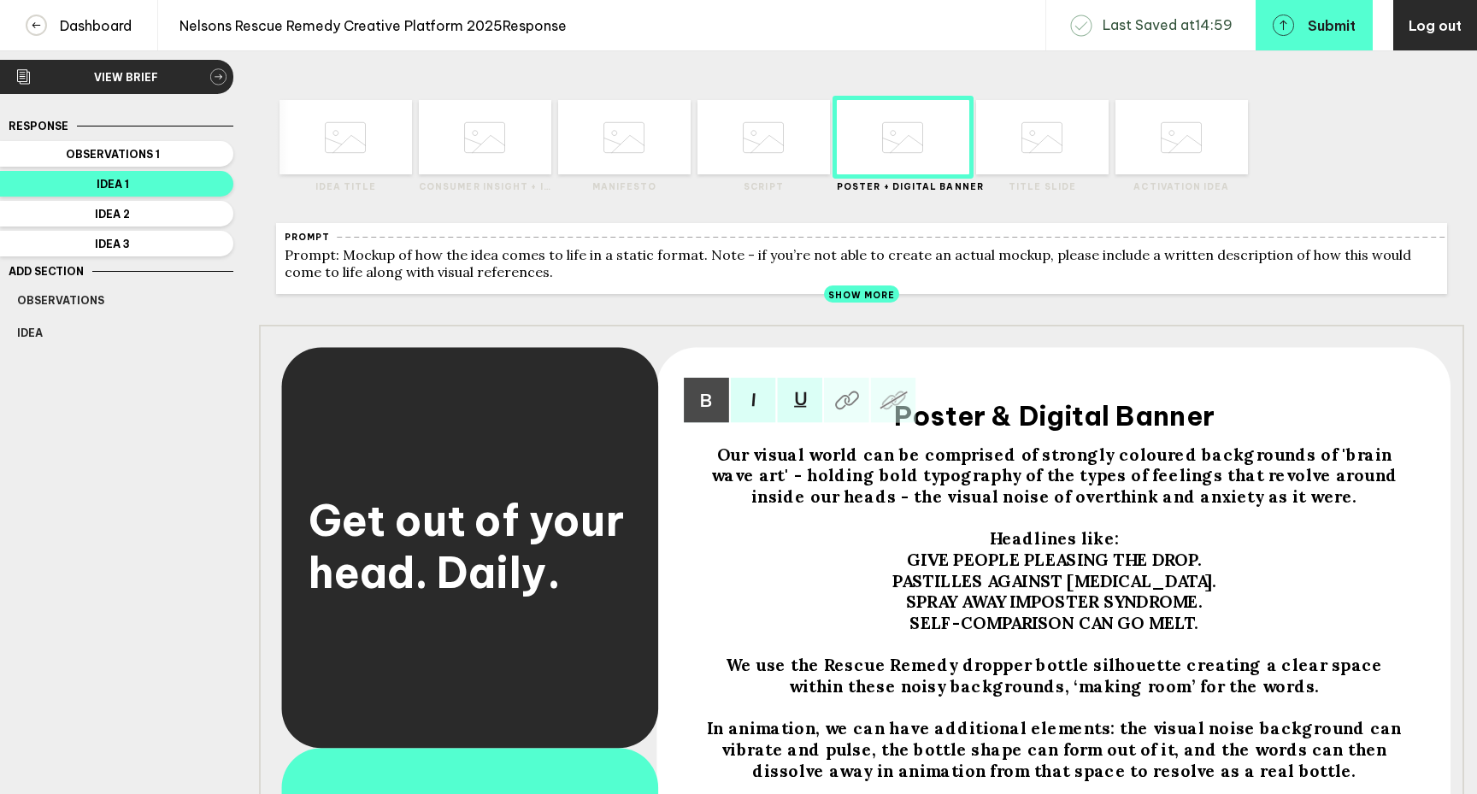
scroll to position [0, 0]
